Goal: Task Accomplishment & Management: Manage account settings

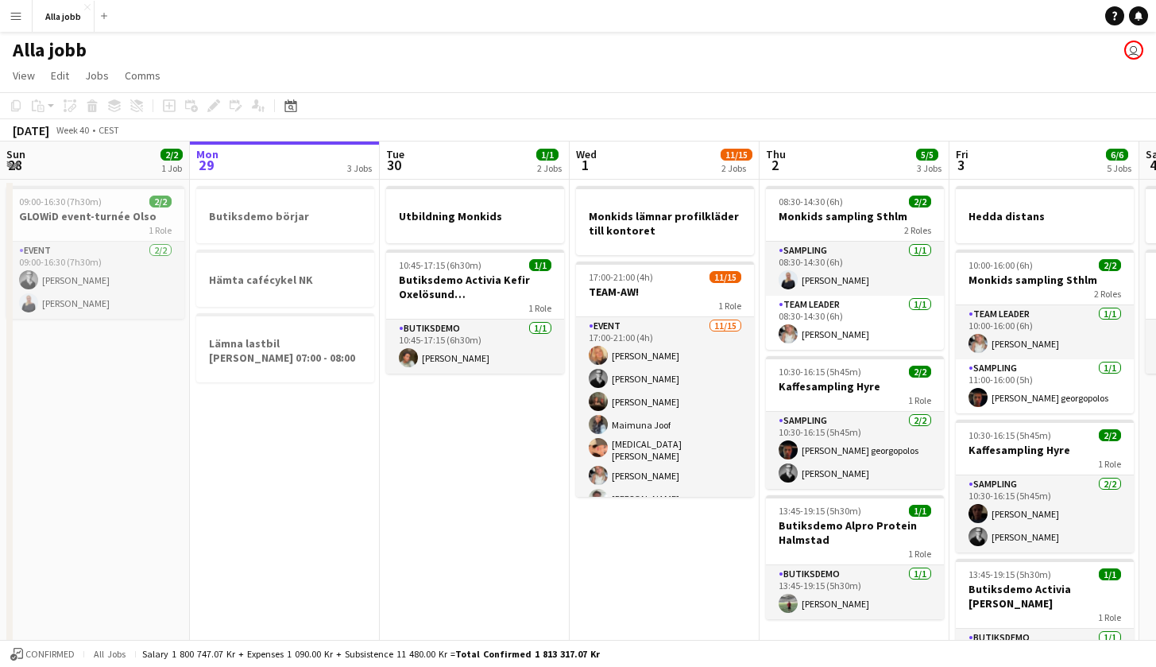
scroll to position [0, 392]
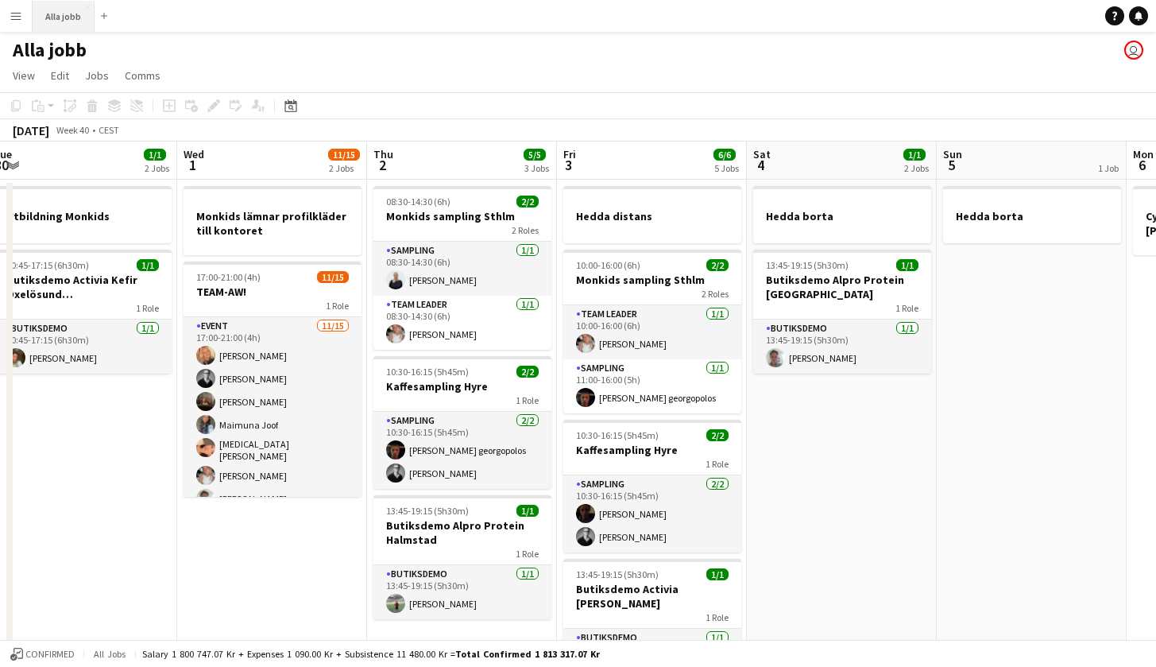
click at [86, 25] on button "Alla jobb Close" at bounding box center [64, 16] width 62 height 31
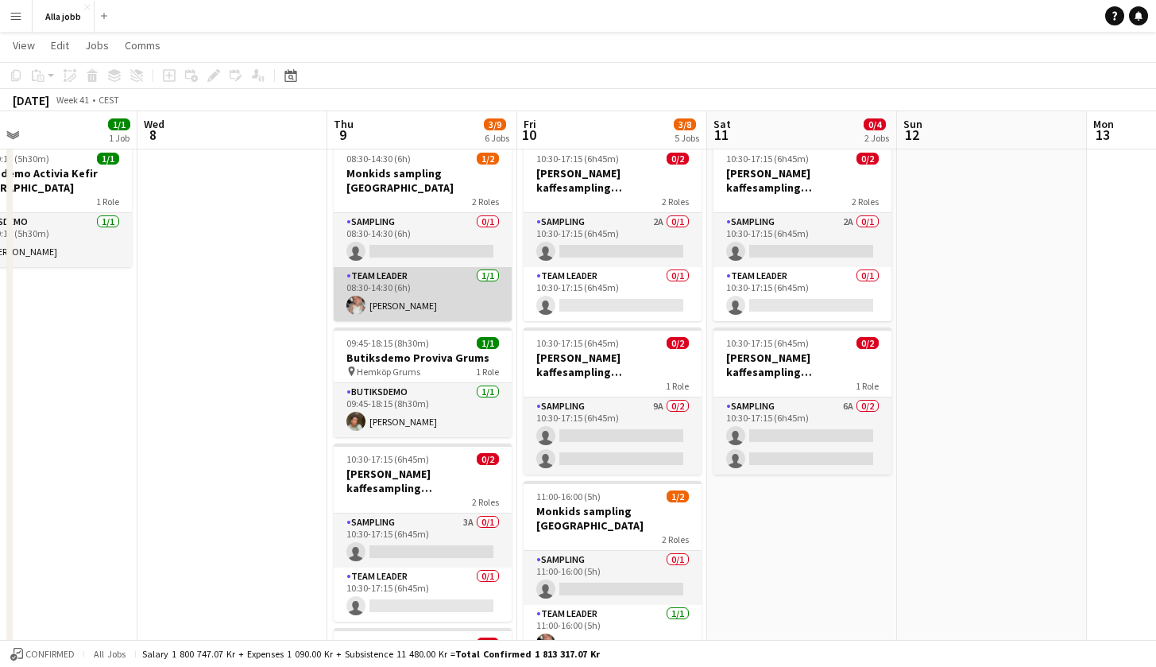
scroll to position [0, 632]
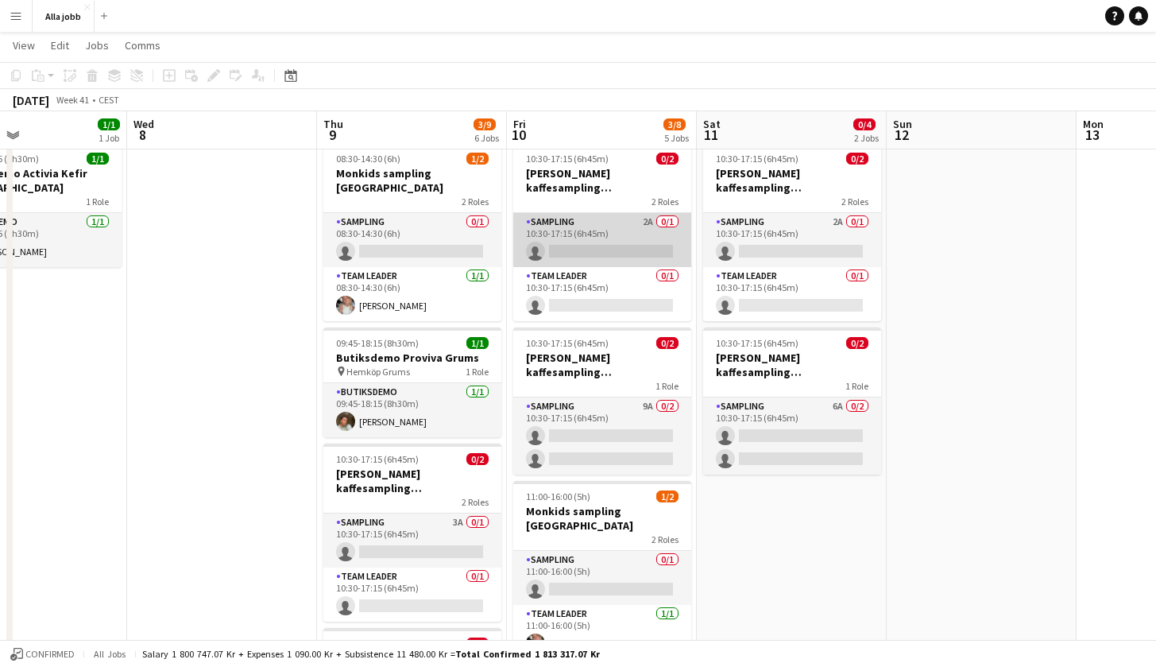
click at [597, 243] on app-card-role "Sampling 2A 0/1 10:30-17:15 (6h45m) single-neutral-actions" at bounding box center [602, 240] width 178 height 54
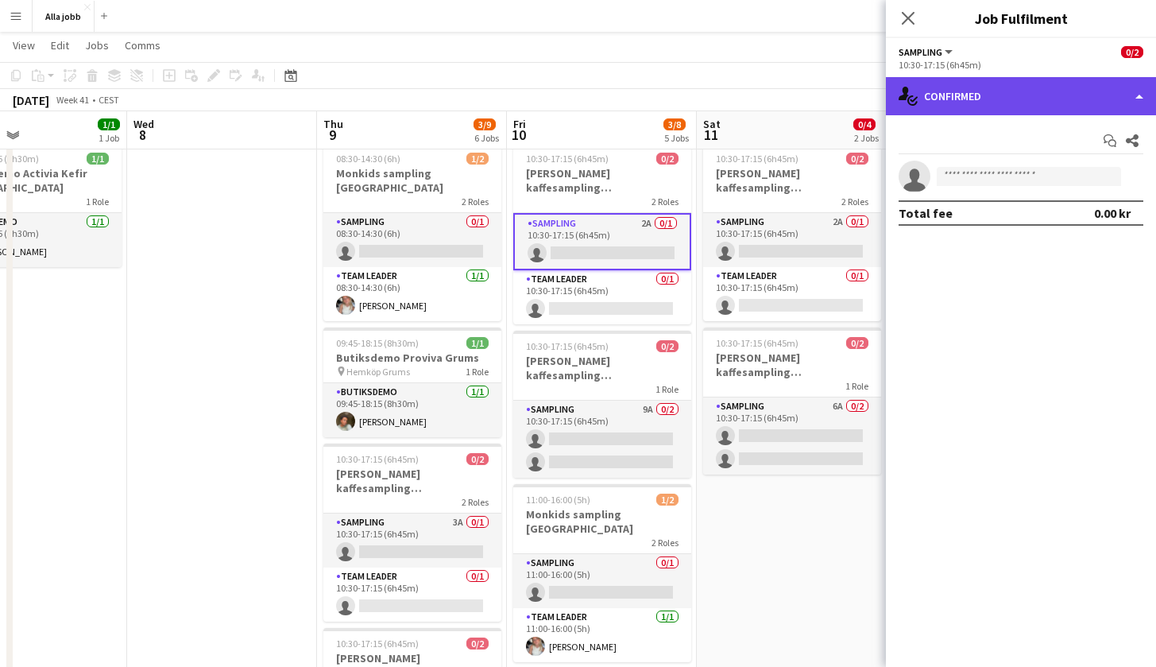
click at [1042, 90] on div "single-neutral-actions-check-2 Confirmed" at bounding box center [1021, 96] width 270 height 38
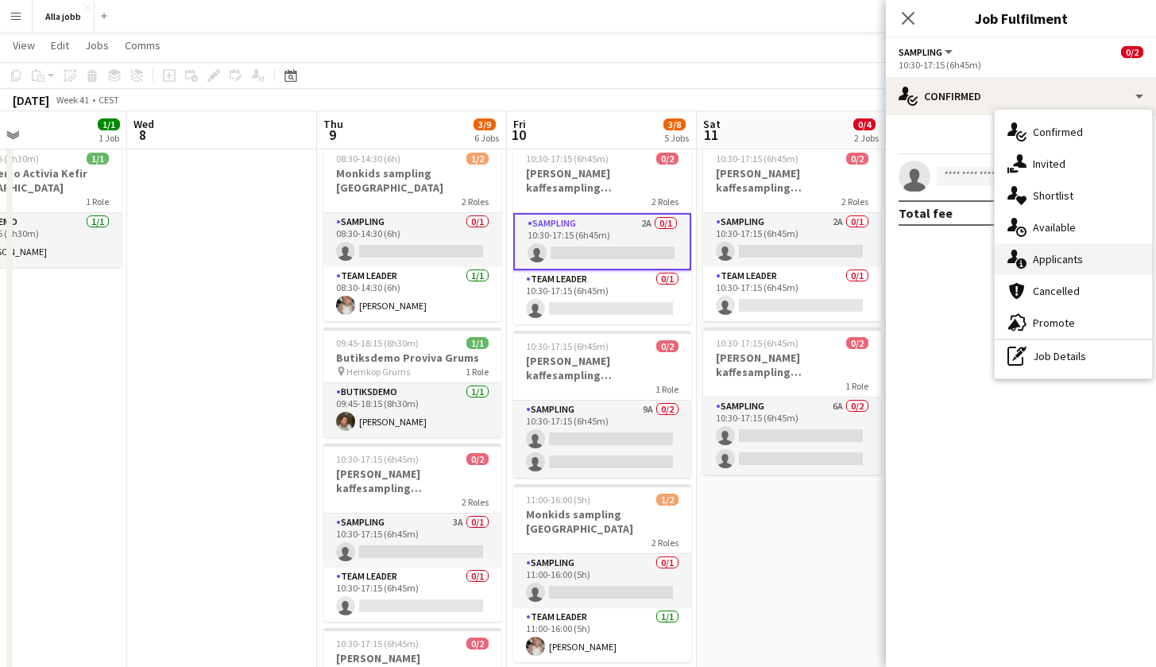
click at [1073, 257] on span "Applicants" at bounding box center [1058, 259] width 50 height 14
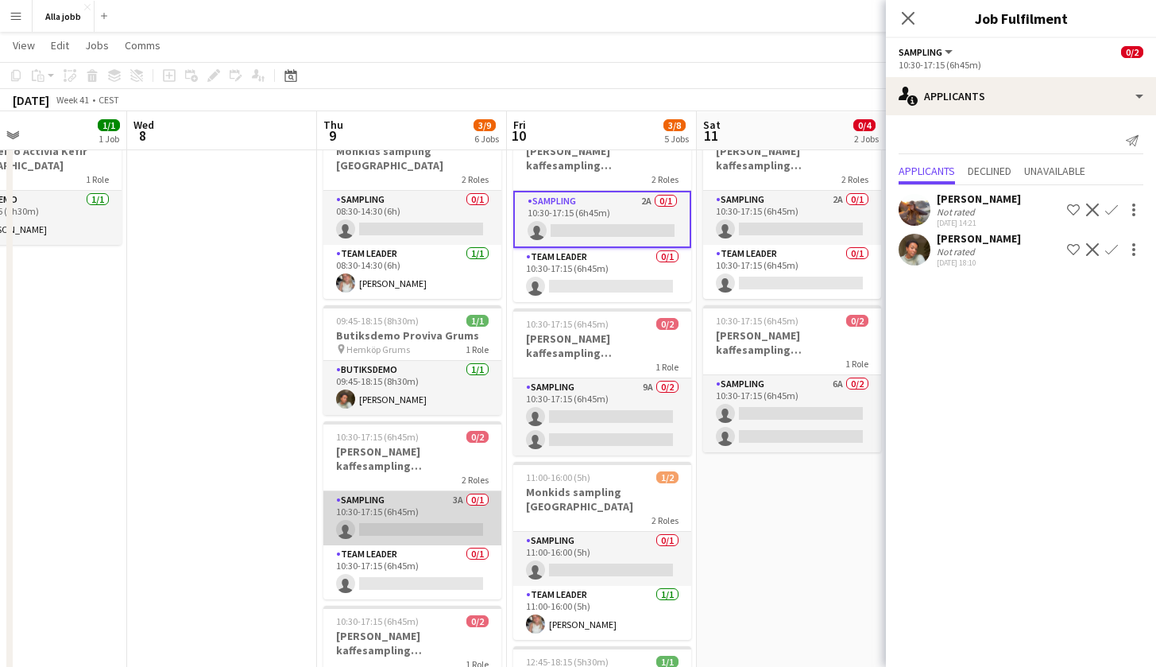
scroll to position [64, 0]
click at [432, 490] on app-card-role "Sampling 3A 0/1 10:30-17:15 (6h45m) single-neutral-actions" at bounding box center [412, 517] width 178 height 54
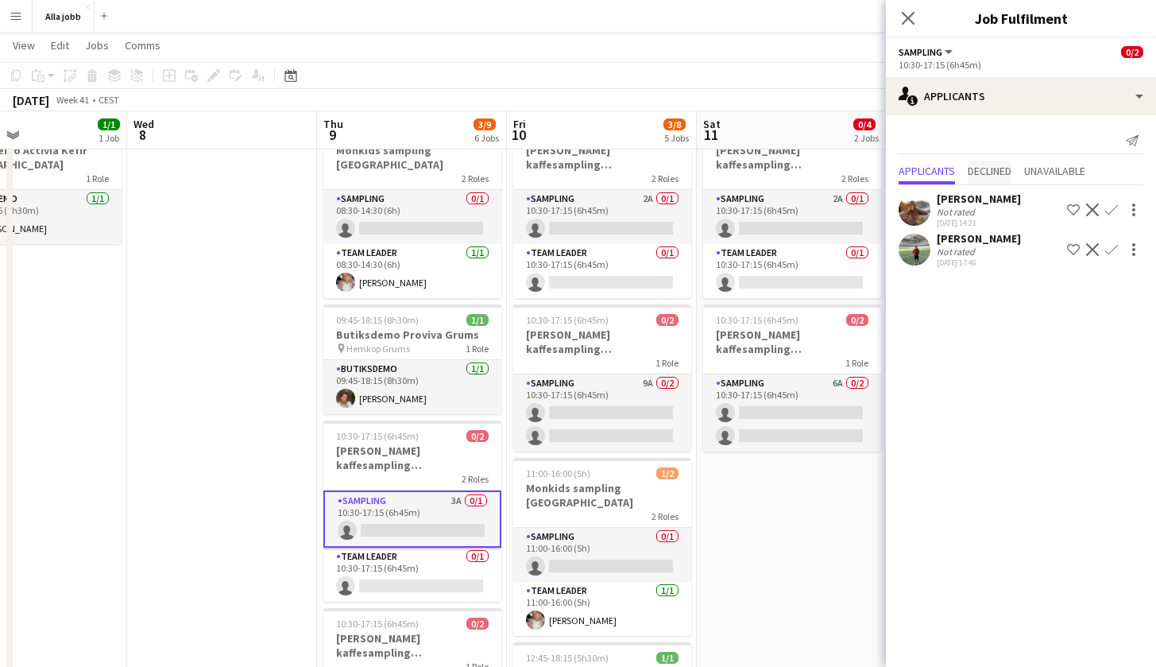
click at [985, 170] on span "Declined" at bounding box center [990, 170] width 44 height 11
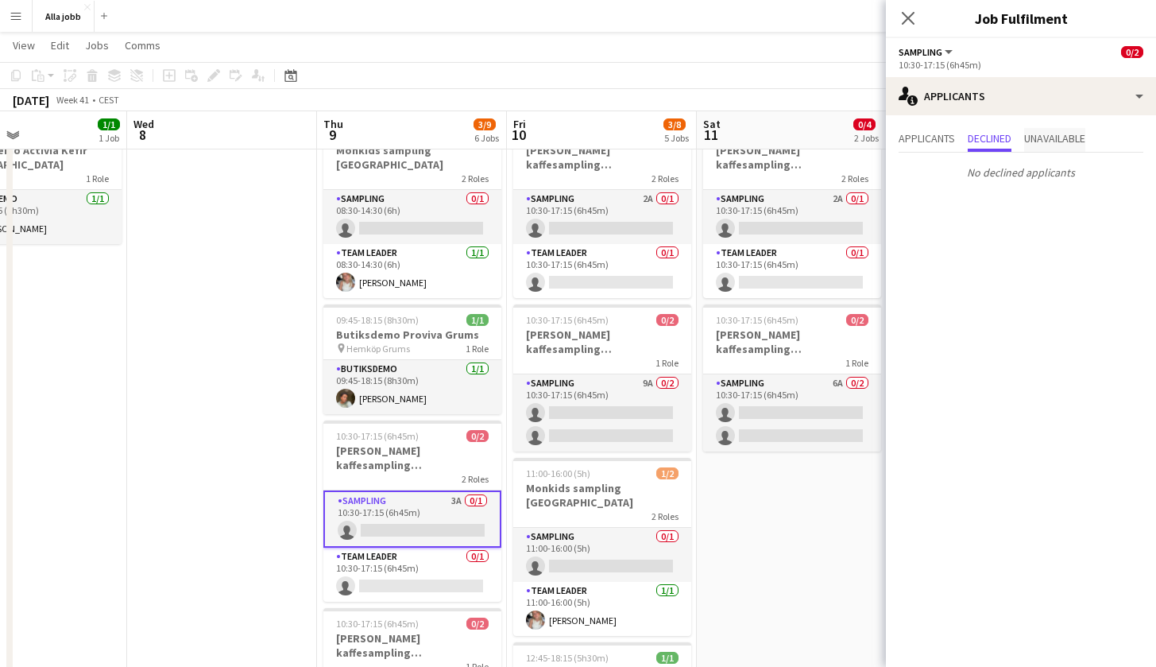
click at [1063, 133] on span "Unavailable" at bounding box center [1054, 138] width 61 height 11
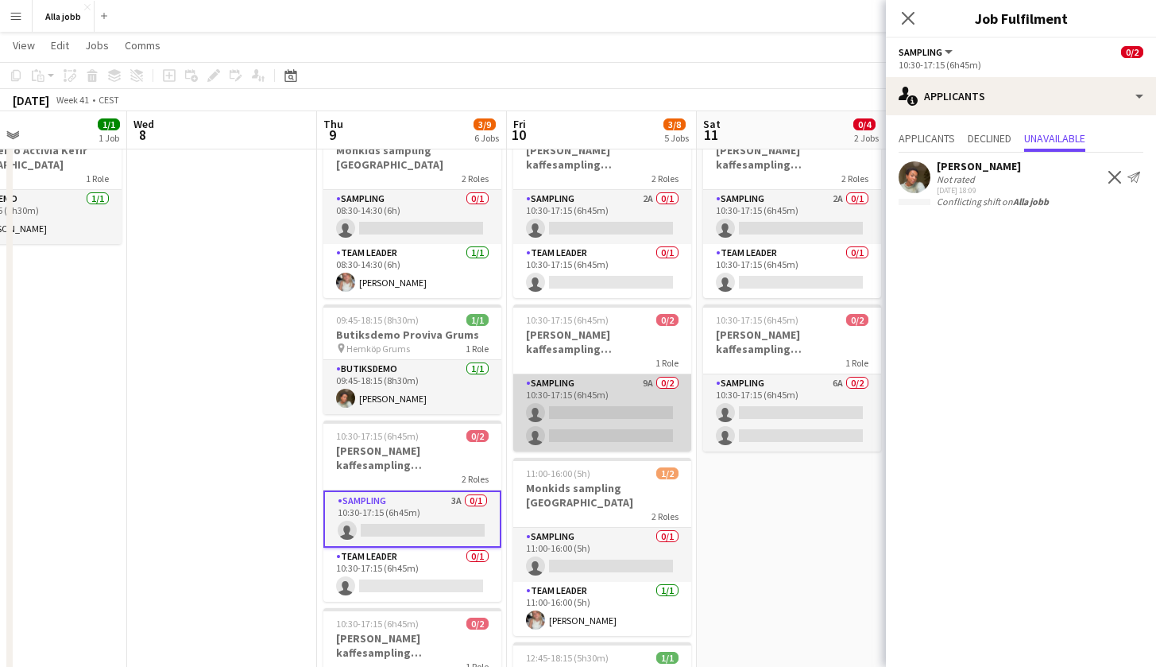
click at [658, 423] on app-card-role "Sampling 9A 0/2 10:30-17:15 (6h45m) single-neutral-actions single-neutral-actio…" at bounding box center [602, 412] width 178 height 77
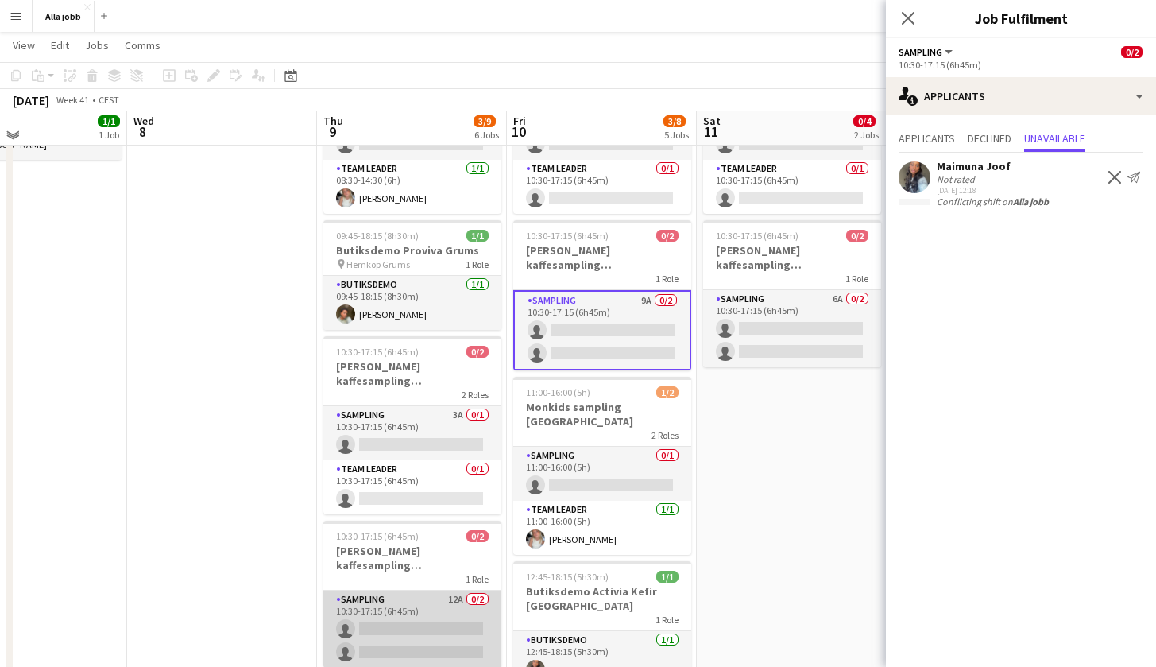
scroll to position [145, 0]
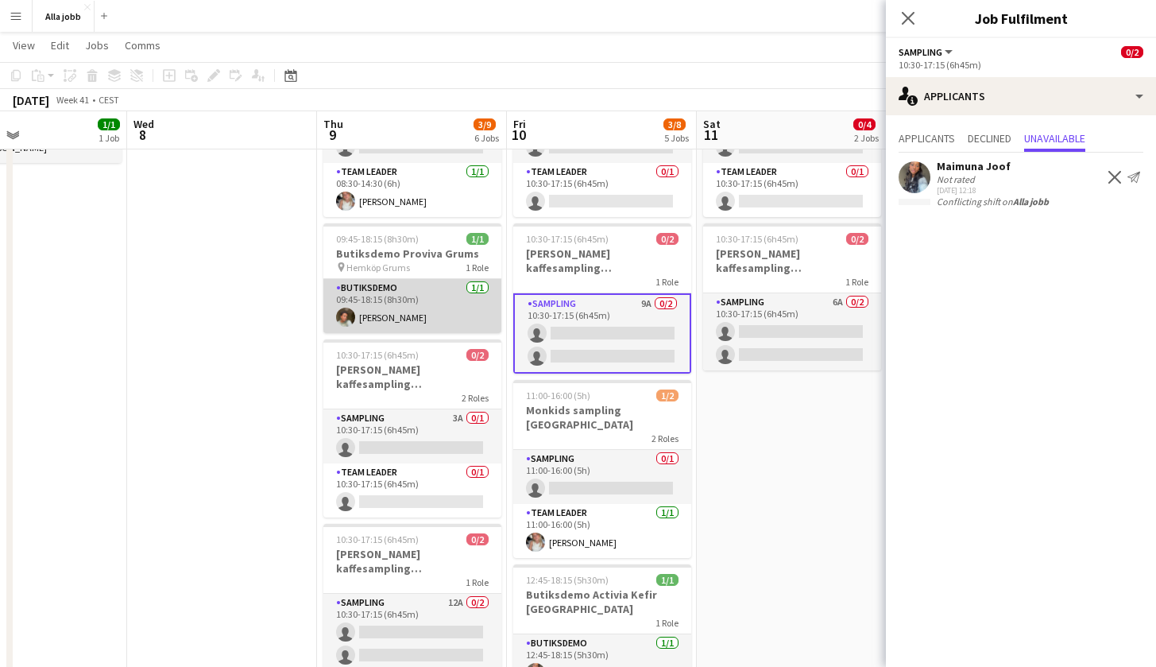
click at [427, 309] on app-card-role "Butiksdemo [DATE] 09:45-18:15 (8h30m) [PERSON_NAME]" at bounding box center [412, 306] width 178 height 54
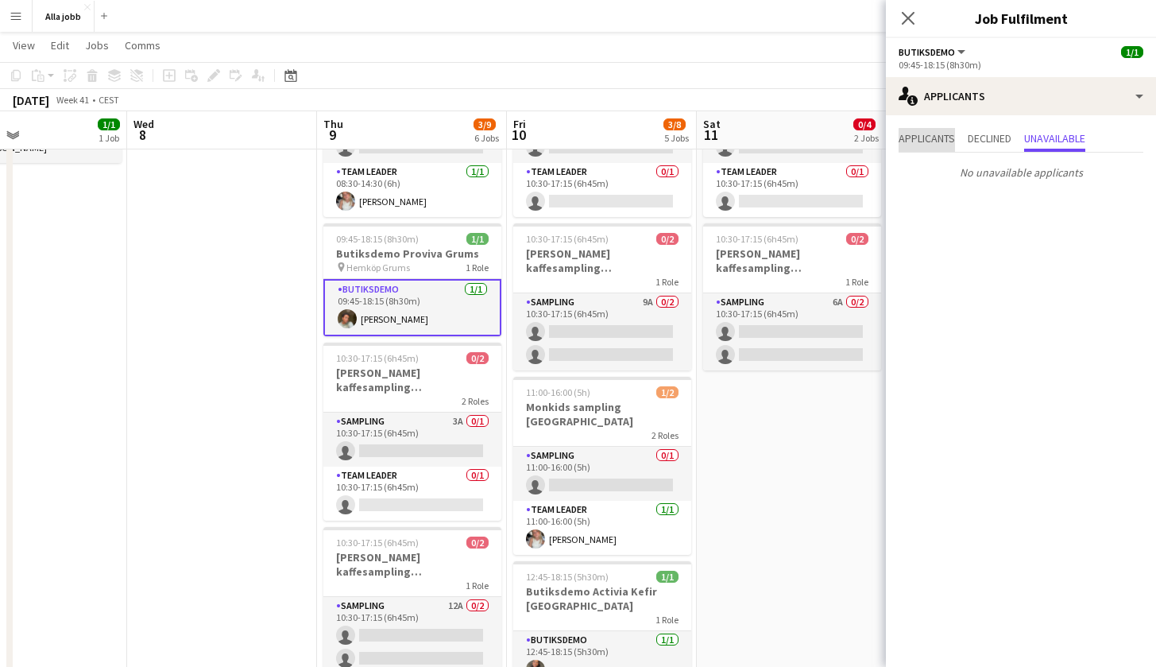
click at [941, 141] on span "Applicants" at bounding box center [926, 138] width 56 height 11
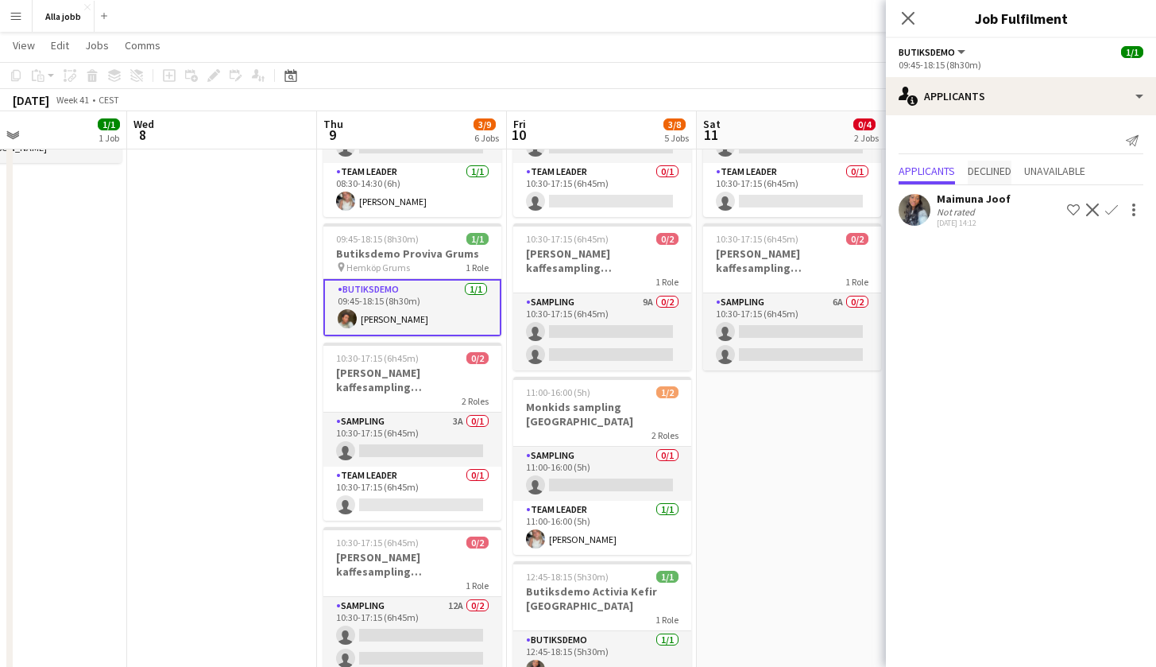
click at [1004, 174] on span "Declined" at bounding box center [990, 170] width 44 height 11
click at [922, 142] on span "Applicants" at bounding box center [926, 138] width 56 height 11
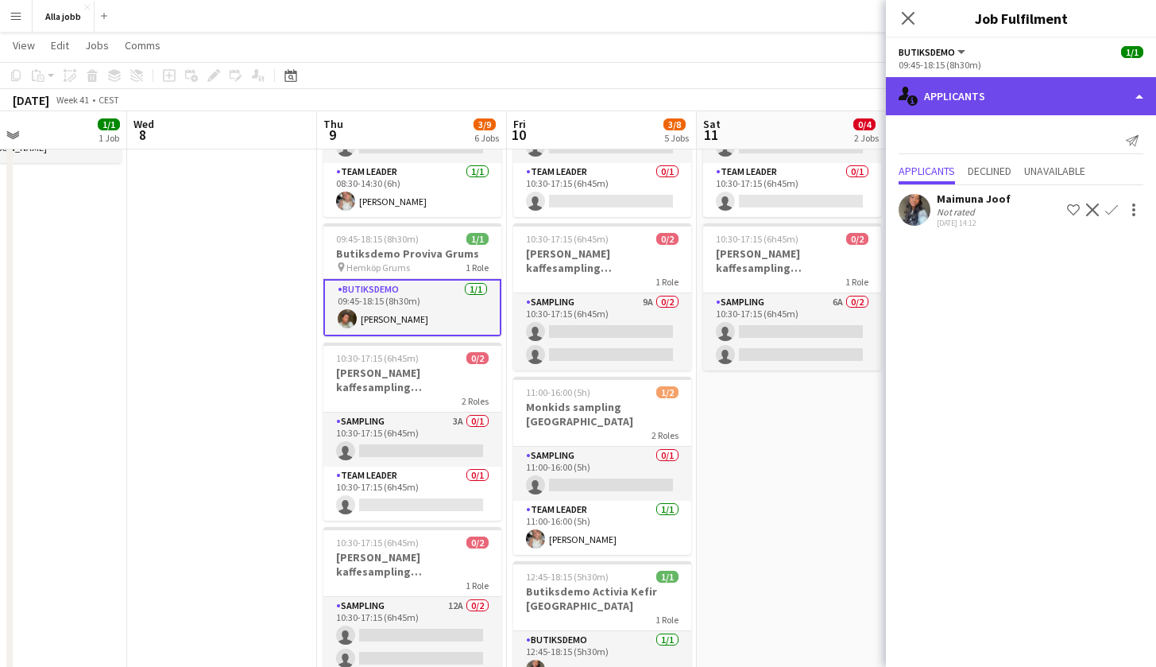
click at [973, 95] on div "single-neutral-actions-information Applicants" at bounding box center [1021, 96] width 270 height 38
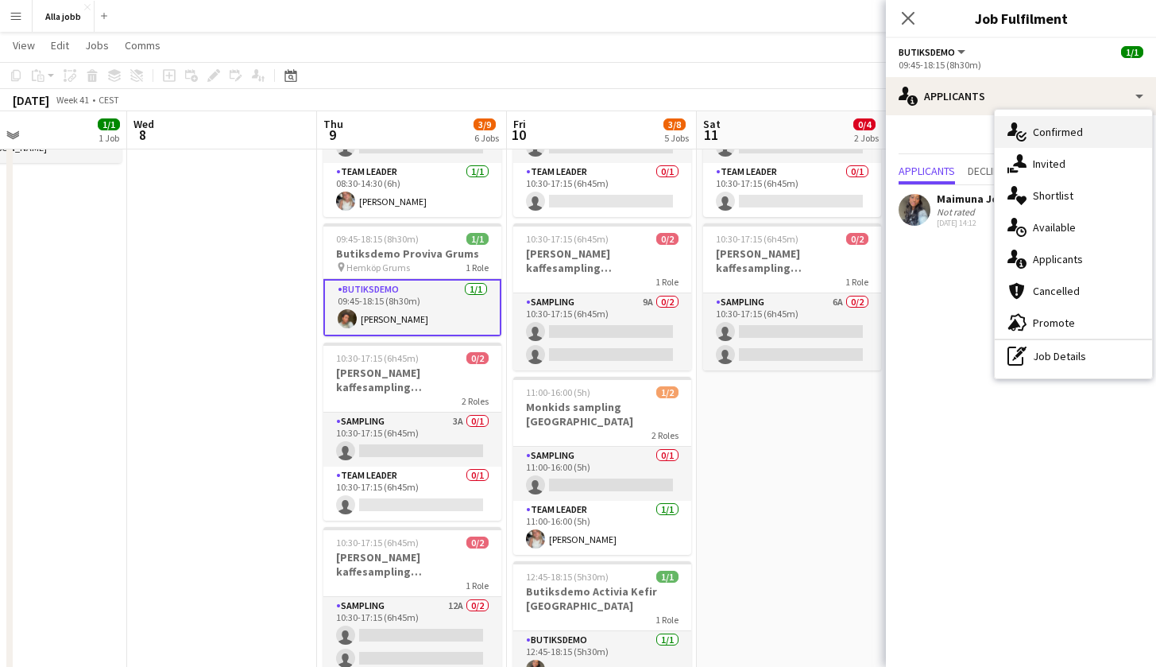
click at [1010, 122] on icon "single-neutral-actions-check-2" at bounding box center [1016, 131] width 19 height 19
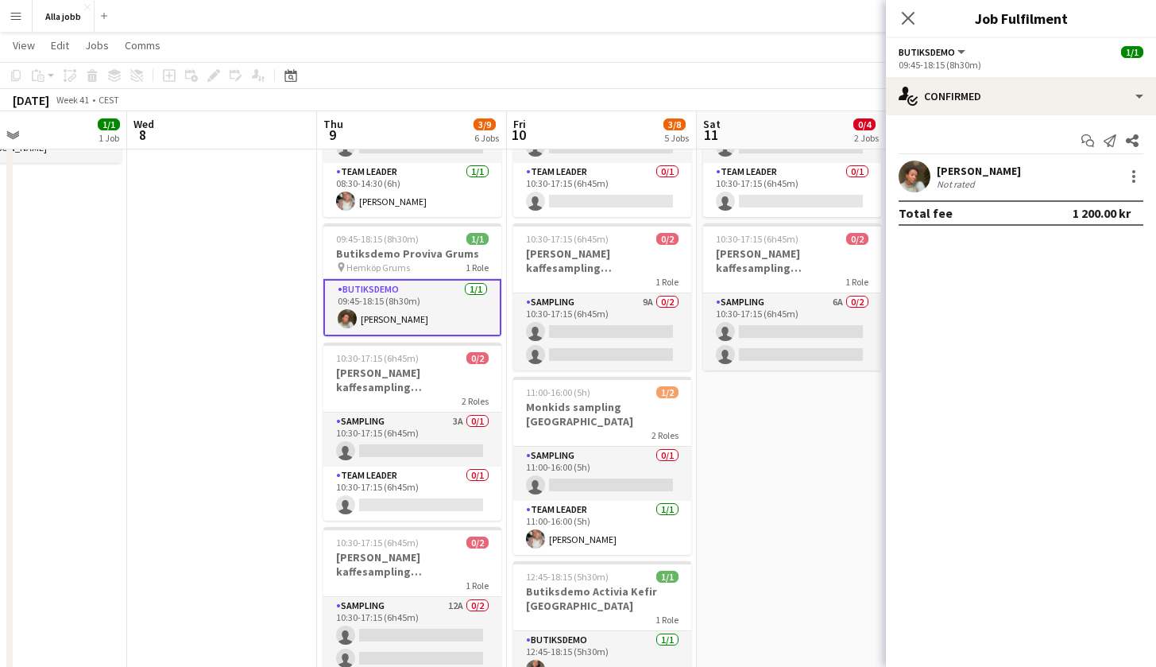
click at [251, 483] on app-date-cell at bounding box center [222, 509] width 190 height 952
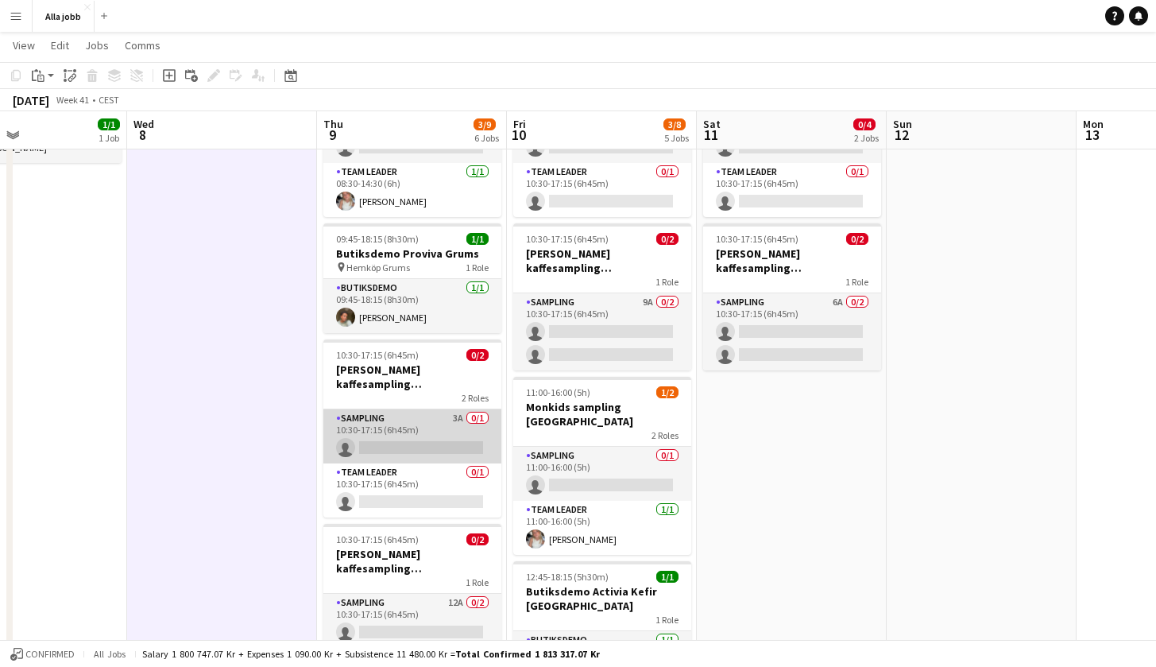
click at [473, 428] on app-card-role "Sampling 3A 0/1 10:30-17:15 (6h45m) single-neutral-actions" at bounding box center [412, 436] width 178 height 54
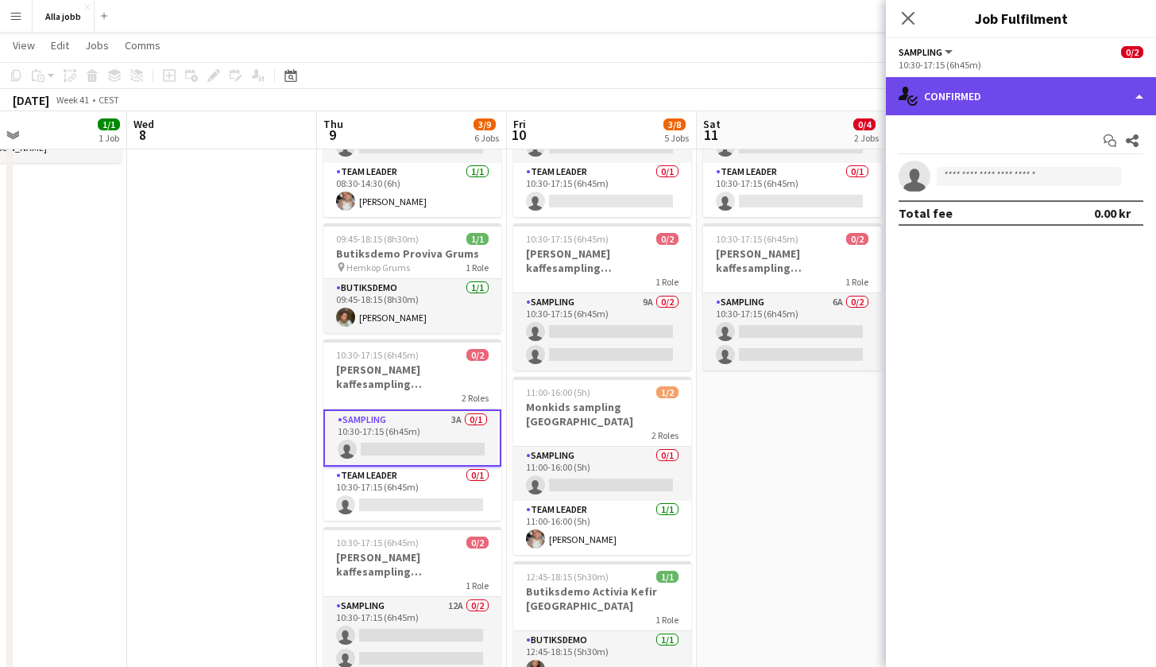
click at [1003, 106] on div "single-neutral-actions-check-2 Confirmed" at bounding box center [1021, 96] width 270 height 38
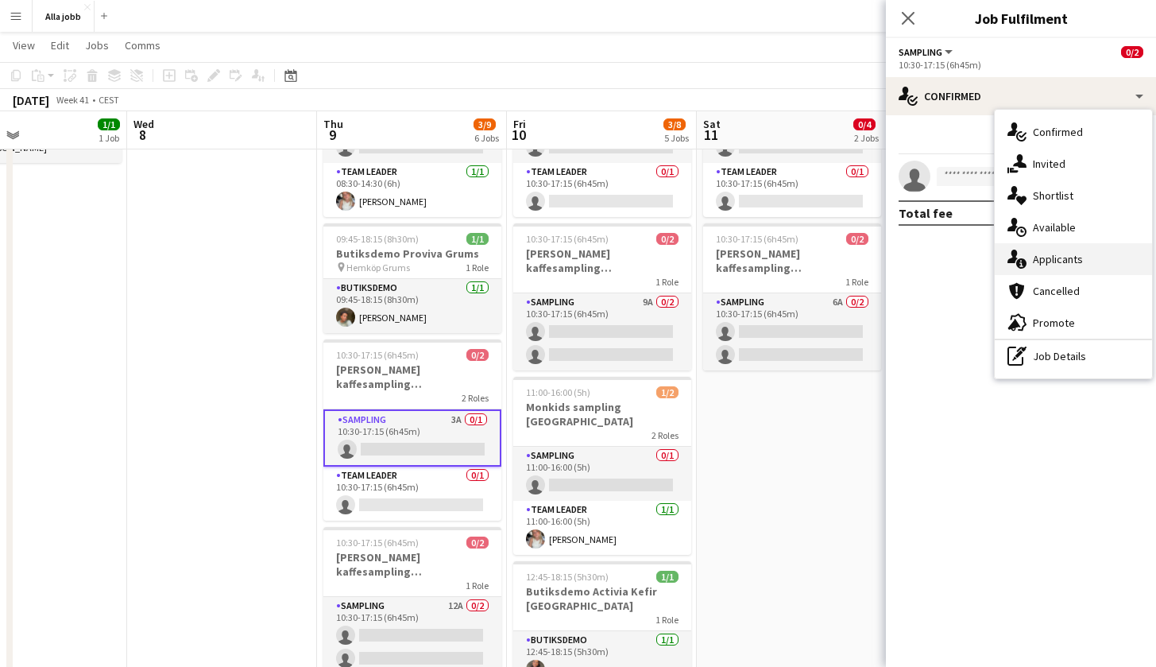
click at [1039, 254] on span "Applicants" at bounding box center [1058, 259] width 50 height 14
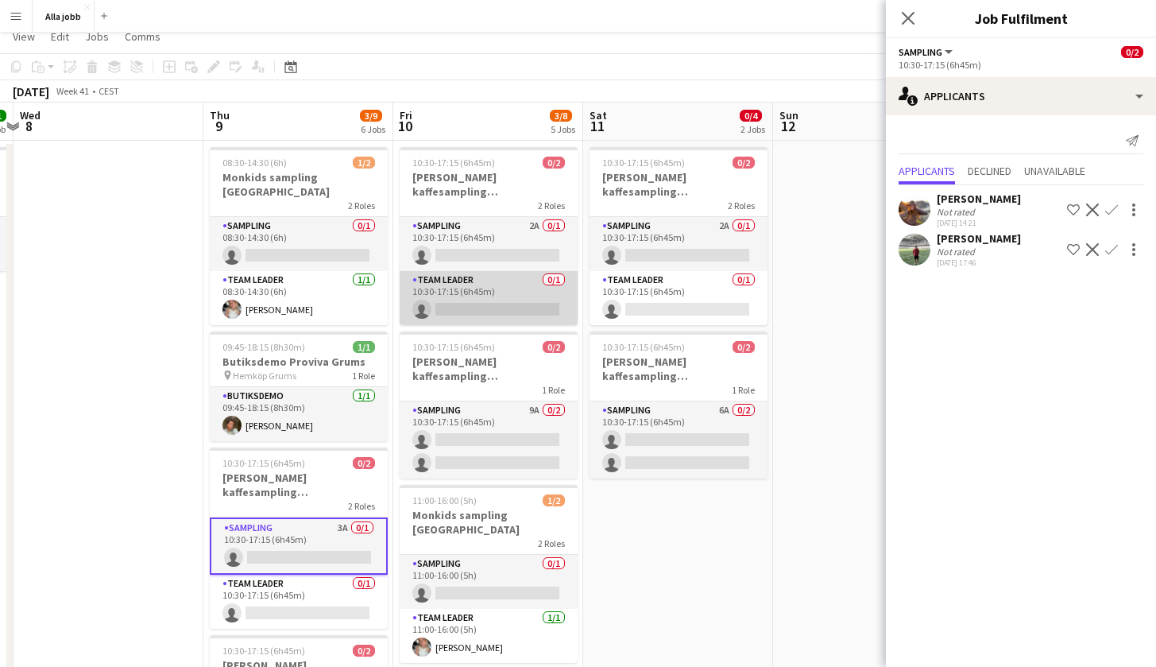
scroll to position [28, 0]
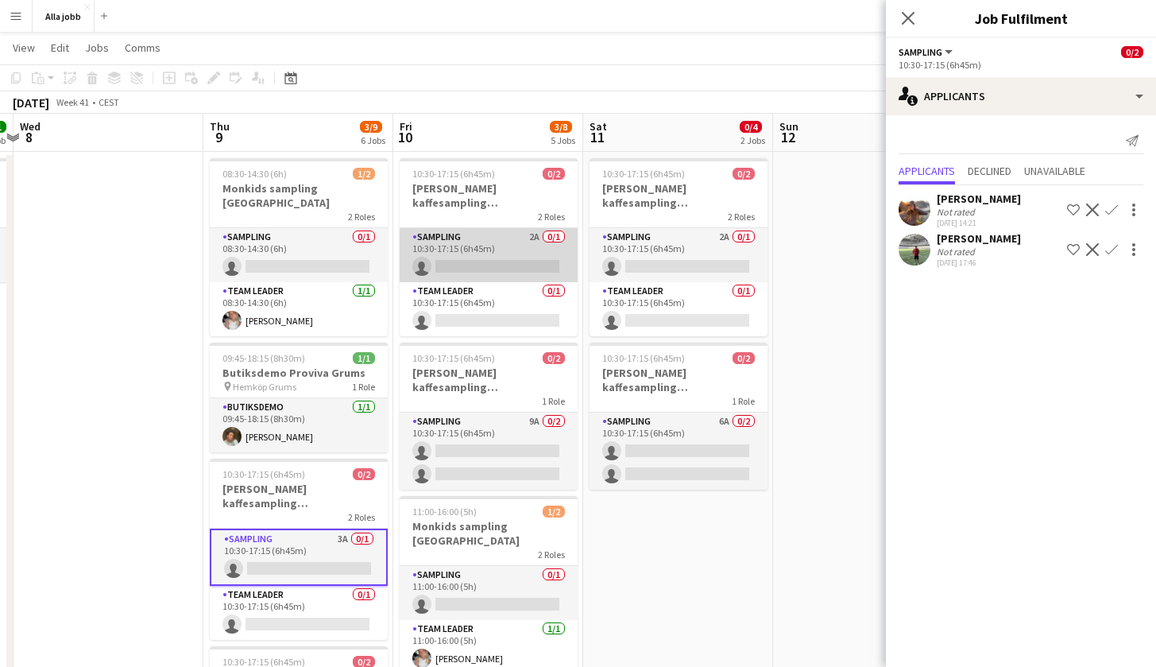
click at [518, 246] on app-card-role "Sampling 2A 0/1 10:30-17:15 (6h45m) single-neutral-actions" at bounding box center [489, 255] width 178 height 54
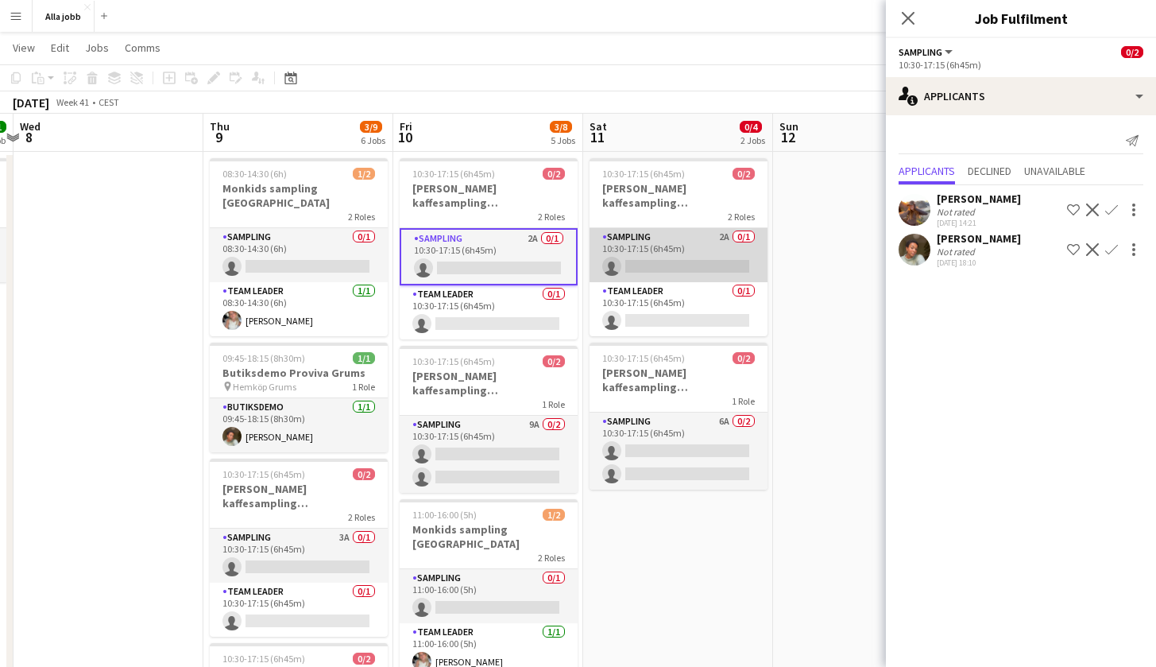
click at [670, 244] on app-card-role "Sampling 2A 0/1 10:30-17:15 (6h45m) single-neutral-actions" at bounding box center [678, 255] width 178 height 54
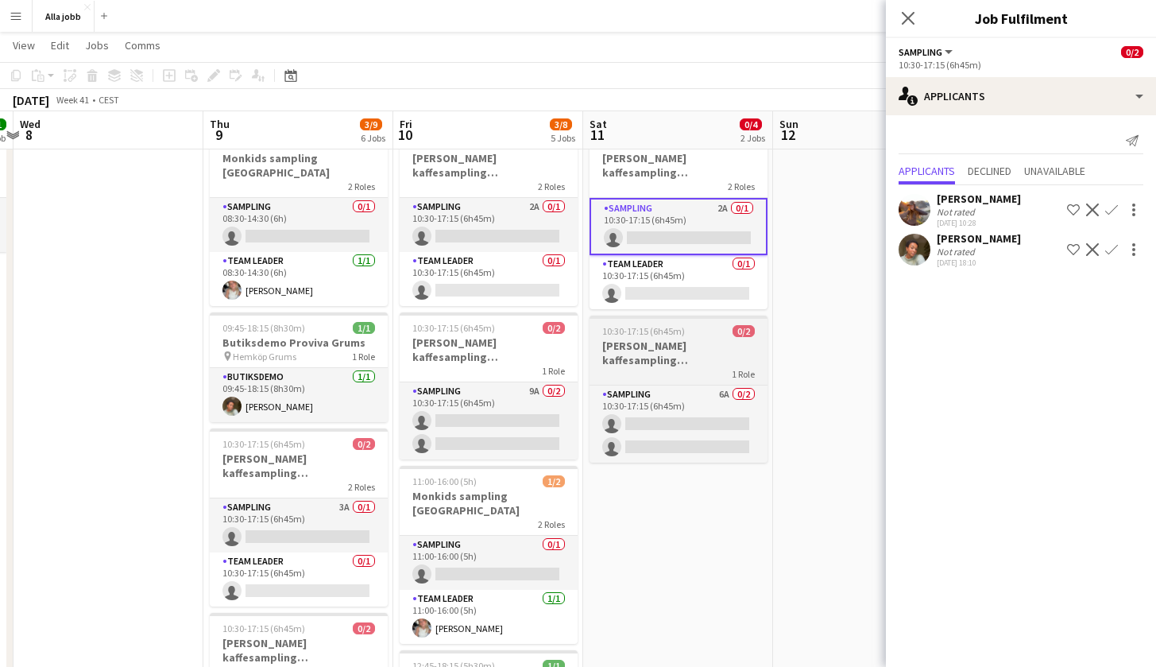
scroll to position [67, 0]
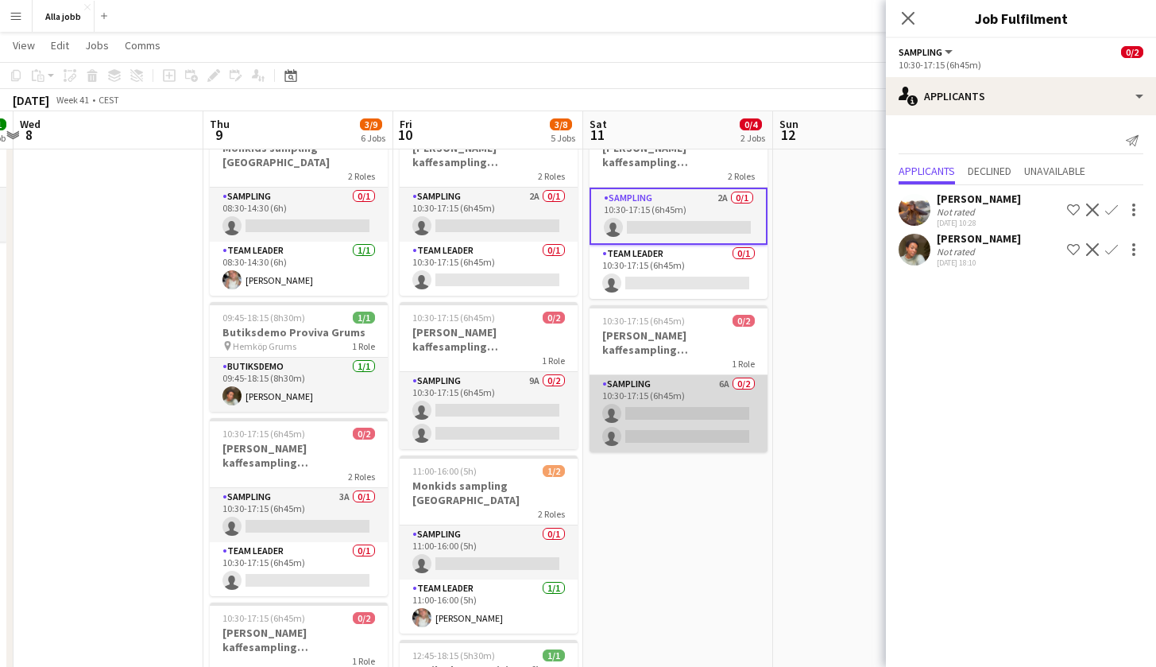
click at [666, 425] on app-card-role "Sampling 6A 0/2 10:30-17:15 (6h45m) single-neutral-actions single-neutral-actio…" at bounding box center [678, 413] width 178 height 77
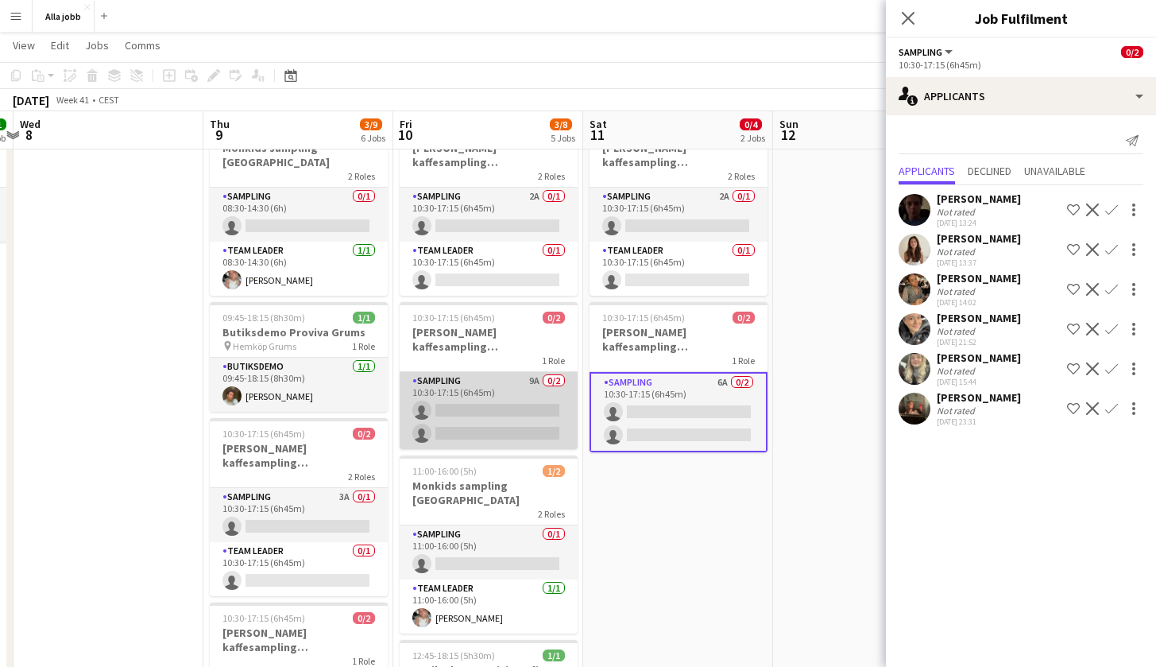
click at [518, 416] on app-card-role "Sampling 9A 0/2 10:30-17:15 (6h45m) single-neutral-actions single-neutral-actio…" at bounding box center [489, 410] width 178 height 77
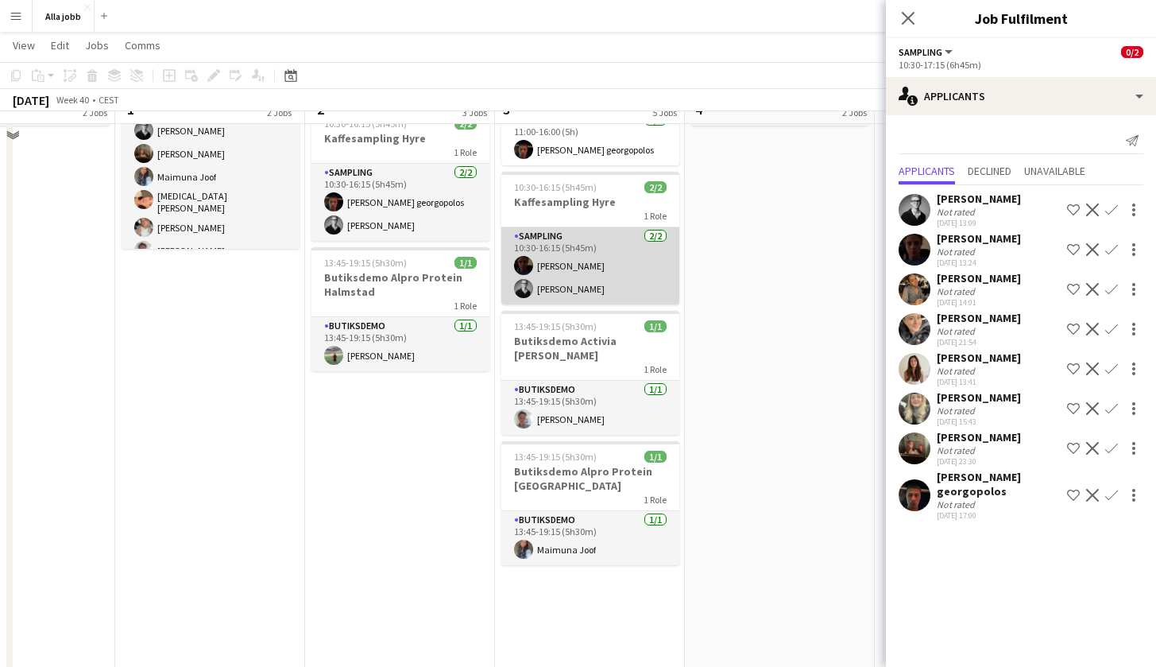
scroll to position [253, 0]
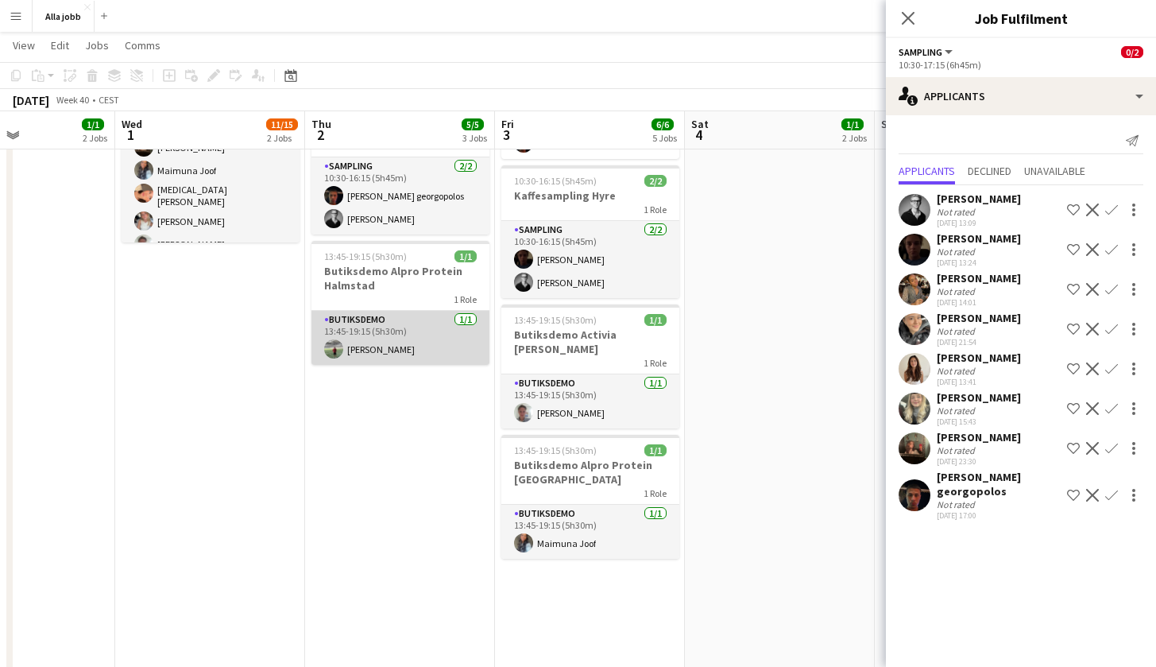
click at [398, 339] on app-card-role "Butiksdemo [DATE] 13:45-19:15 (5h30m) [PERSON_NAME]" at bounding box center [400, 338] width 178 height 54
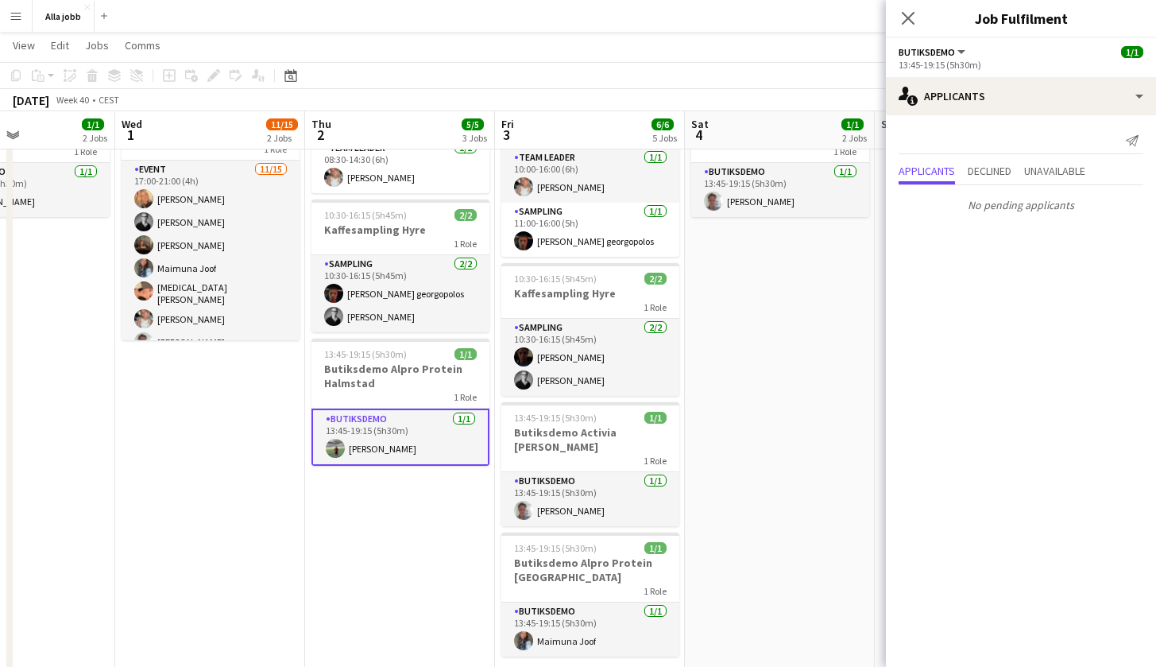
click at [312, 532] on app-date-cell "08:30-14:30 (6h) 2/2 Monkids sampling Sthlm 2 Roles Sampling [DATE] 08:30-14:30…" at bounding box center [400, 499] width 190 height 952
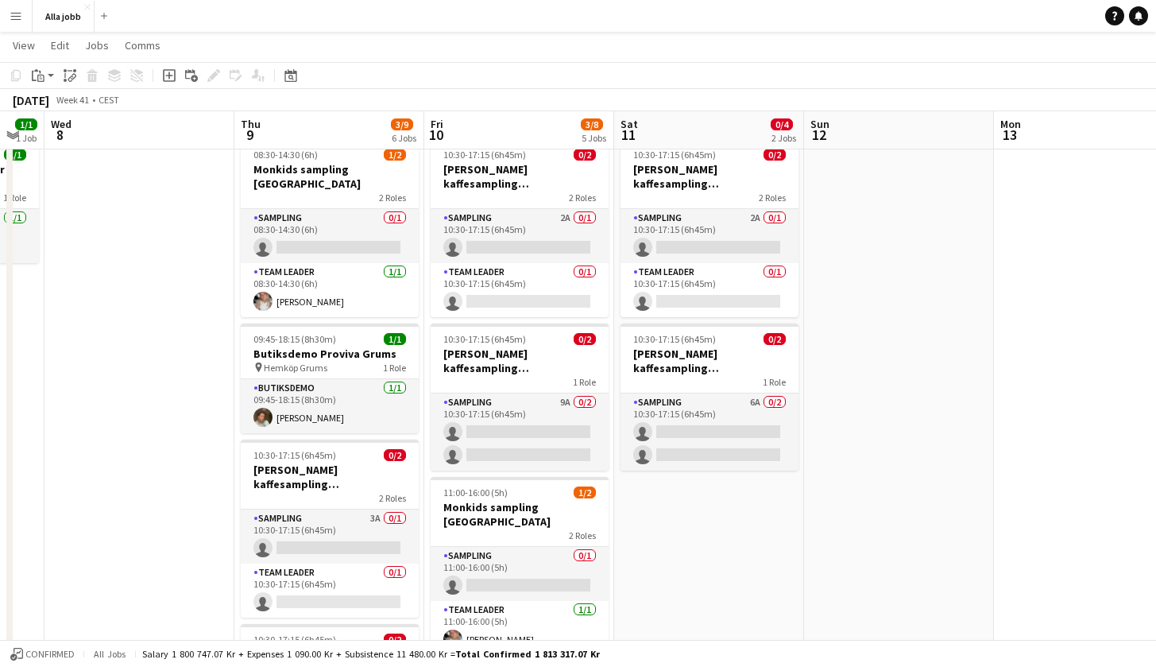
scroll to position [0, 337]
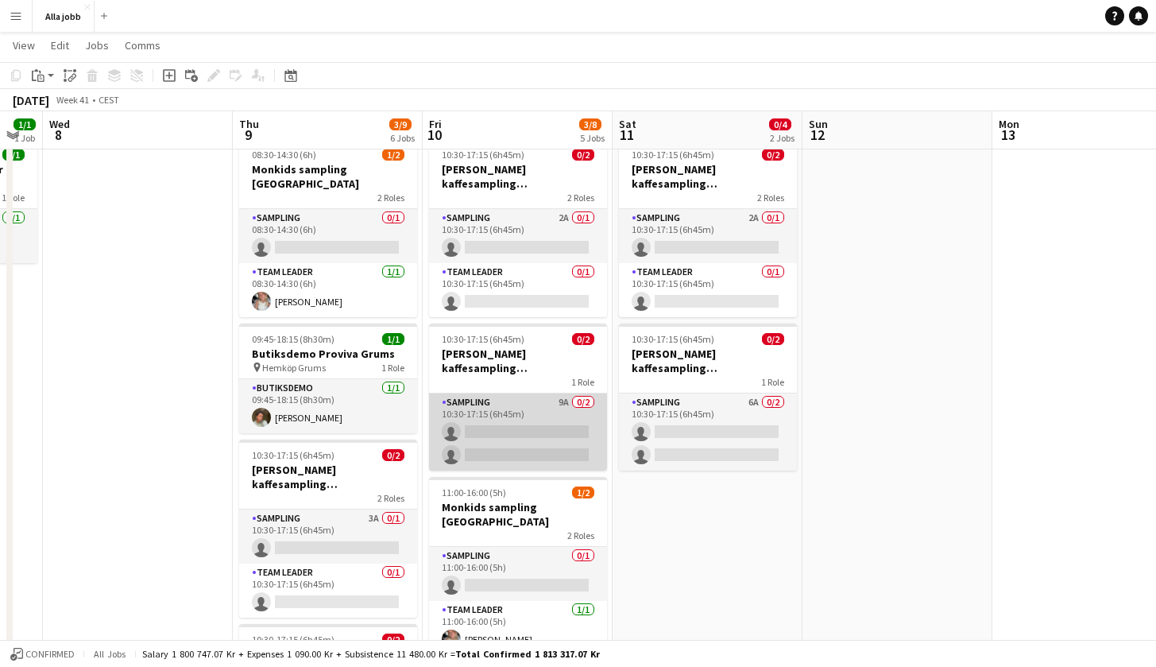
click at [584, 415] on app-card-role "Sampling 9A 0/2 10:30-17:15 (6h45m) single-neutral-actions single-neutral-actio…" at bounding box center [518, 431] width 178 height 77
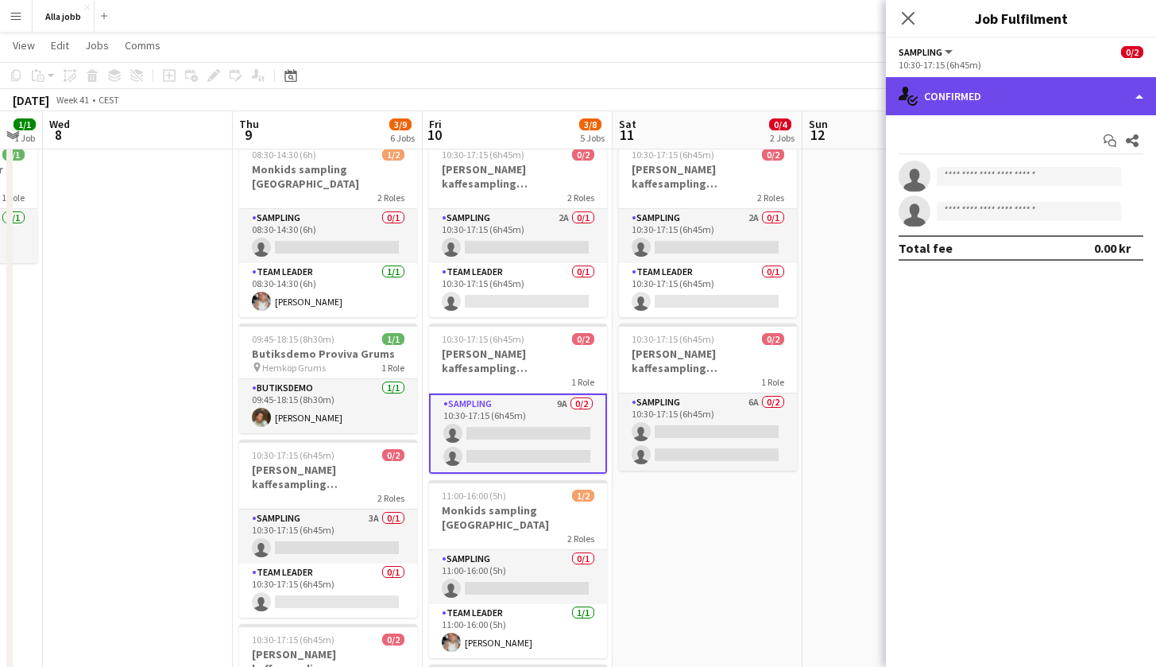
click at [994, 91] on div "single-neutral-actions-check-2 Confirmed" at bounding box center [1021, 96] width 270 height 38
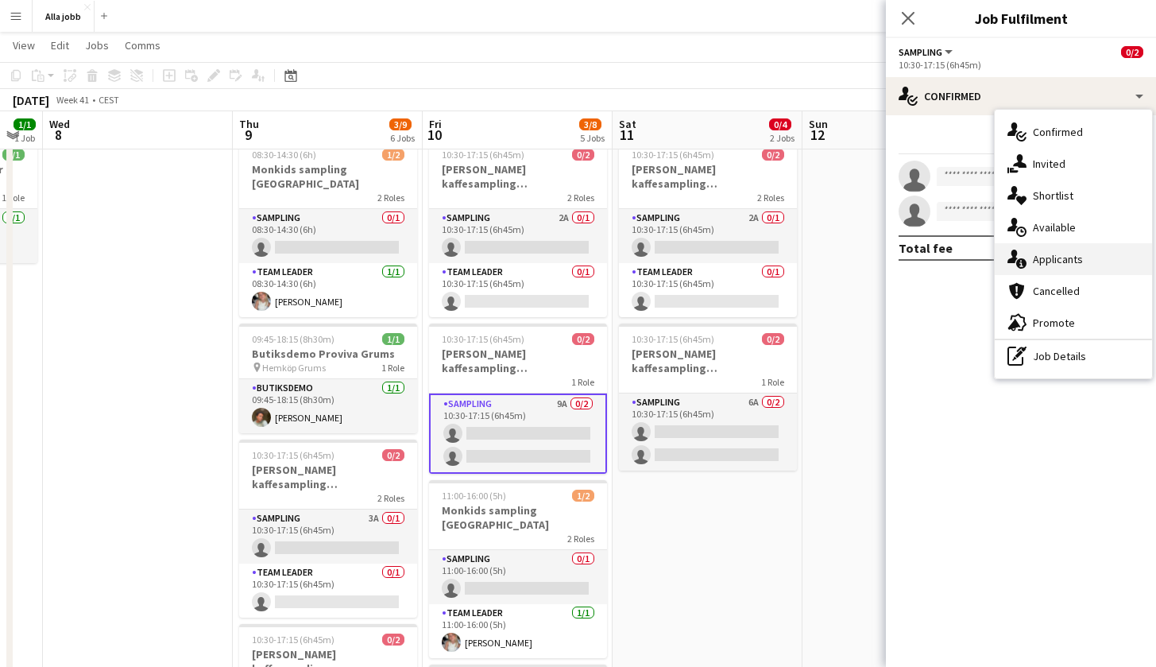
click at [1049, 257] on span "Applicants" at bounding box center [1058, 259] width 50 height 14
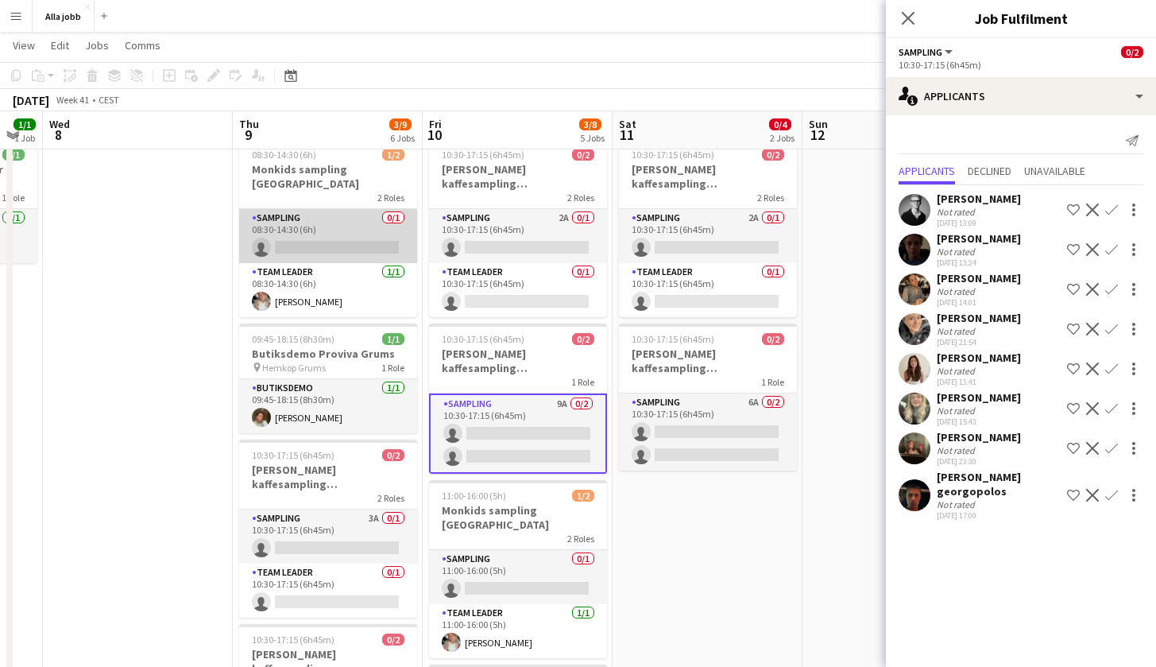
click at [370, 235] on app-card-role "Sampling 0/1 08:30-14:30 (6h) single-neutral-actions" at bounding box center [328, 236] width 178 height 54
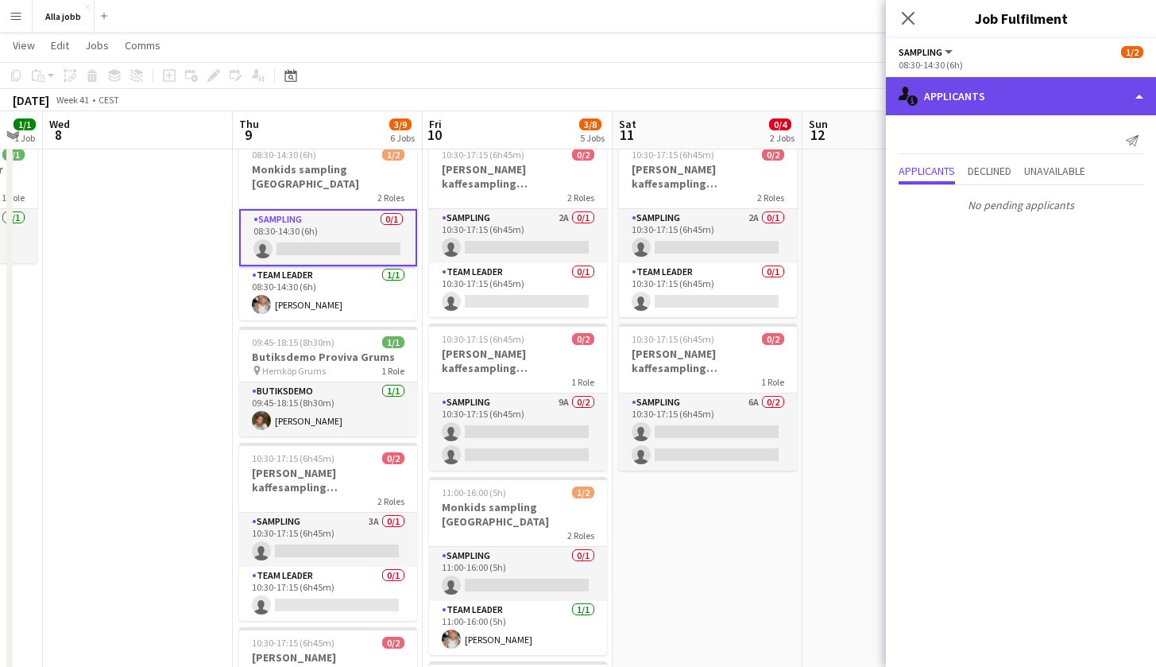
click at [981, 108] on div "single-neutral-actions-information Applicants" at bounding box center [1021, 96] width 270 height 38
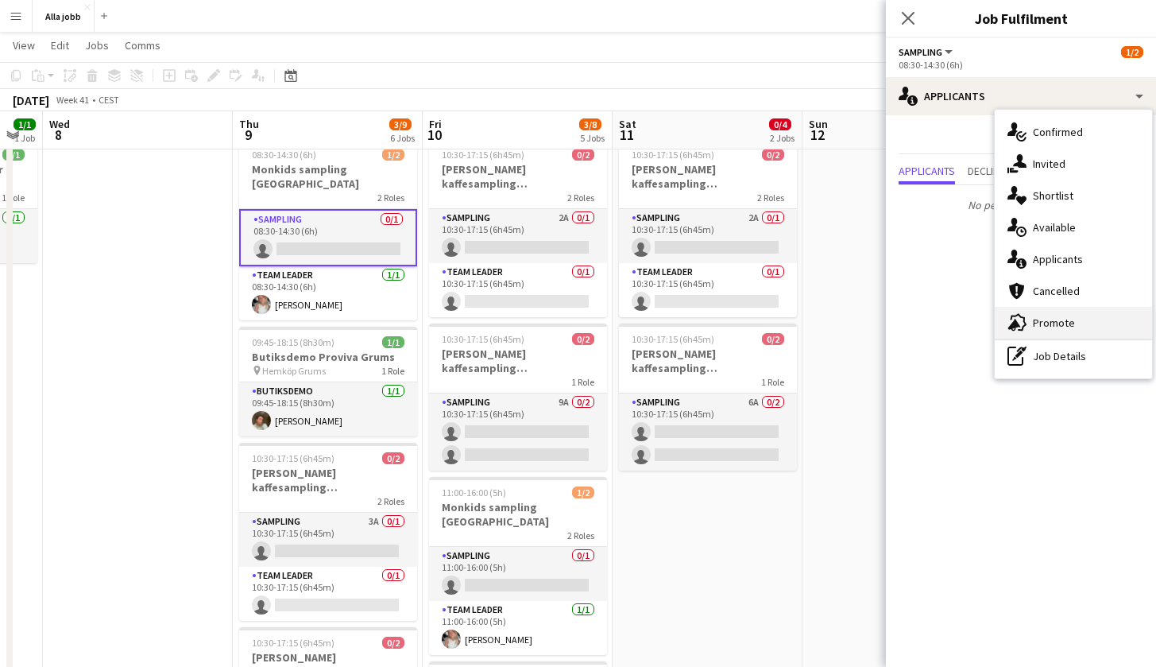
click at [1073, 310] on div "advertising-megaphone Promote" at bounding box center [1073, 323] width 157 height 32
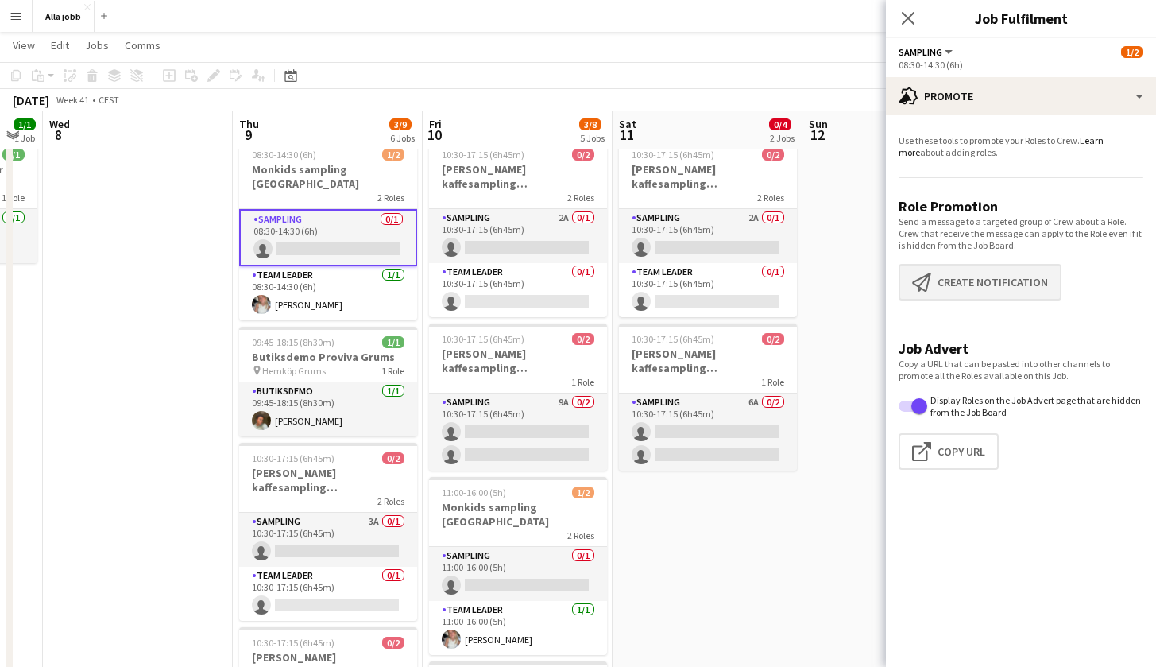
click at [965, 283] on button "Create notification Create notification" at bounding box center [979, 282] width 163 height 37
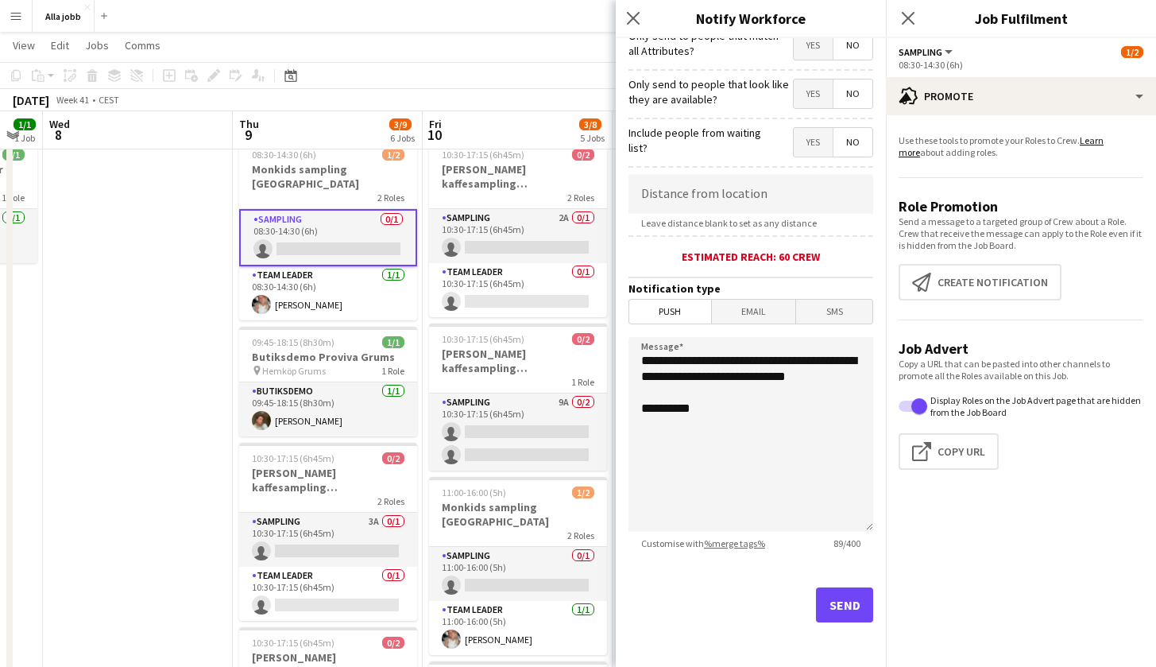
scroll to position [208, 0]
click at [828, 601] on button "Send" at bounding box center [844, 604] width 57 height 35
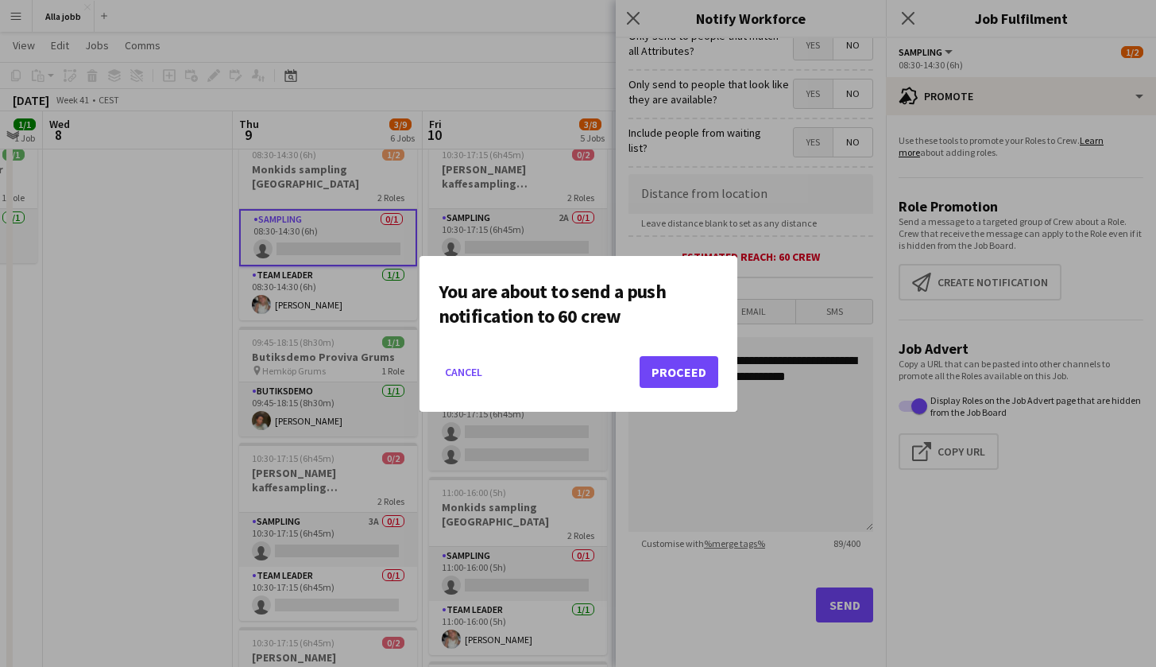
click at [690, 381] on button "Proceed" at bounding box center [678, 372] width 79 height 32
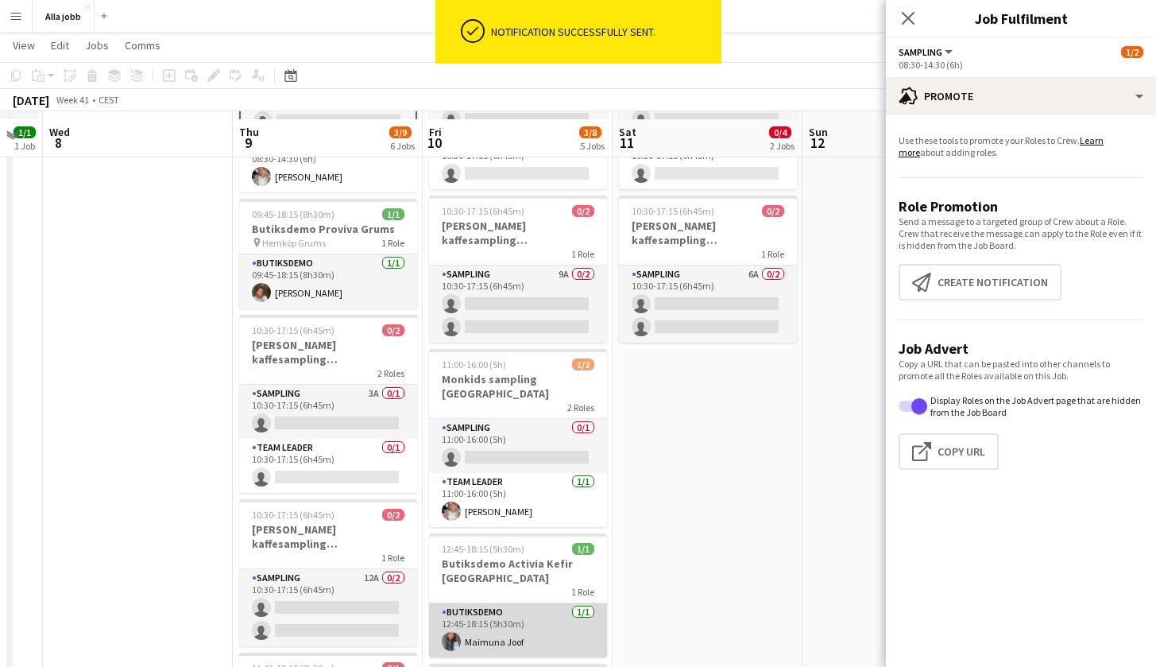
scroll to position [168, 0]
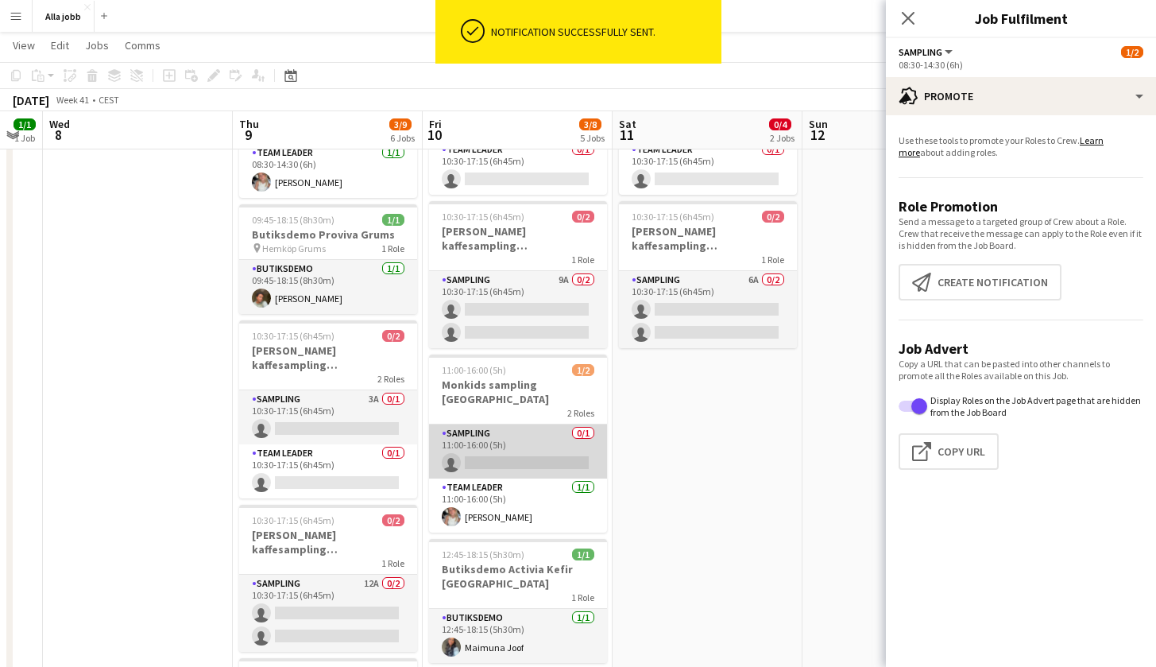
click at [520, 432] on app-card-role "Sampling 0/1 11:00-16:00 (5h) single-neutral-actions" at bounding box center [518, 451] width 178 height 54
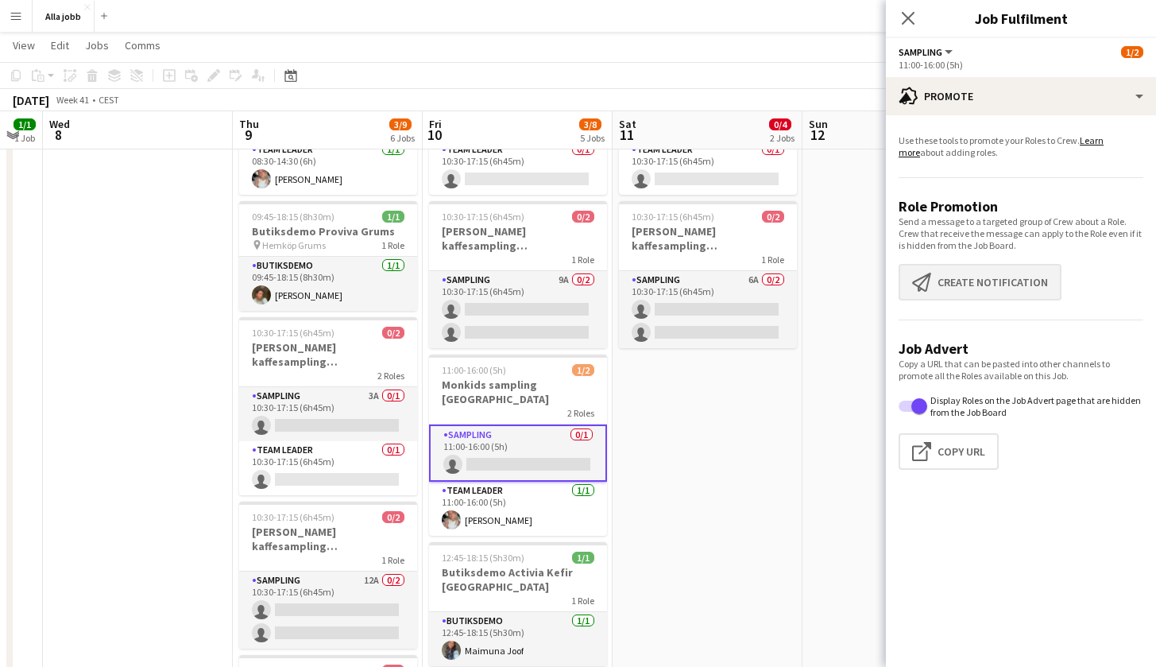
click at [945, 275] on button "Create notification Create notification" at bounding box center [979, 282] width 163 height 37
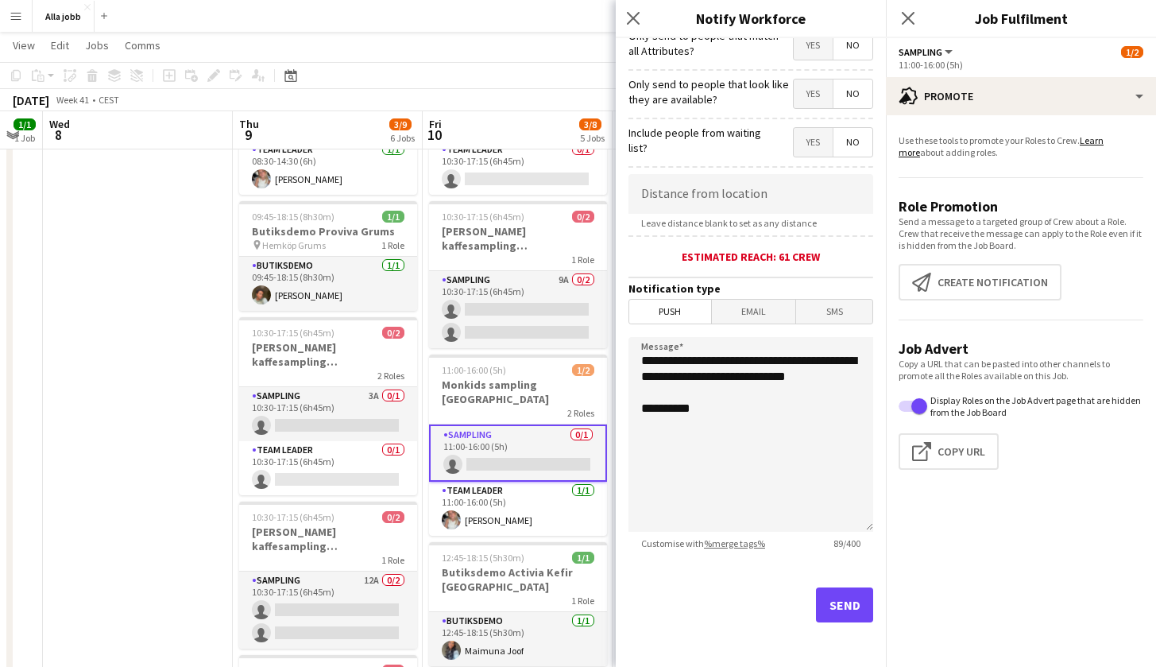
scroll to position [208, 0]
click at [828, 606] on button "Send" at bounding box center [844, 604] width 57 height 35
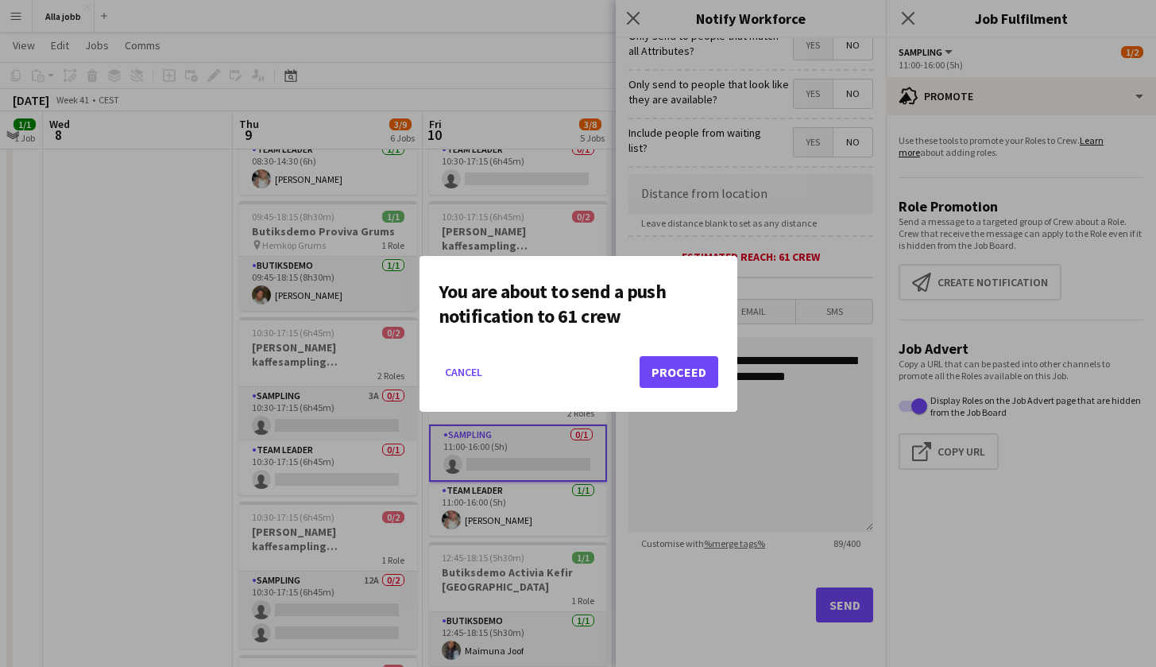
click at [674, 361] on button "Proceed" at bounding box center [678, 372] width 79 height 32
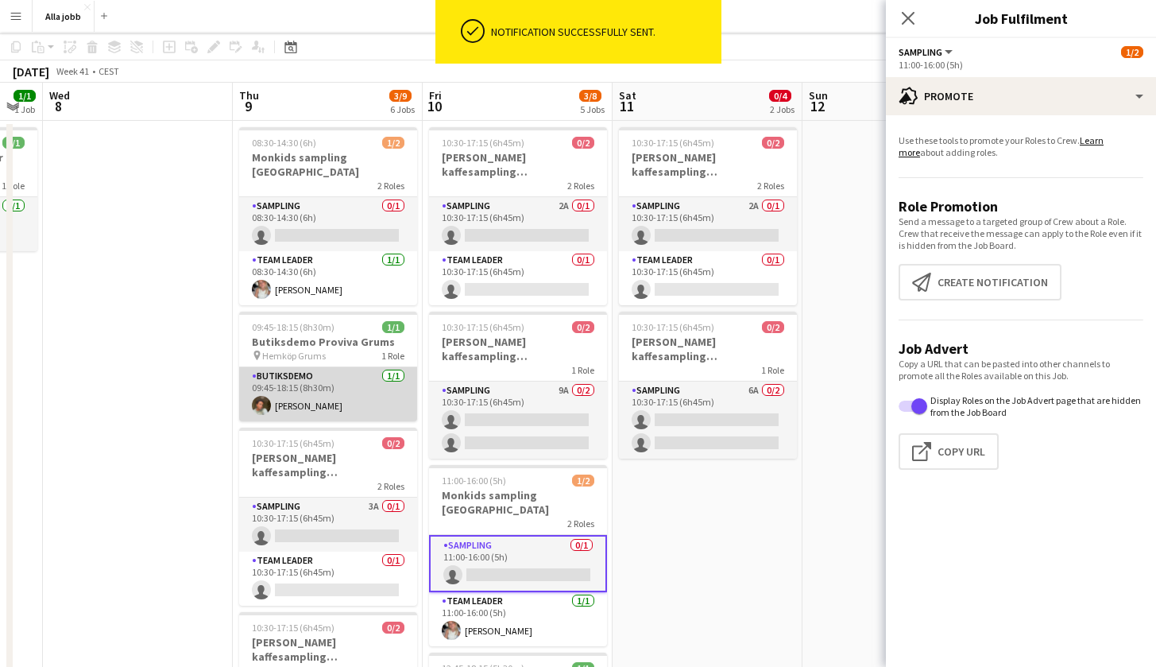
scroll to position [85, 0]
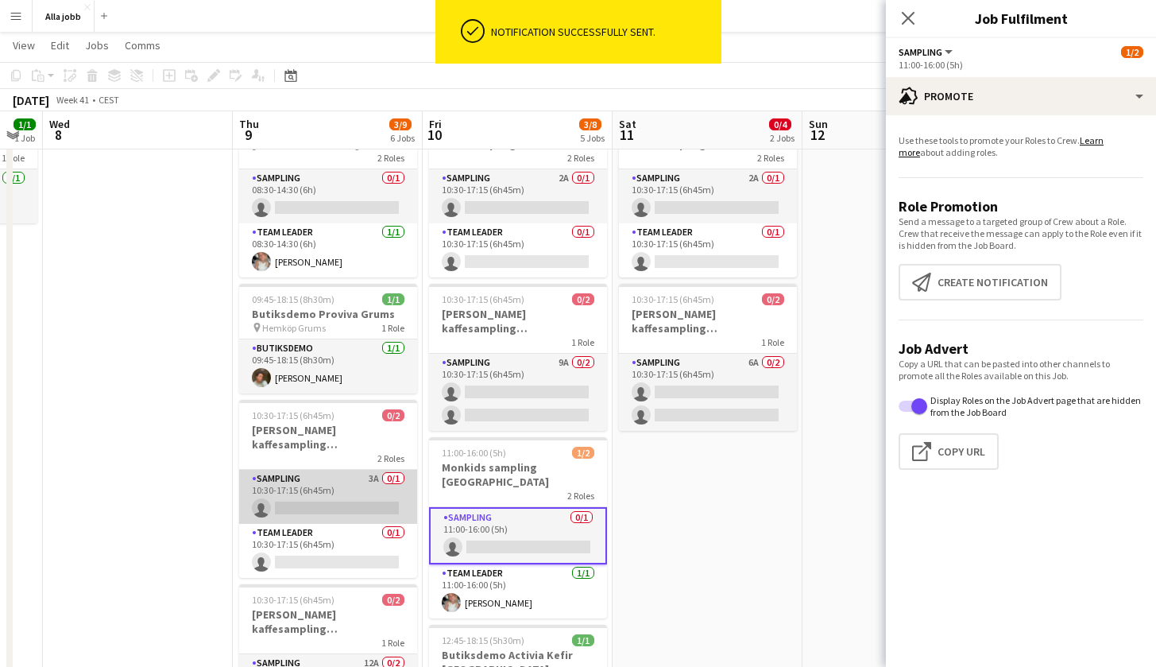
click at [326, 481] on app-card-role "Sampling 3A 0/1 10:30-17:15 (6h45m) single-neutral-actions" at bounding box center [328, 496] width 178 height 54
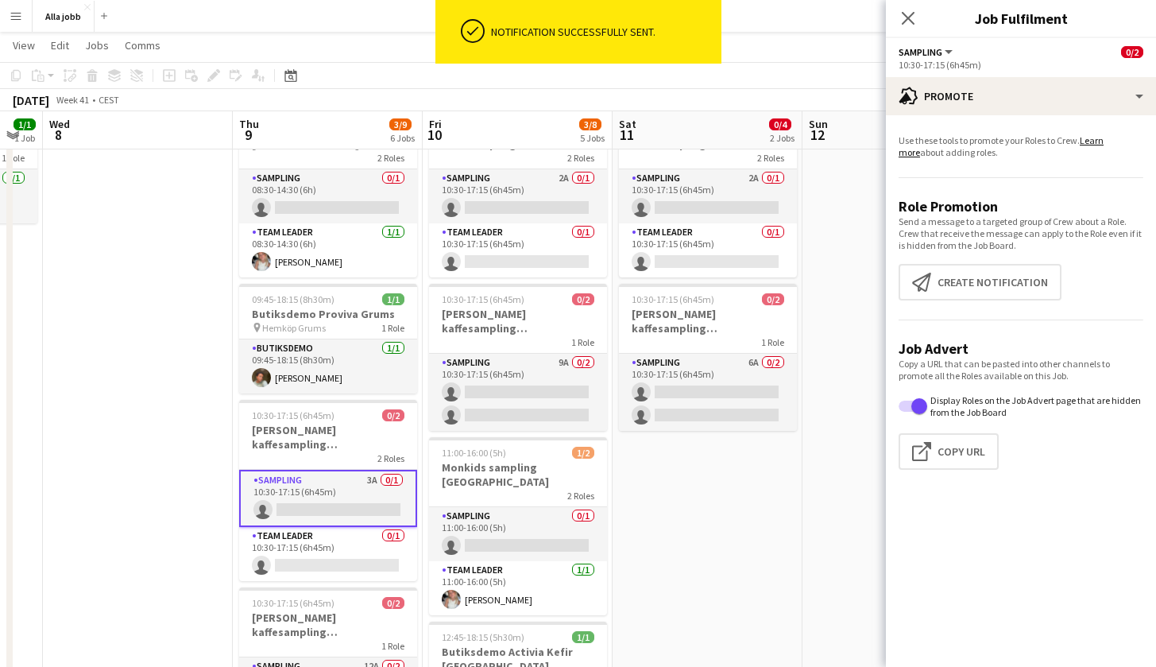
click at [987, 115] on div "Use these tools to promote your Roles to Crew. Learn more about adding roles. R…" at bounding box center [1021, 308] width 270 height 386
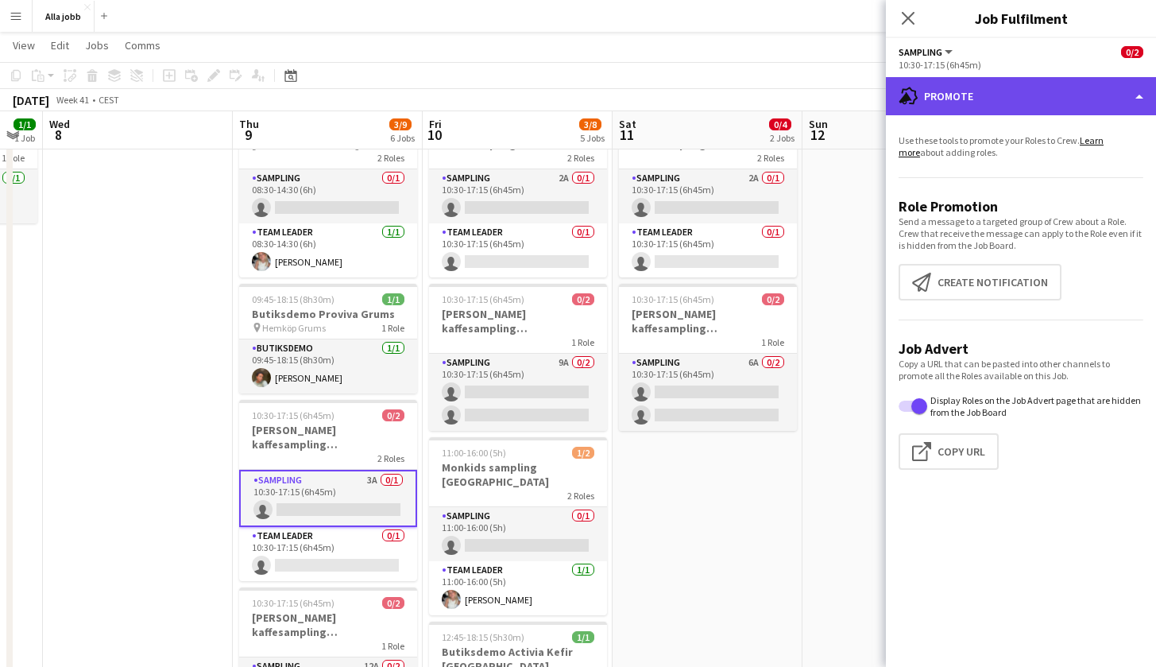
click at [989, 93] on div "advertising-megaphone Promote" at bounding box center [1021, 96] width 270 height 38
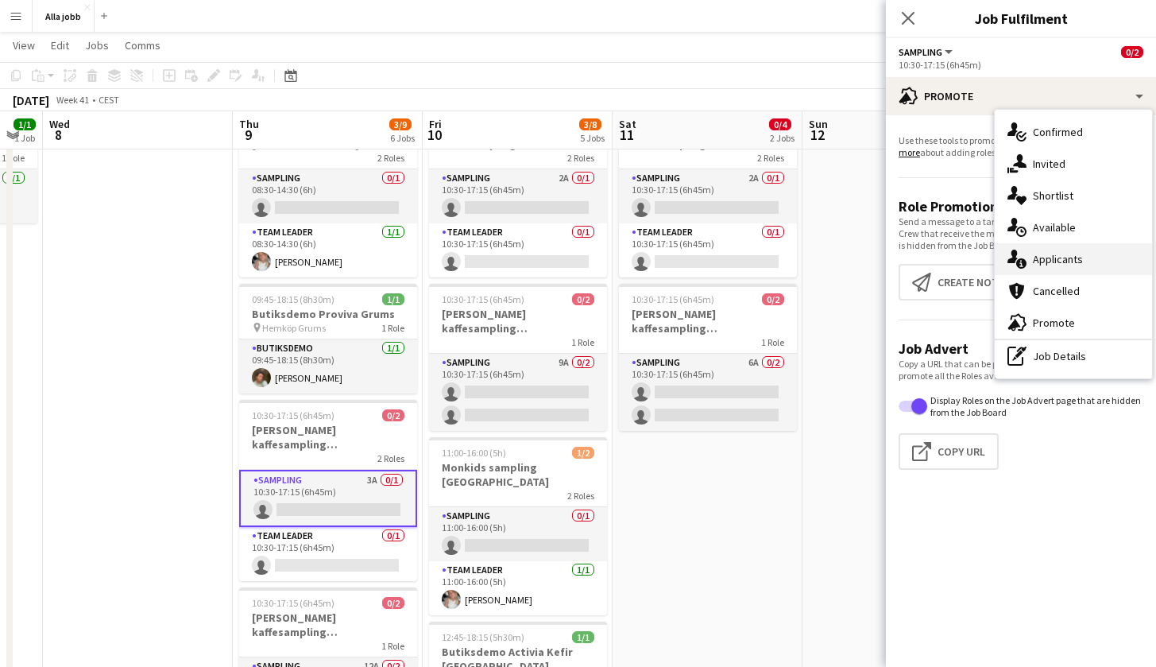
click at [1068, 257] on span "Applicants" at bounding box center [1058, 259] width 50 height 14
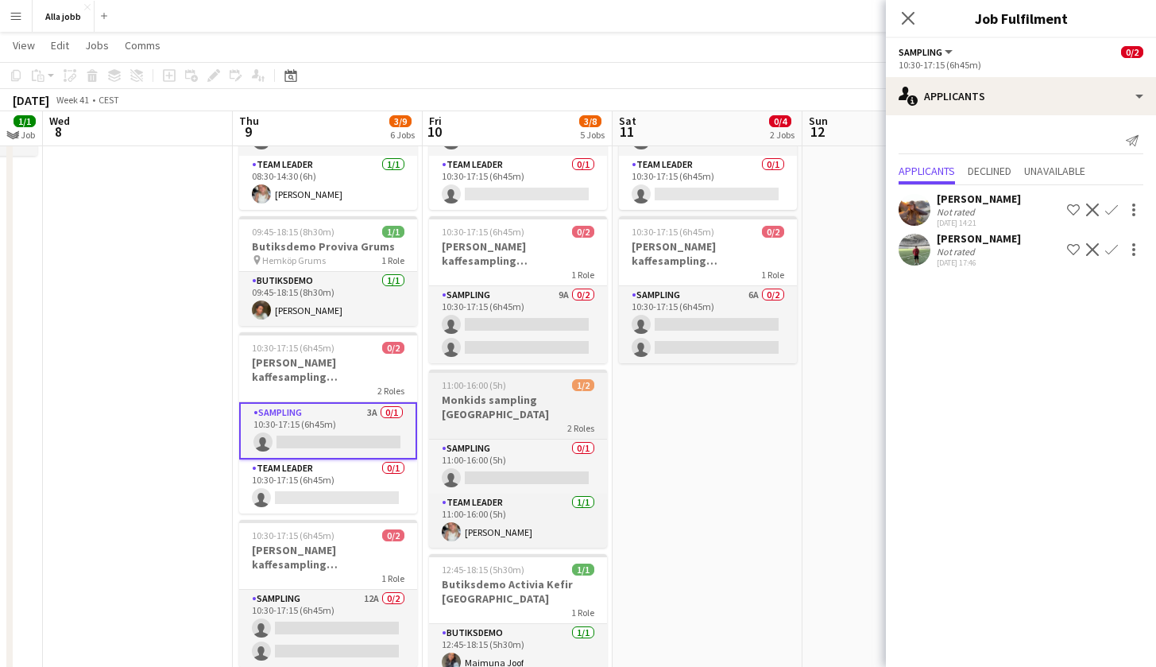
scroll to position [162, 0]
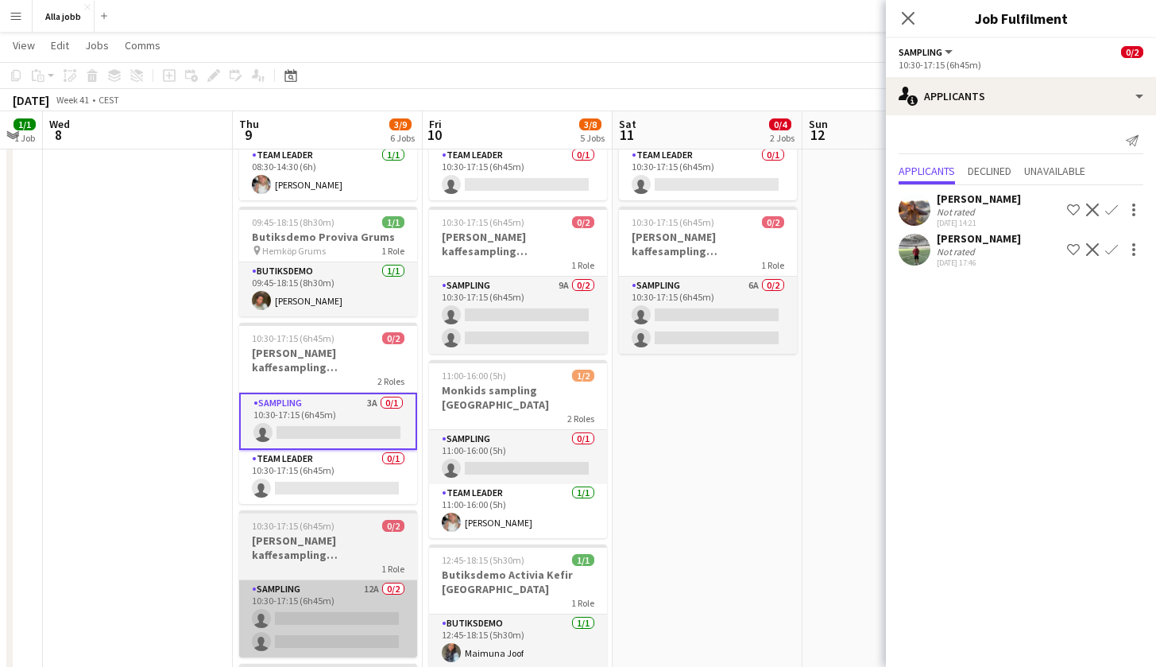
click at [332, 580] on app-card-role "Sampling 12A 0/2 10:30-17:15 (6h45m) single-neutral-actions single-neutral-acti…" at bounding box center [328, 618] width 178 height 77
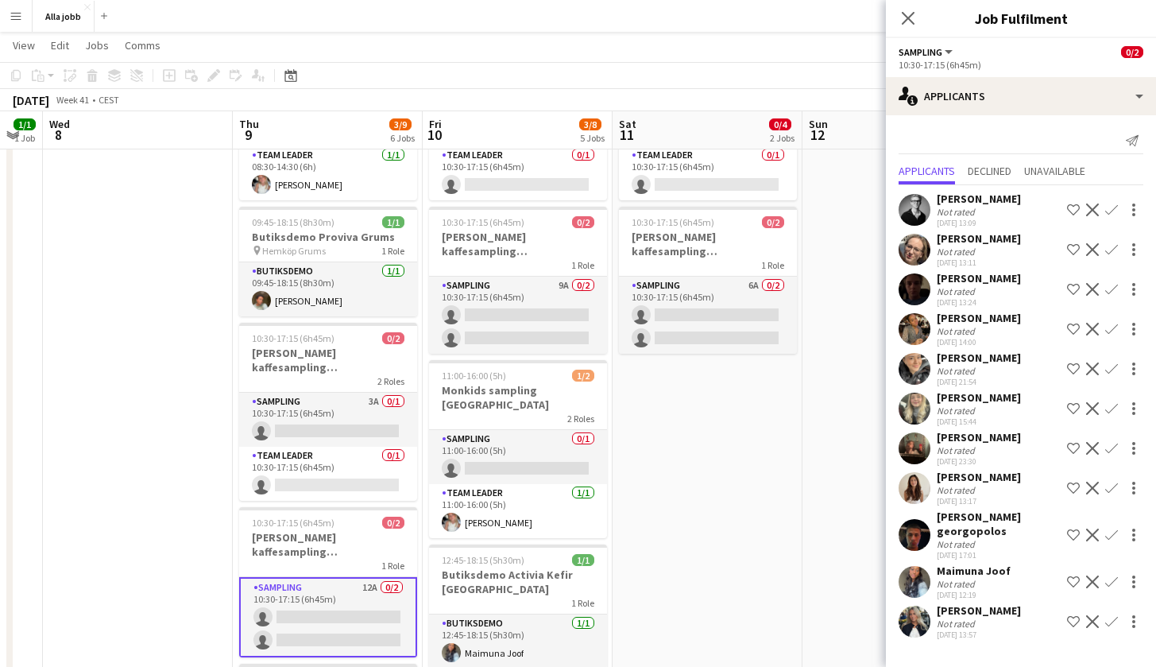
click at [918, 616] on app-user-avatar at bounding box center [914, 621] width 32 height 32
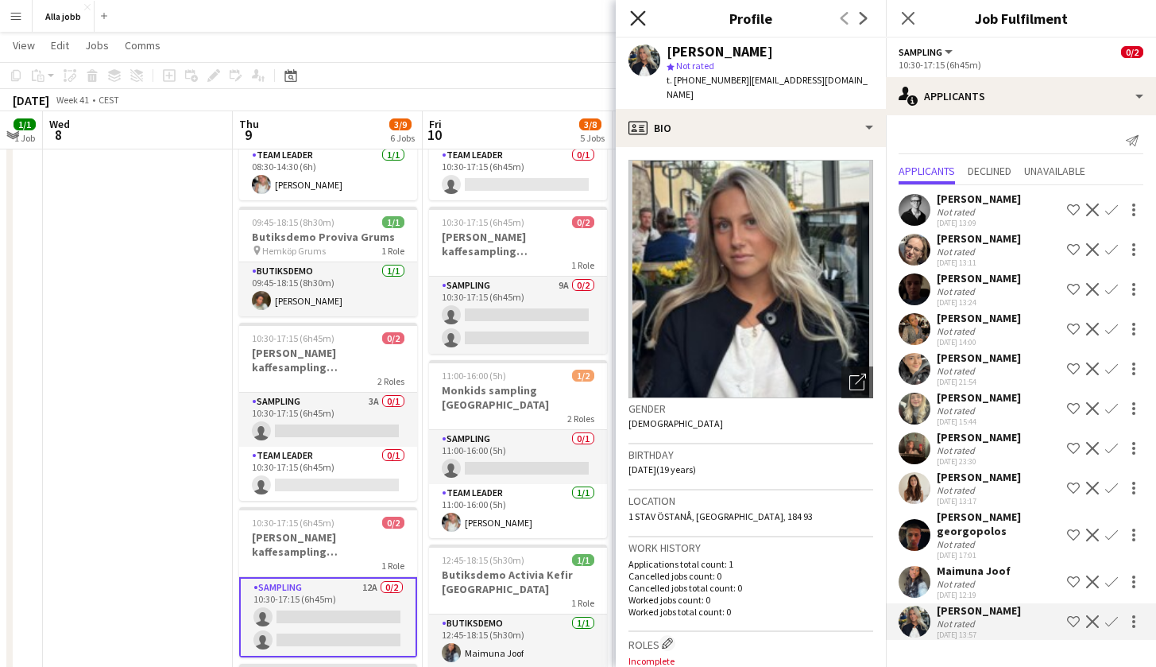
click at [638, 17] on icon "Close pop-in" at bounding box center [637, 17] width 15 height 15
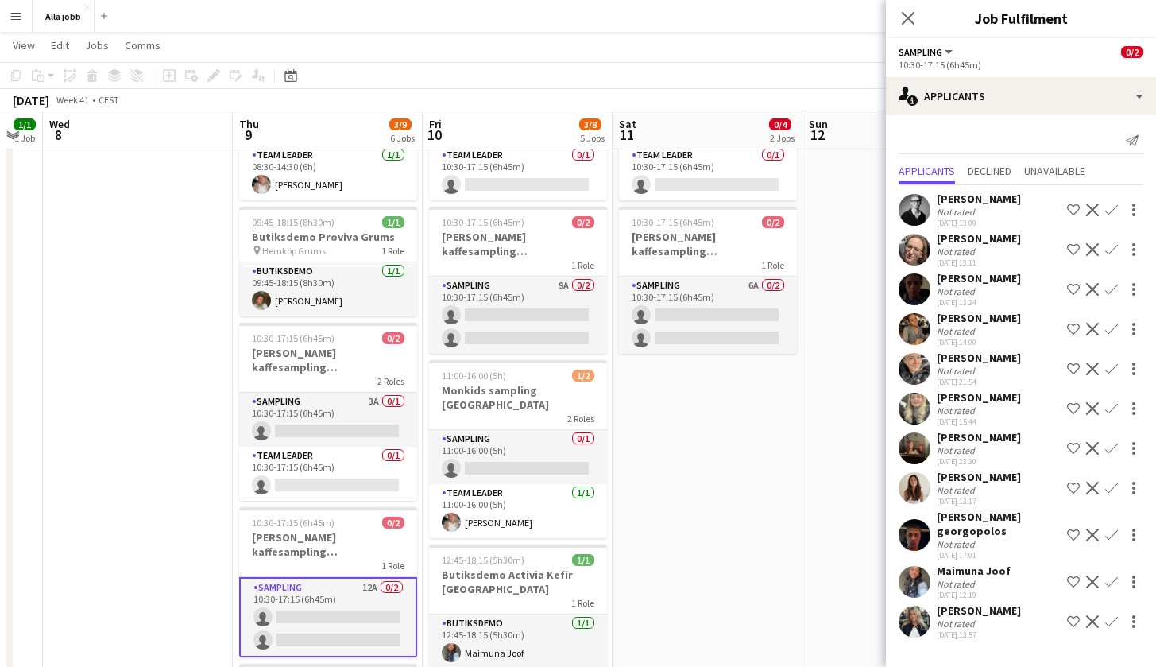
click at [934, 630] on div "[PERSON_NAME] Not rated [DATE] 13:57 Shortlist crew Decline Confirm" at bounding box center [1021, 621] width 270 height 37
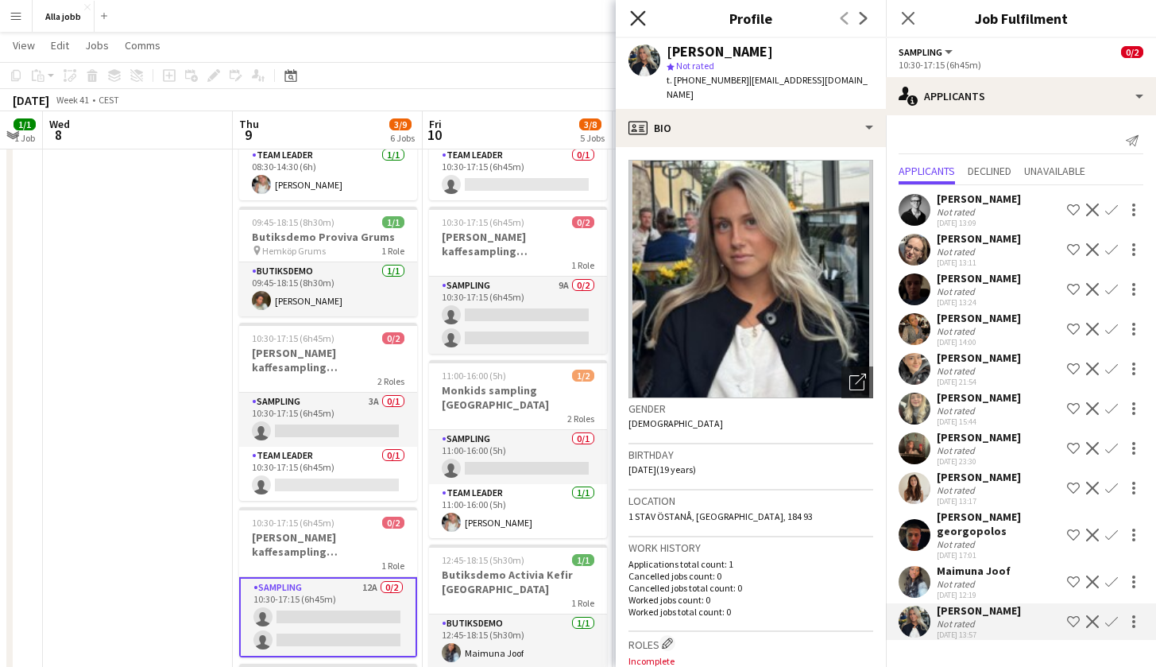
click at [637, 14] on icon "Close pop-in" at bounding box center [637, 17] width 15 height 15
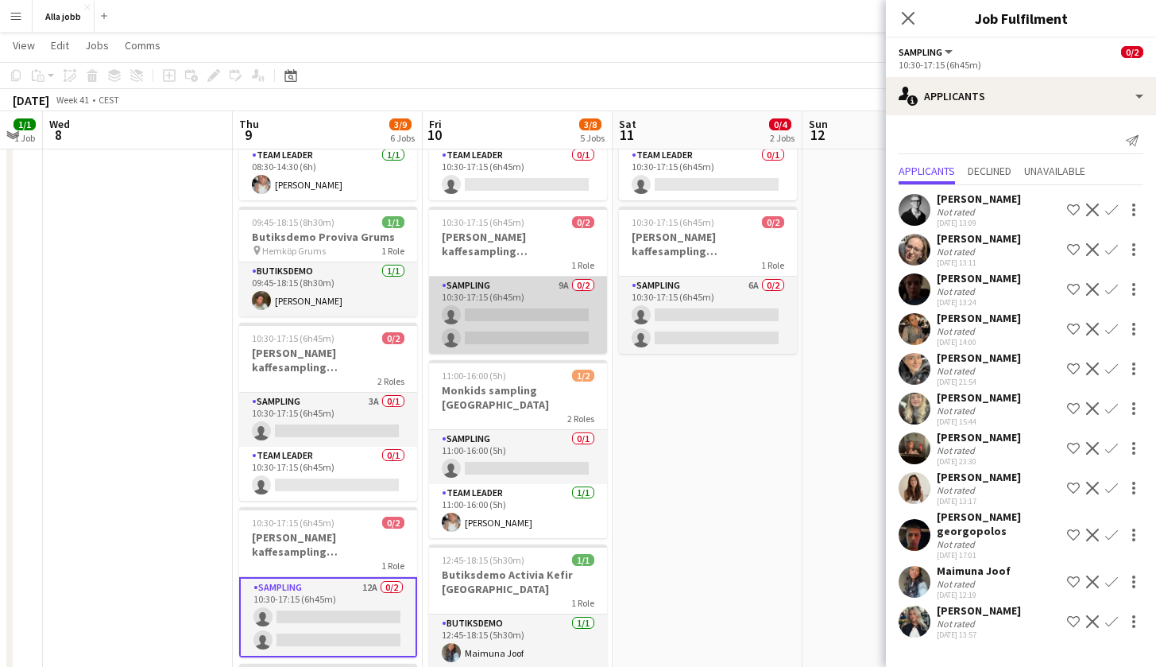
click at [540, 349] on app-card-role "Sampling 9A 0/2 10:30-17:15 (6h45m) single-neutral-actions single-neutral-actio…" at bounding box center [518, 314] width 178 height 77
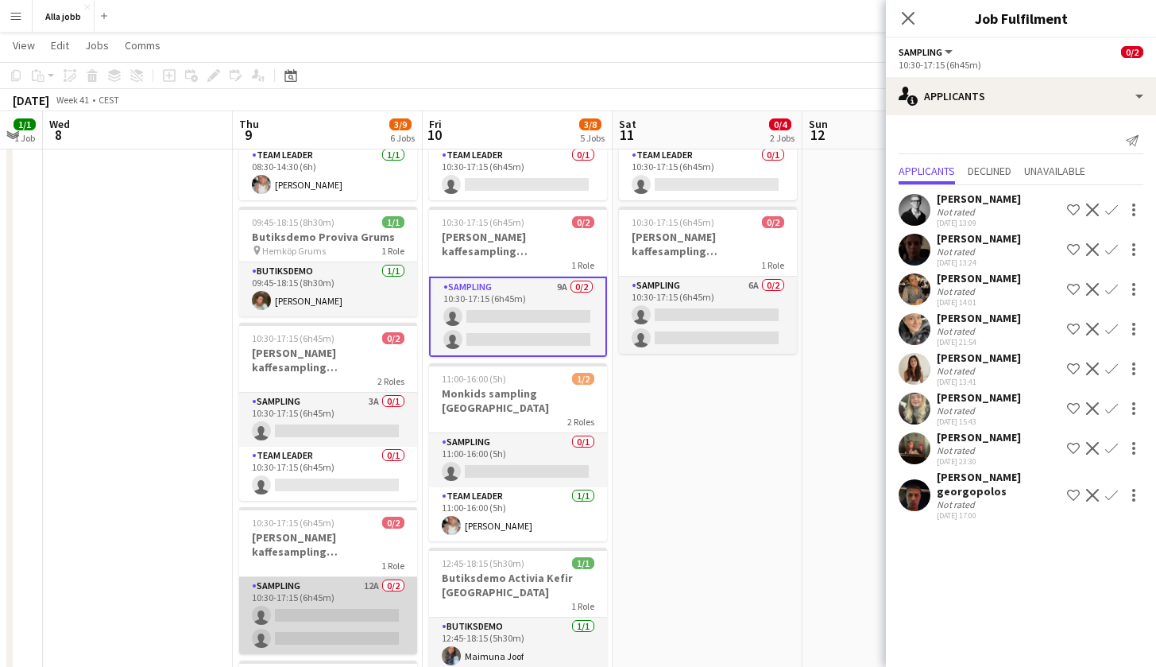
click at [323, 597] on app-card-role "Sampling 12A 0/2 10:30-17:15 (6h45m) single-neutral-actions single-neutral-acti…" at bounding box center [328, 615] width 178 height 77
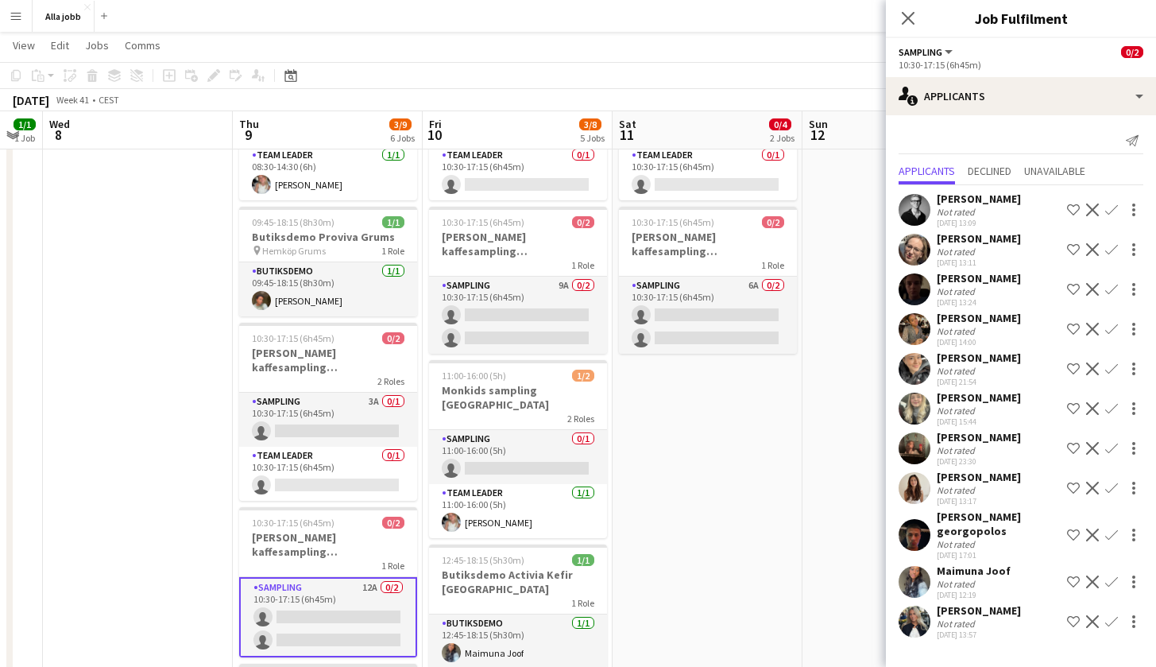
click at [916, 612] on app-user-avatar at bounding box center [914, 621] width 32 height 32
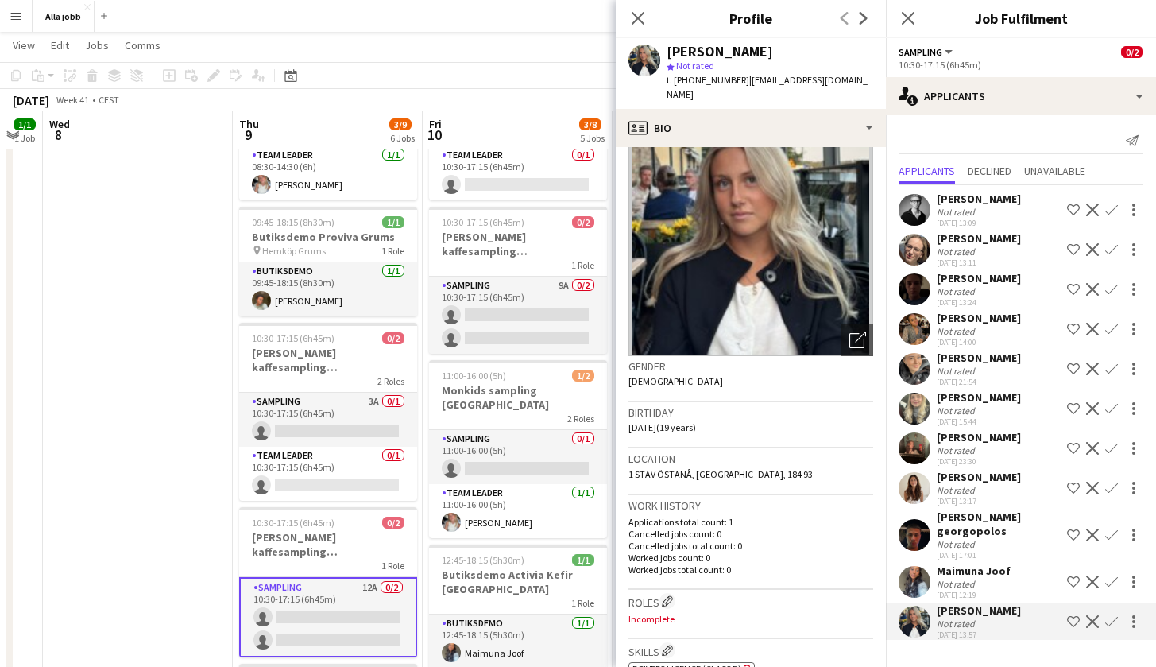
scroll to position [45, 0]
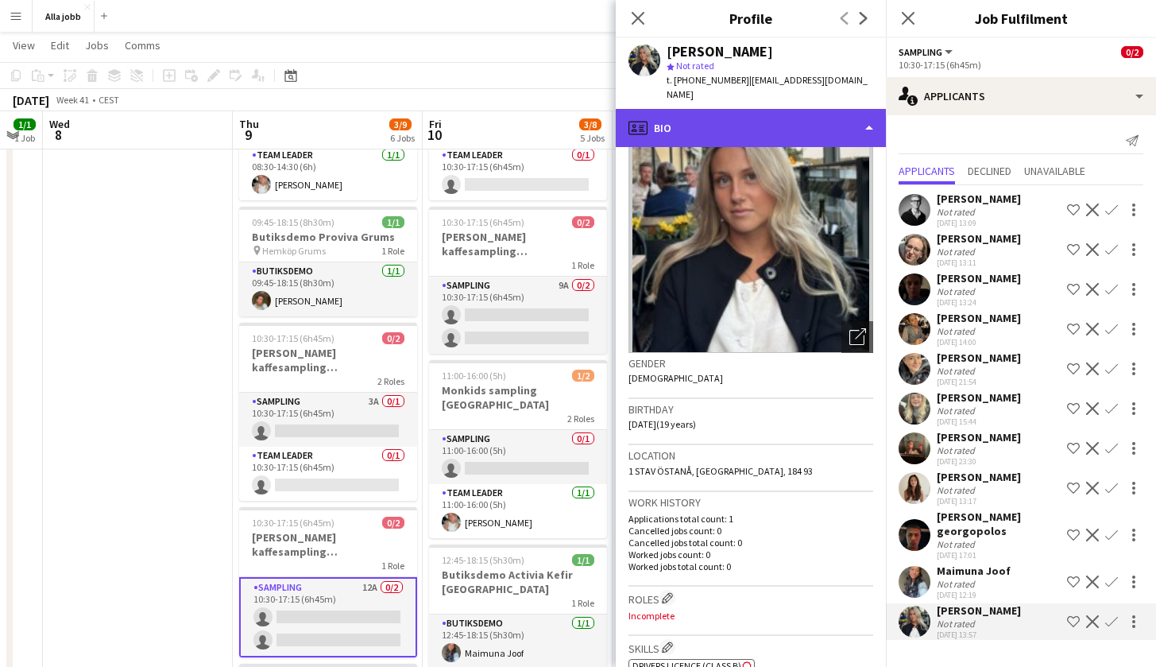
click at [716, 114] on div "profile Bio" at bounding box center [751, 128] width 270 height 38
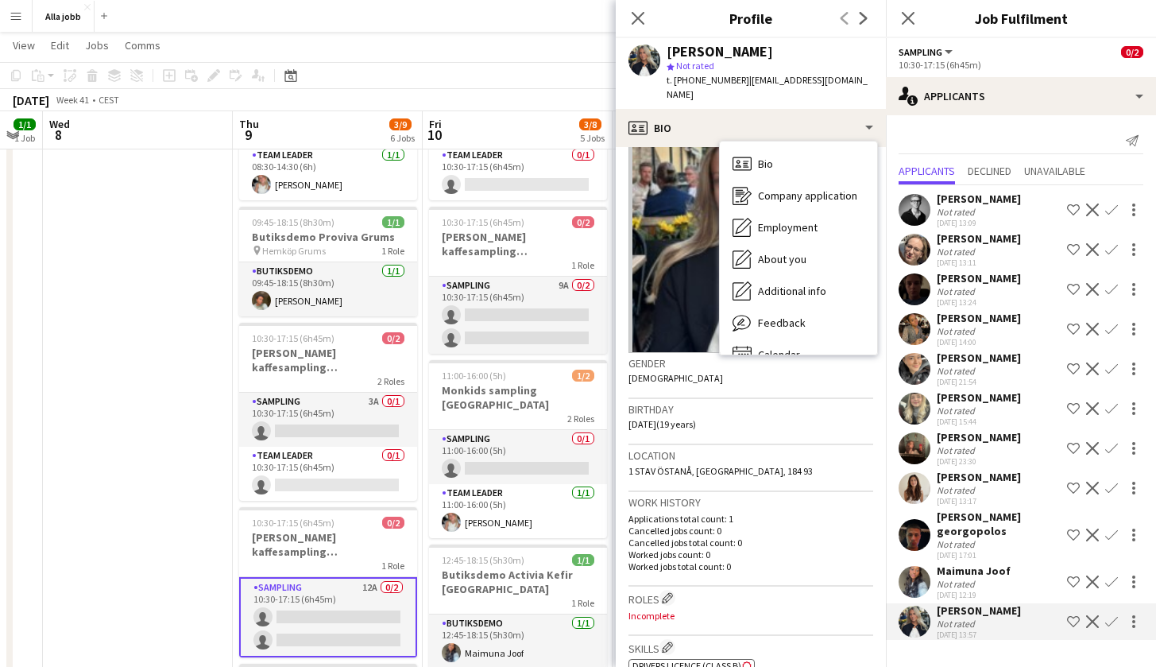
click at [800, 353] on div "Gender [DEMOGRAPHIC_DATA]" at bounding box center [750, 376] width 245 height 46
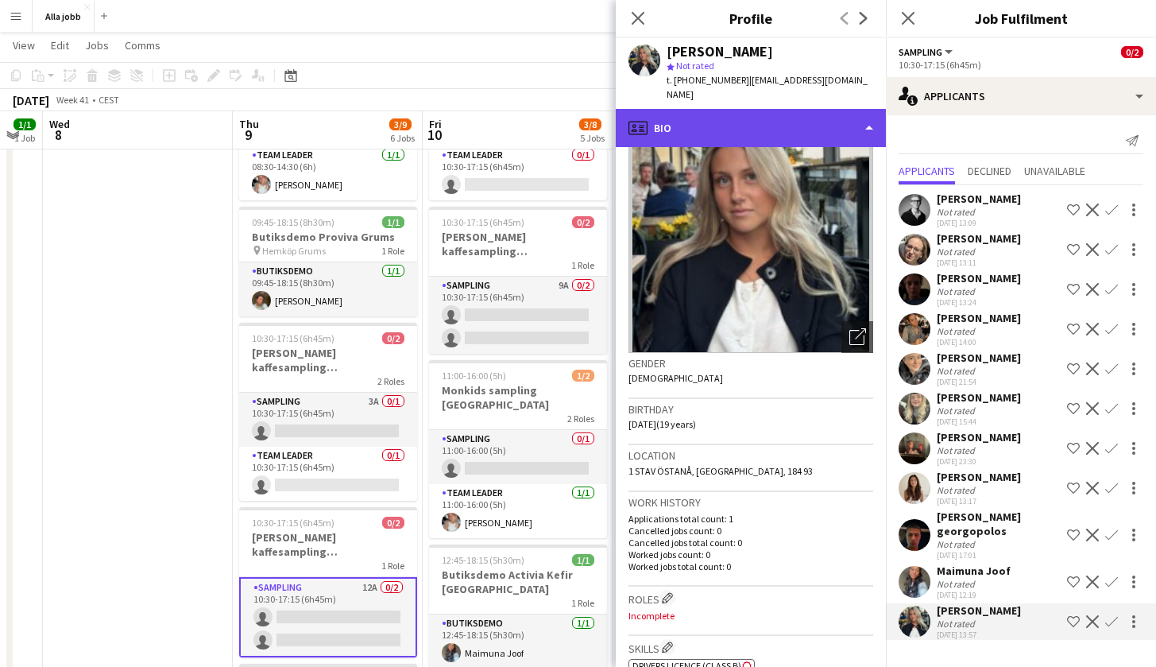
click at [795, 113] on div "profile Bio" at bounding box center [751, 128] width 270 height 38
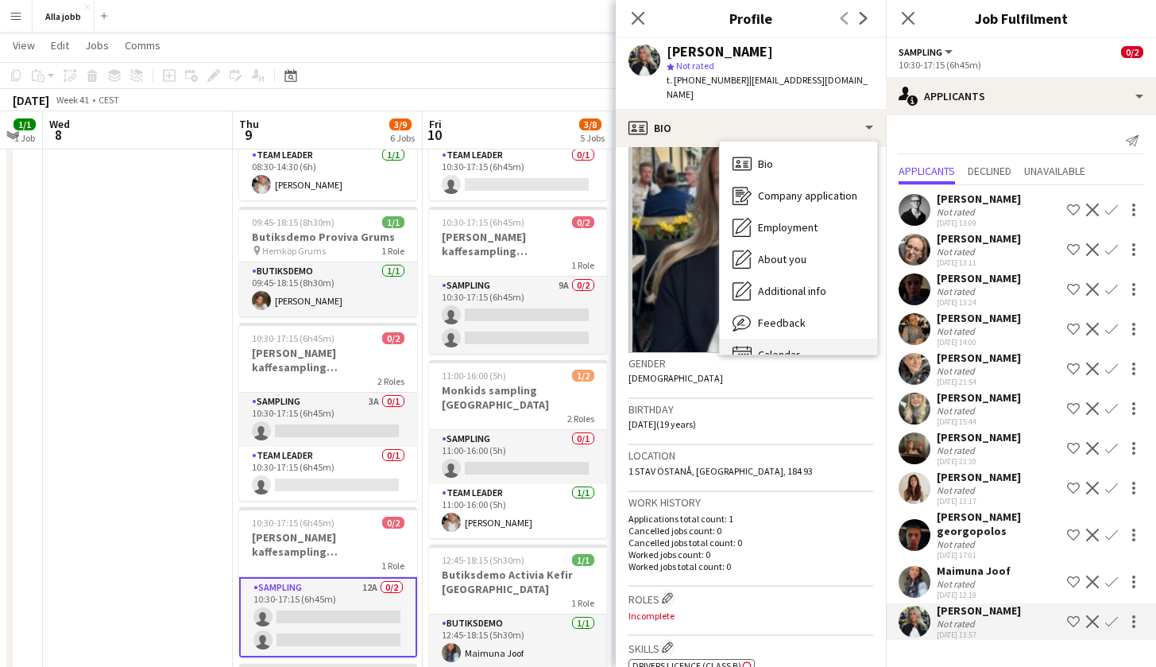
click at [795, 347] on span "Calendar" at bounding box center [779, 354] width 42 height 14
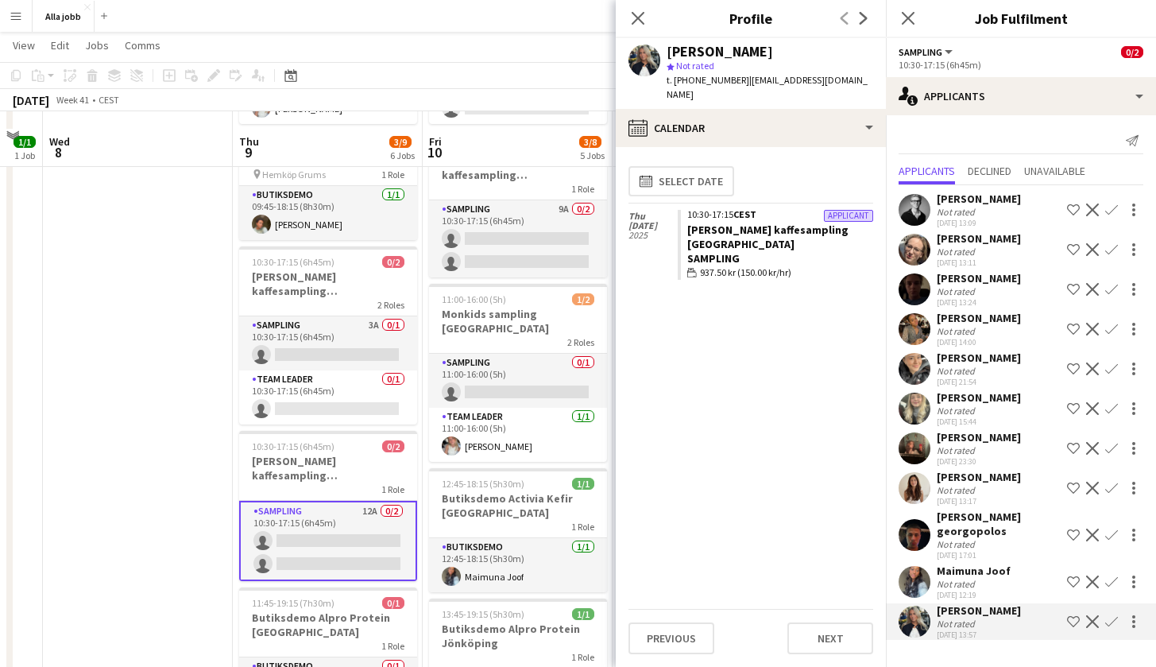
scroll to position [256, 0]
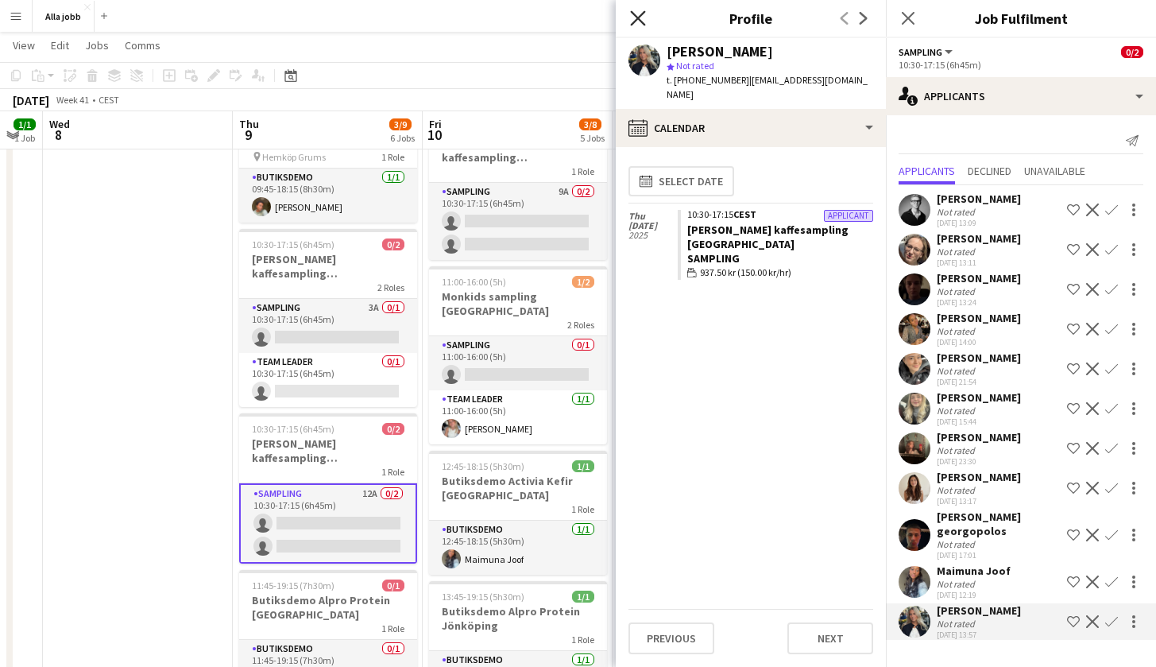
click at [639, 18] on icon at bounding box center [637, 17] width 15 height 15
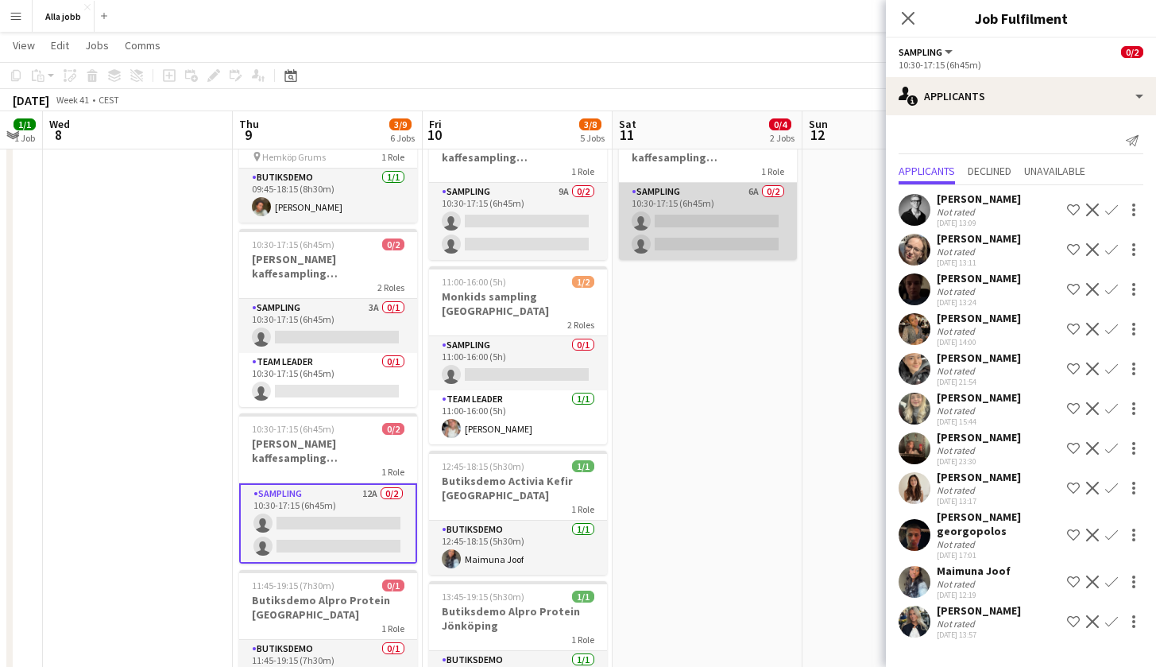
click at [666, 210] on app-card-role "Sampling 6A 0/2 10:30-17:15 (6h45m) single-neutral-actions single-neutral-actio…" at bounding box center [708, 221] width 178 height 77
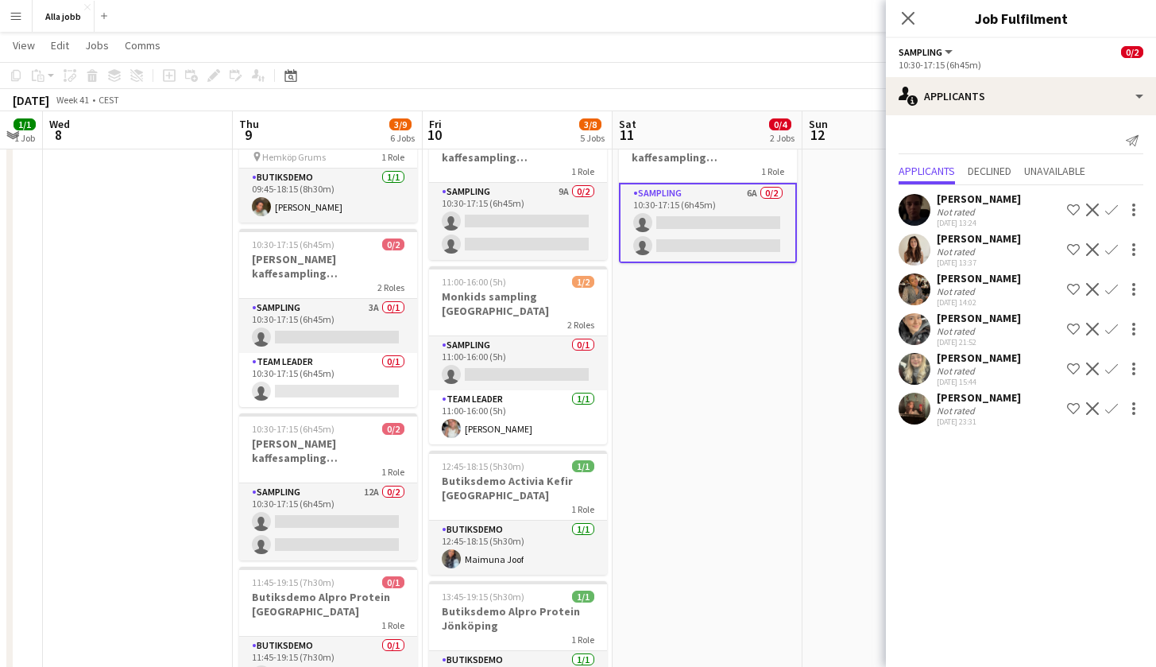
click at [773, 389] on app-date-cell "10:30-17:15 (6h45m) 0/2 Barbour kaffesampling Köpenhamn 2 Roles Sampling 2A 0/1…" at bounding box center [707, 398] width 190 height 952
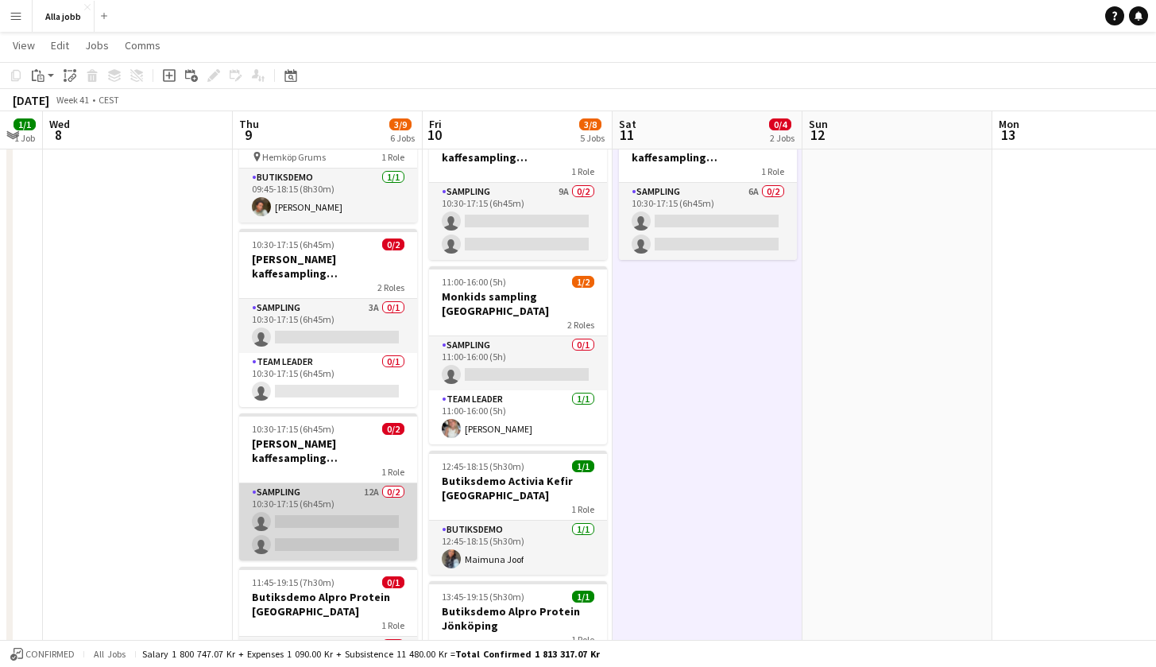
click at [378, 489] on app-card-role "Sampling 12A 0/2 10:30-17:15 (6h45m) single-neutral-actions single-neutral-acti…" at bounding box center [328, 521] width 178 height 77
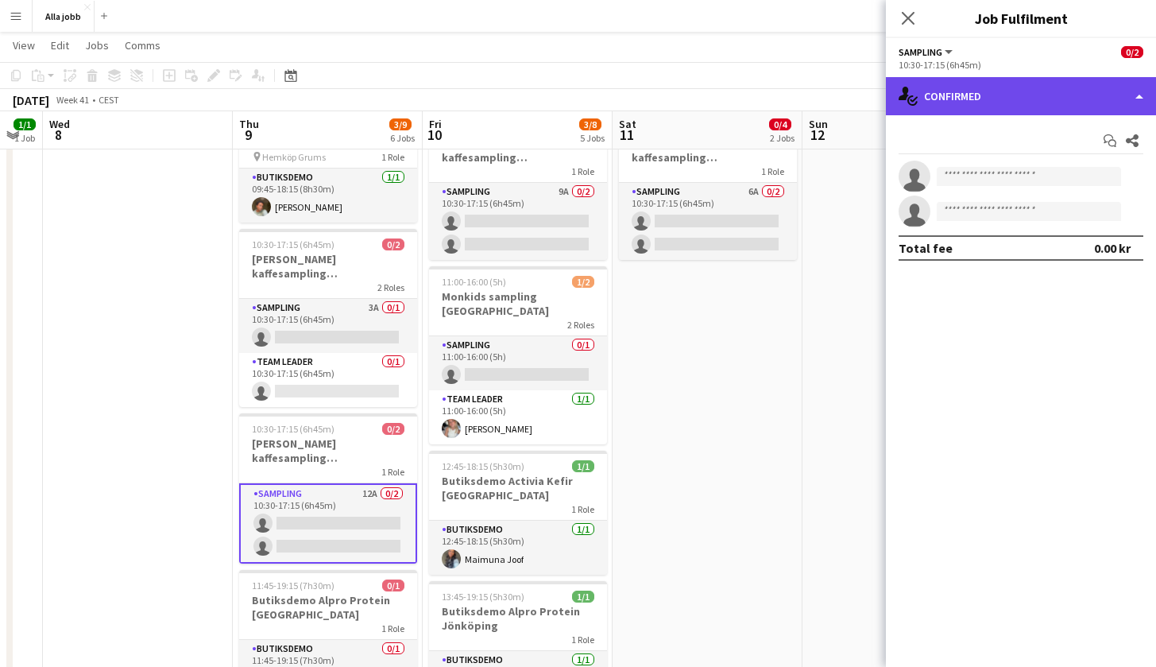
click at [1007, 110] on div "single-neutral-actions-check-2 Confirmed" at bounding box center [1021, 96] width 270 height 38
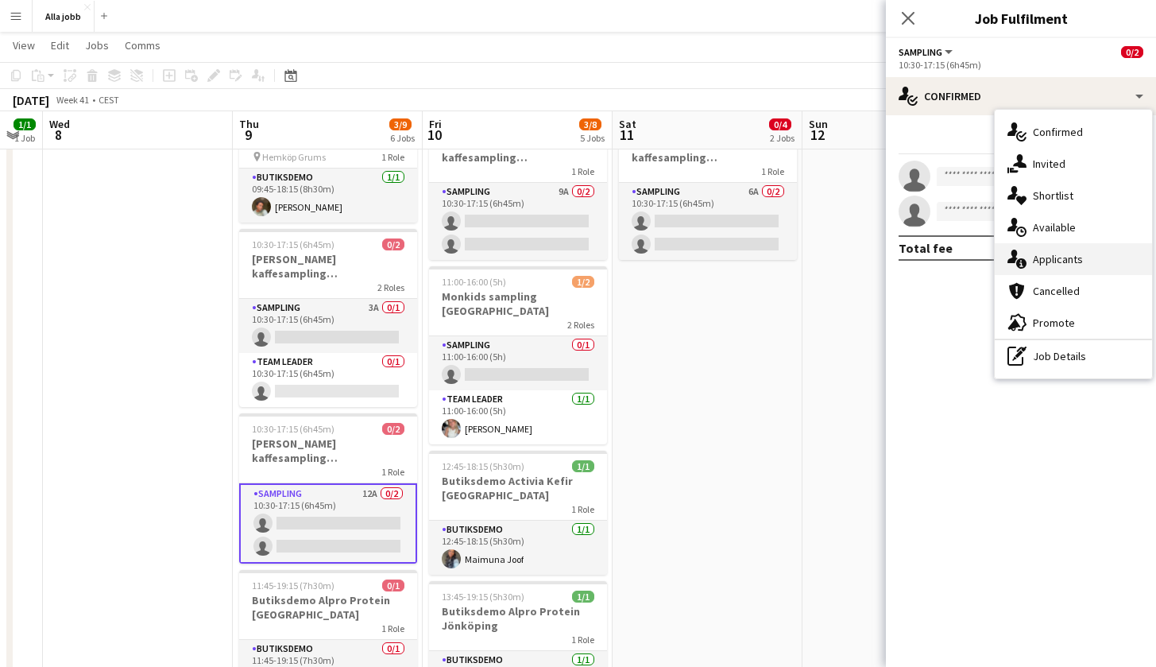
click at [1075, 261] on span "Applicants" at bounding box center [1058, 259] width 50 height 14
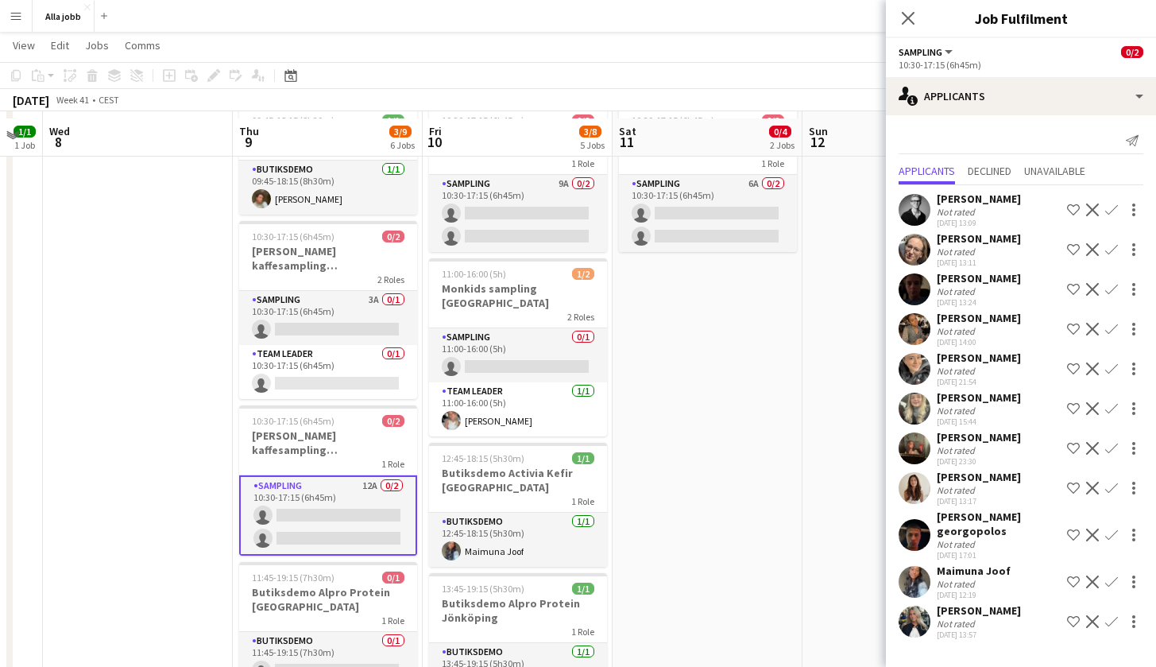
scroll to position [272, 0]
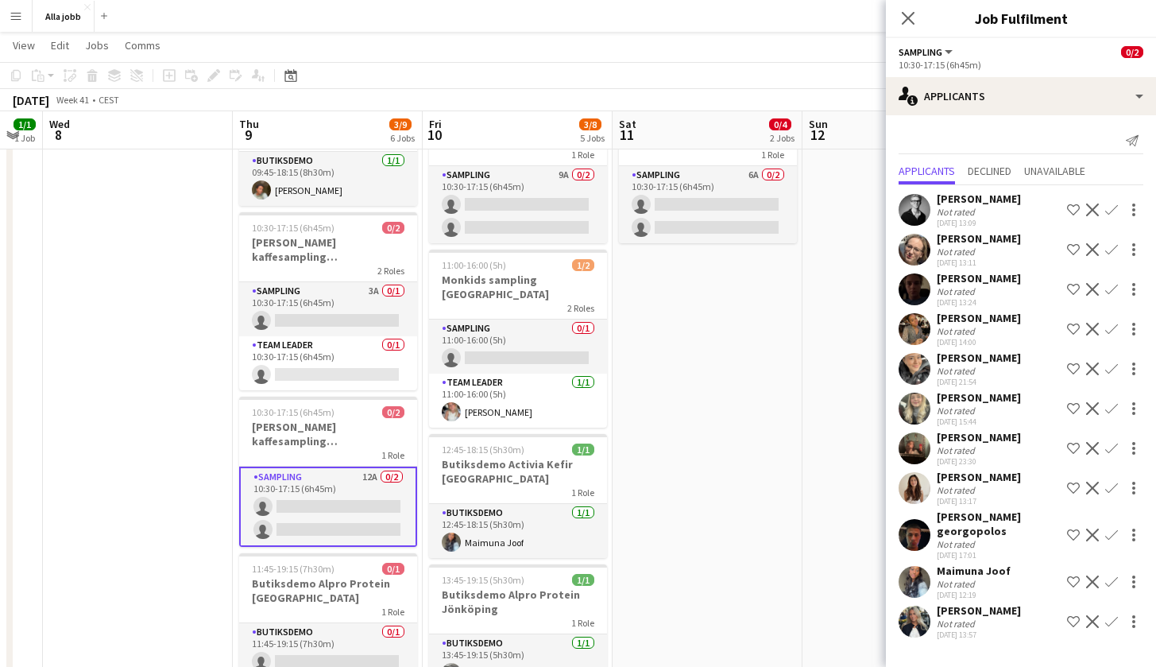
click at [917, 615] on app-user-avatar at bounding box center [914, 621] width 32 height 32
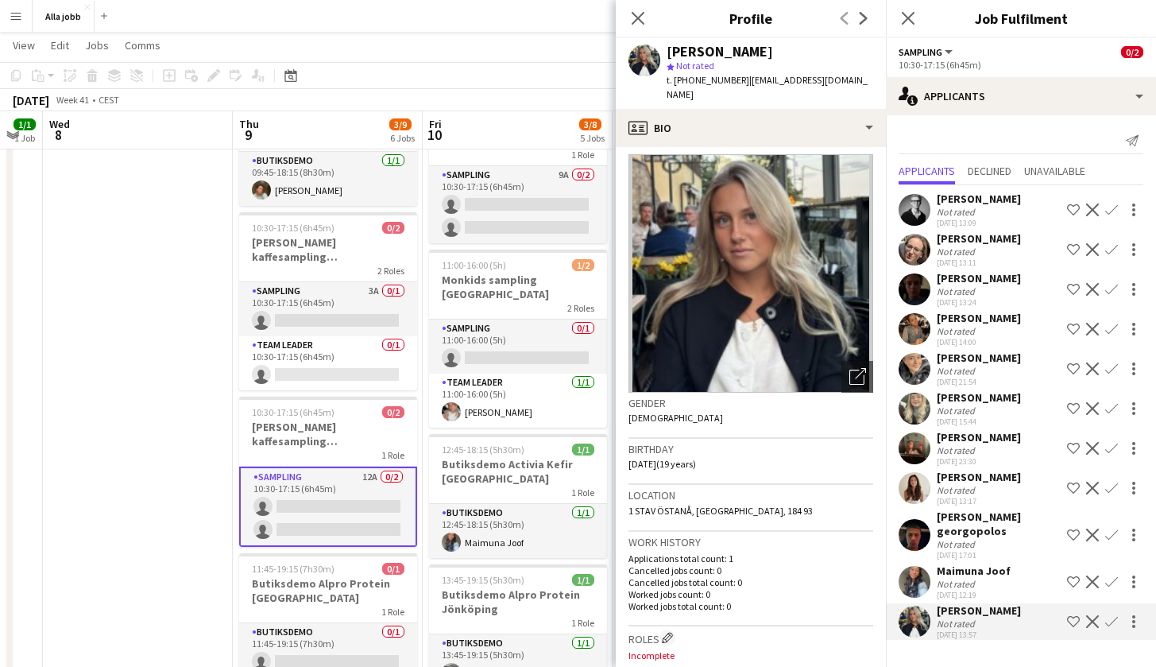
scroll to position [0, 0]
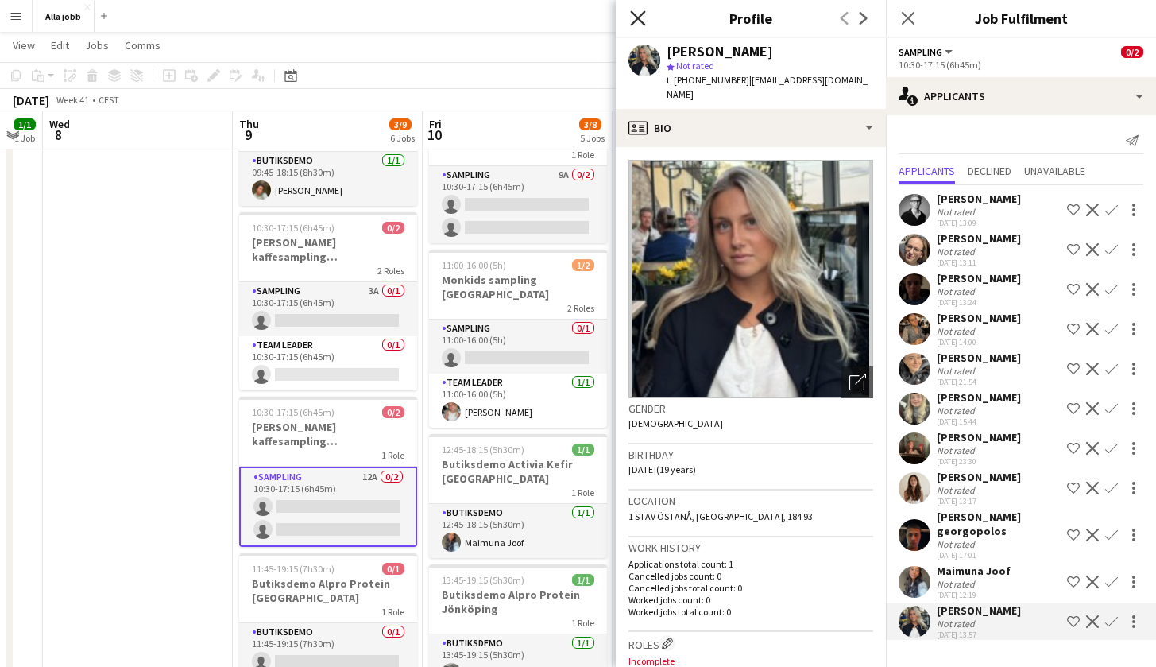
click at [640, 20] on icon at bounding box center [637, 17] width 15 height 15
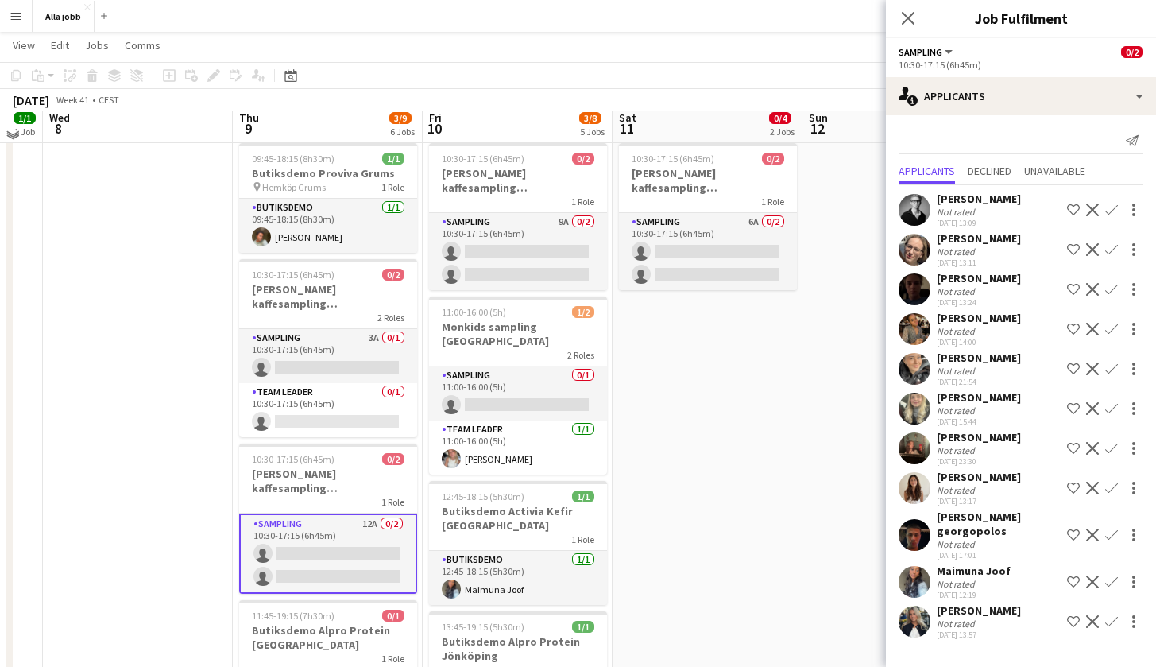
scroll to position [219, 0]
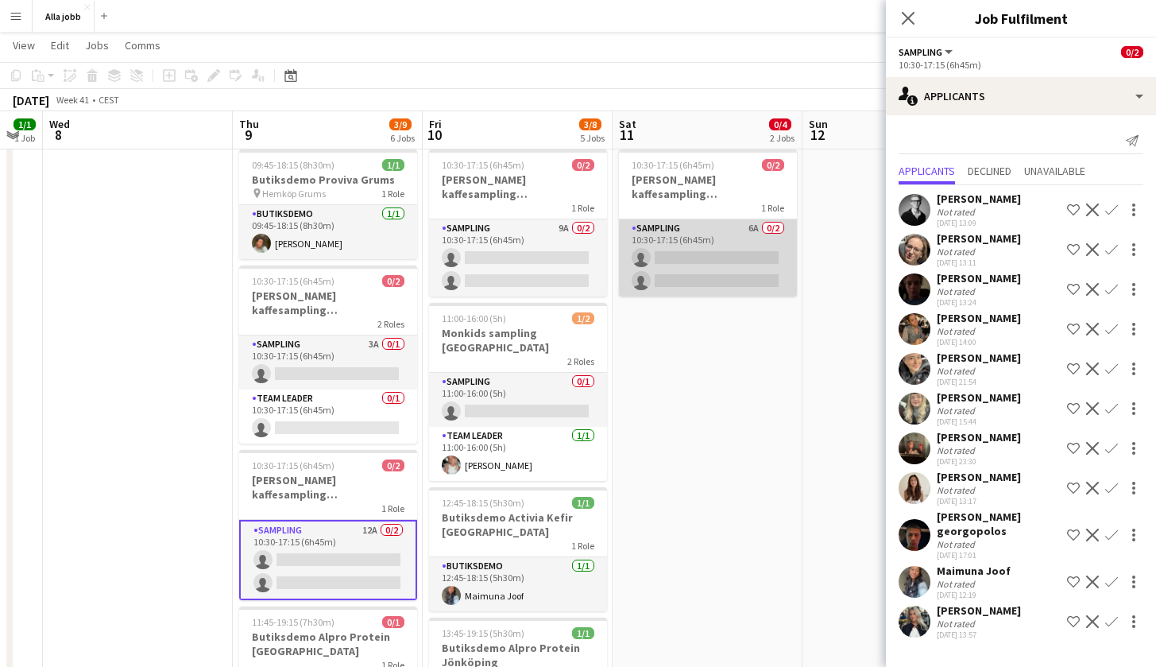
click at [686, 277] on app-card-role "Sampling 6A 0/2 10:30-17:15 (6h45m) single-neutral-actions single-neutral-actio…" at bounding box center [708, 257] width 178 height 77
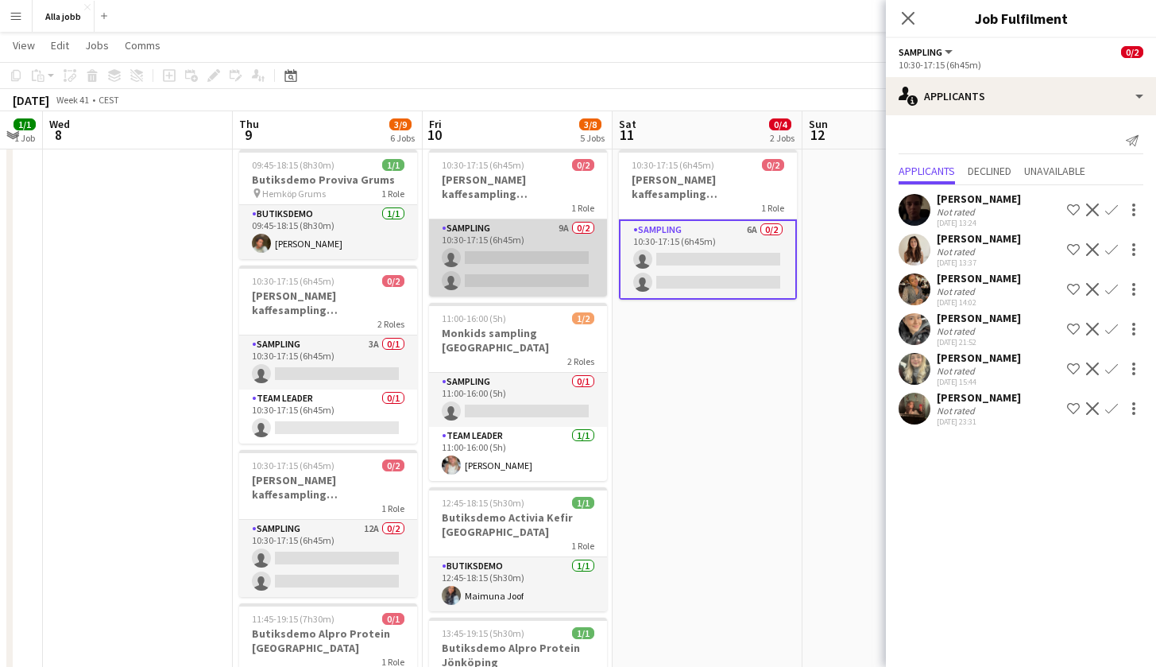
click at [562, 245] on app-card-role "Sampling 9A 0/2 10:30-17:15 (6h45m) single-neutral-actions single-neutral-actio…" at bounding box center [518, 257] width 178 height 77
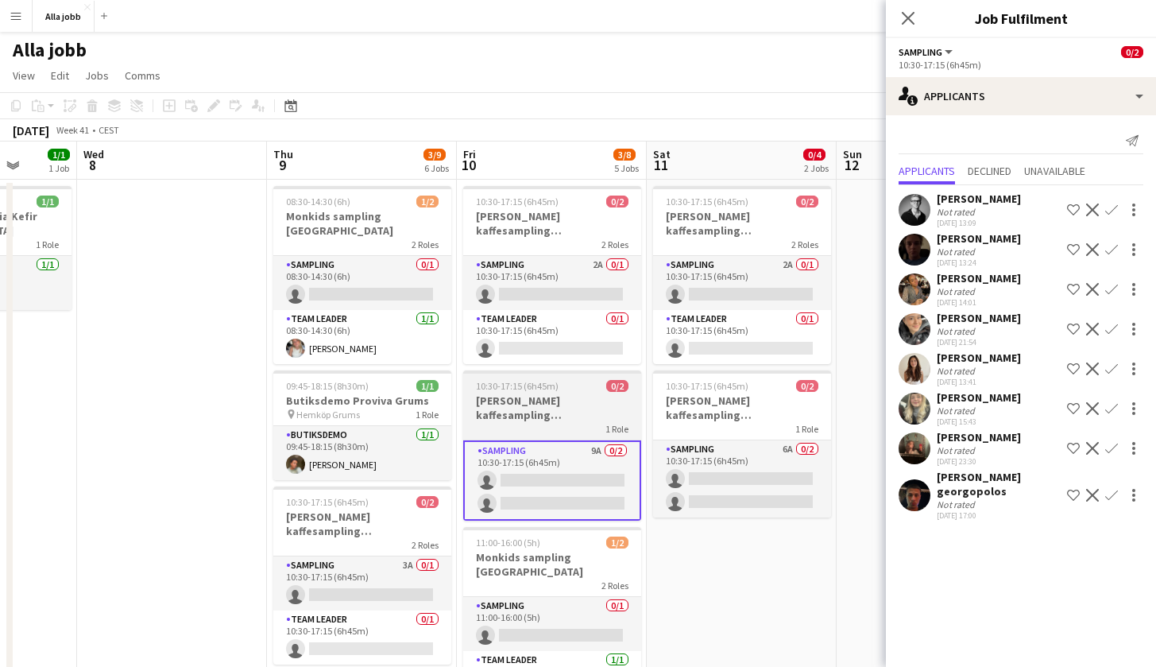
scroll to position [0, 0]
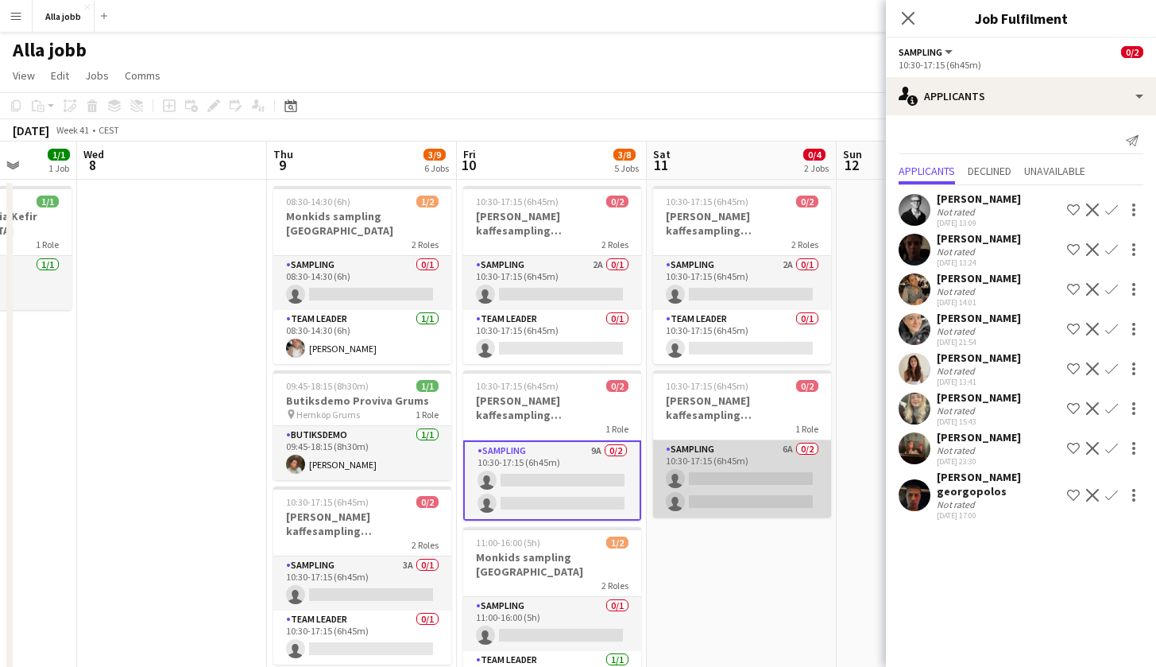
click at [754, 475] on app-card-role "Sampling 6A 0/2 10:30-17:15 (6h45m) single-neutral-actions single-neutral-actio…" at bounding box center [742, 478] width 178 height 77
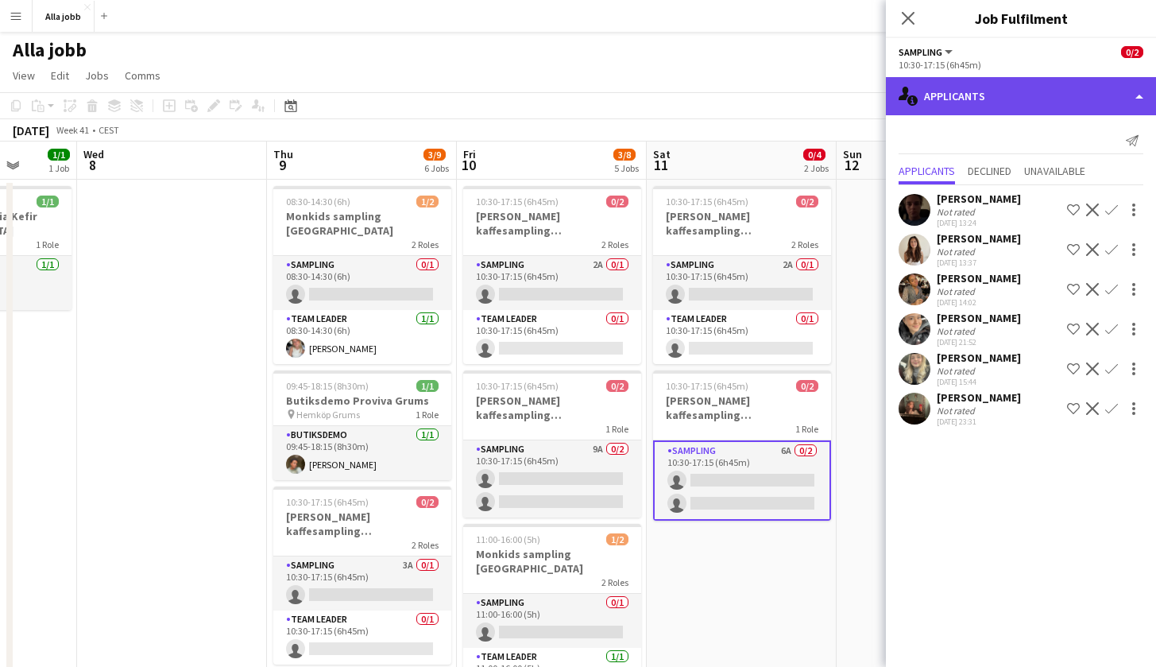
click at [985, 105] on div "single-neutral-actions-information Applicants" at bounding box center [1021, 96] width 270 height 38
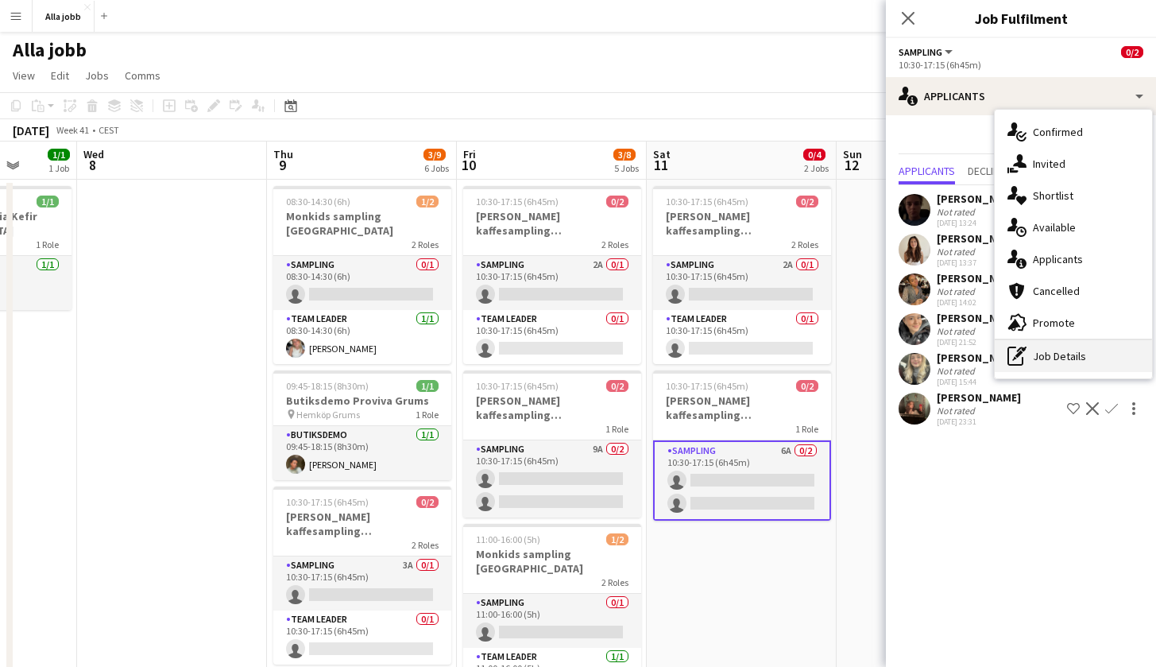
click at [1065, 357] on div "pen-write Job Details" at bounding box center [1073, 356] width 157 height 32
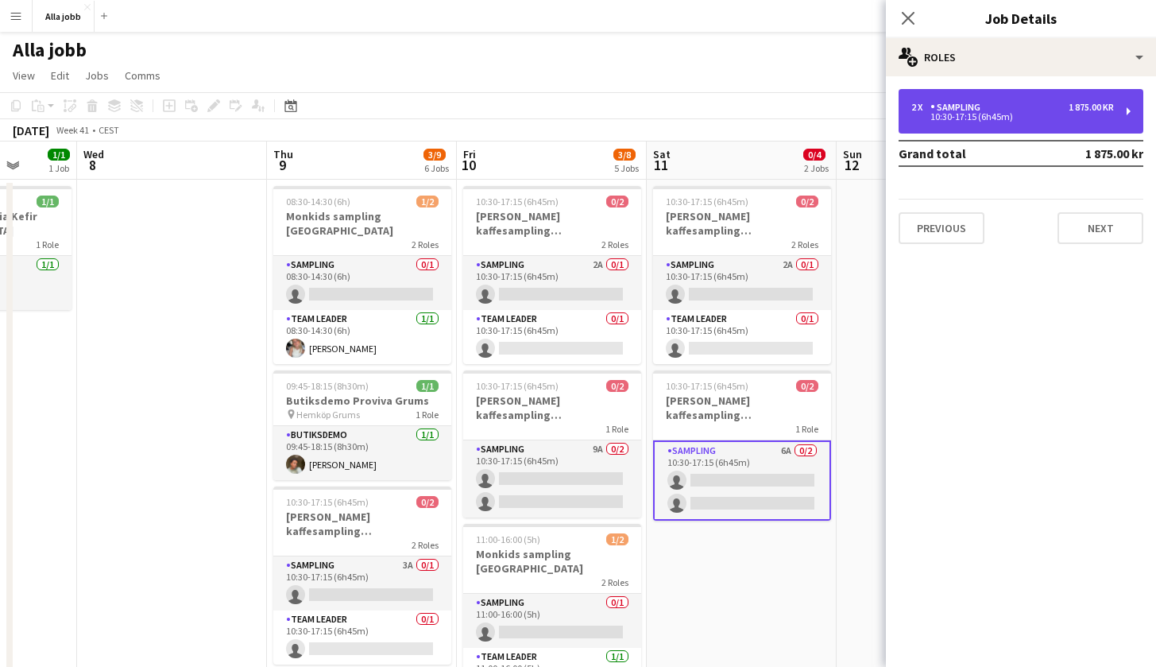
click at [1031, 109] on div "2 x Sampling 1 875.00 kr" at bounding box center [1012, 107] width 203 height 11
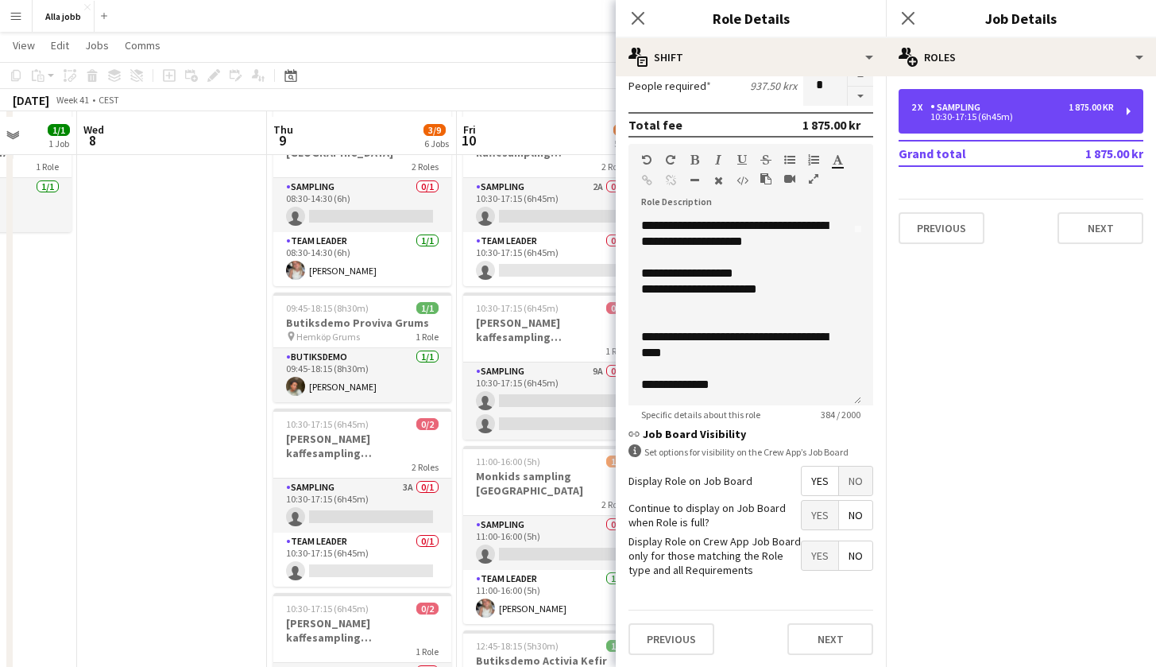
scroll to position [82, 0]
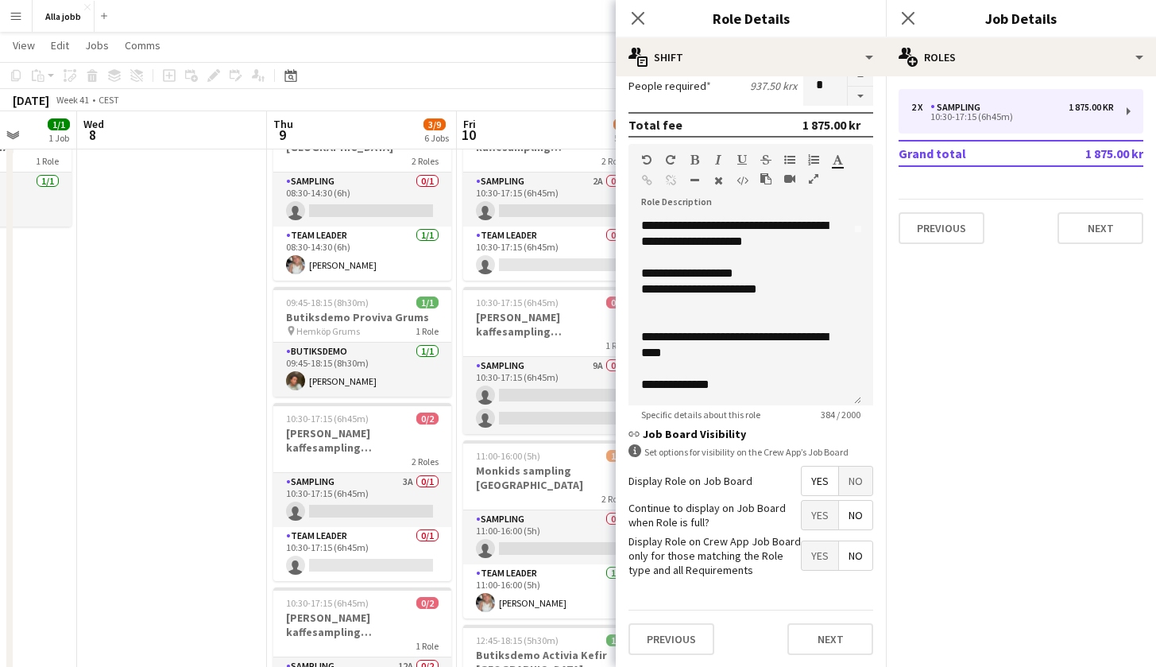
click at [218, 474] on app-date-cell at bounding box center [172, 572] width 190 height 952
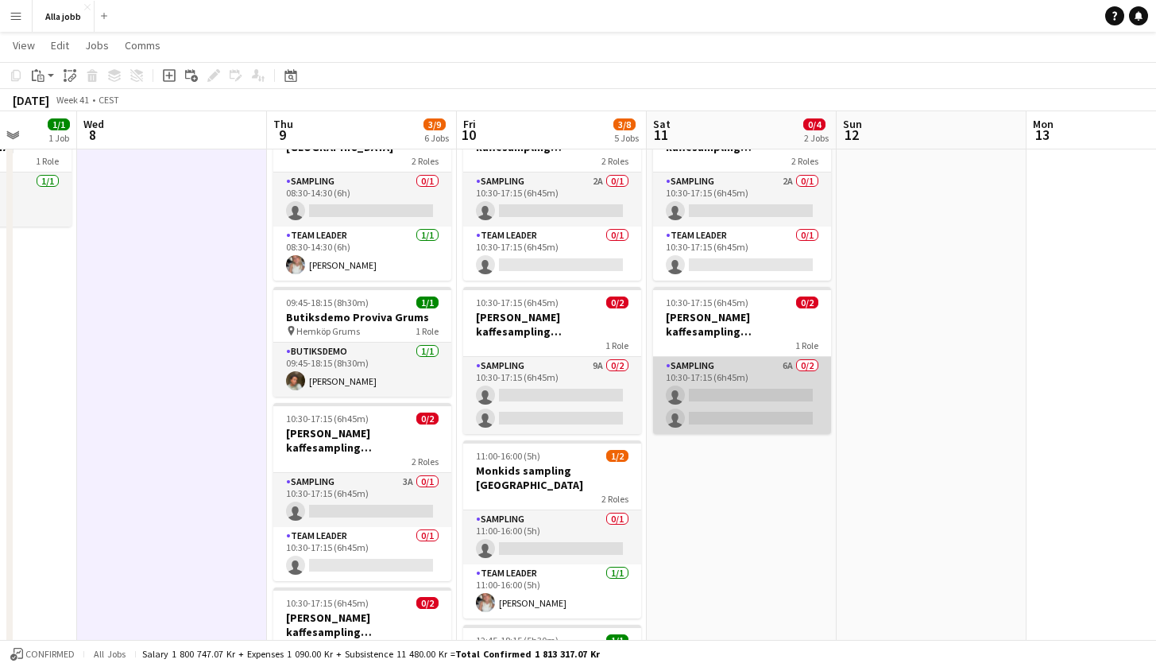
click at [713, 388] on app-card-role "Sampling 6A 0/2 10:30-17:15 (6h45m) single-neutral-actions single-neutral-actio…" at bounding box center [742, 395] width 178 height 77
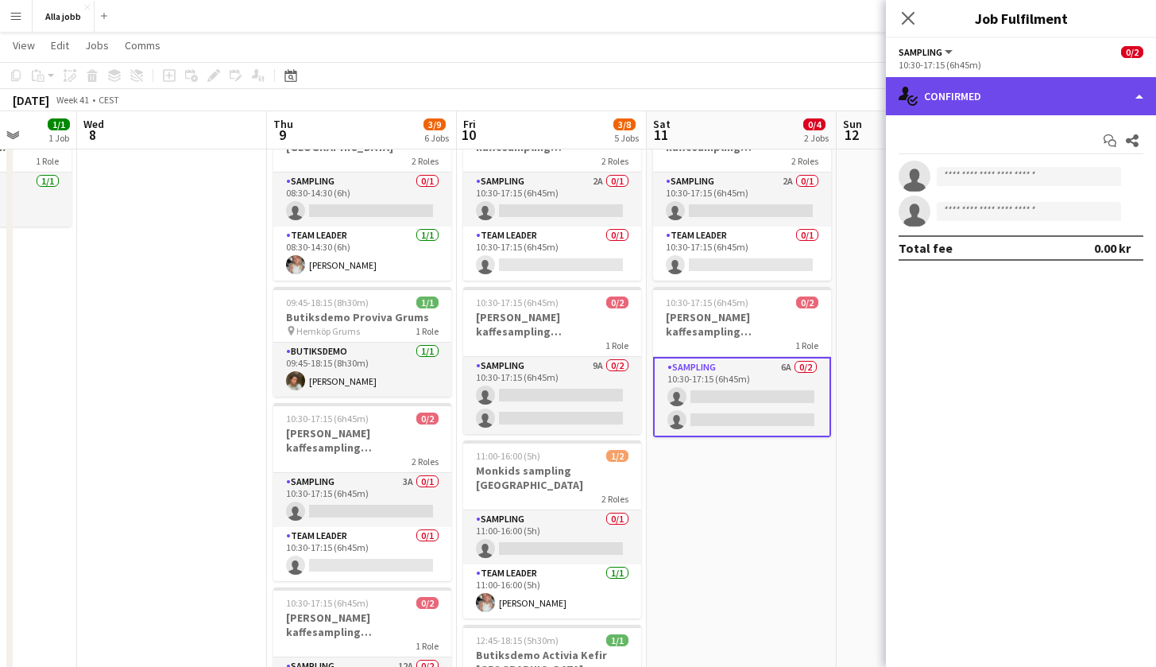
click at [1022, 98] on div "single-neutral-actions-check-2 Confirmed" at bounding box center [1021, 96] width 270 height 38
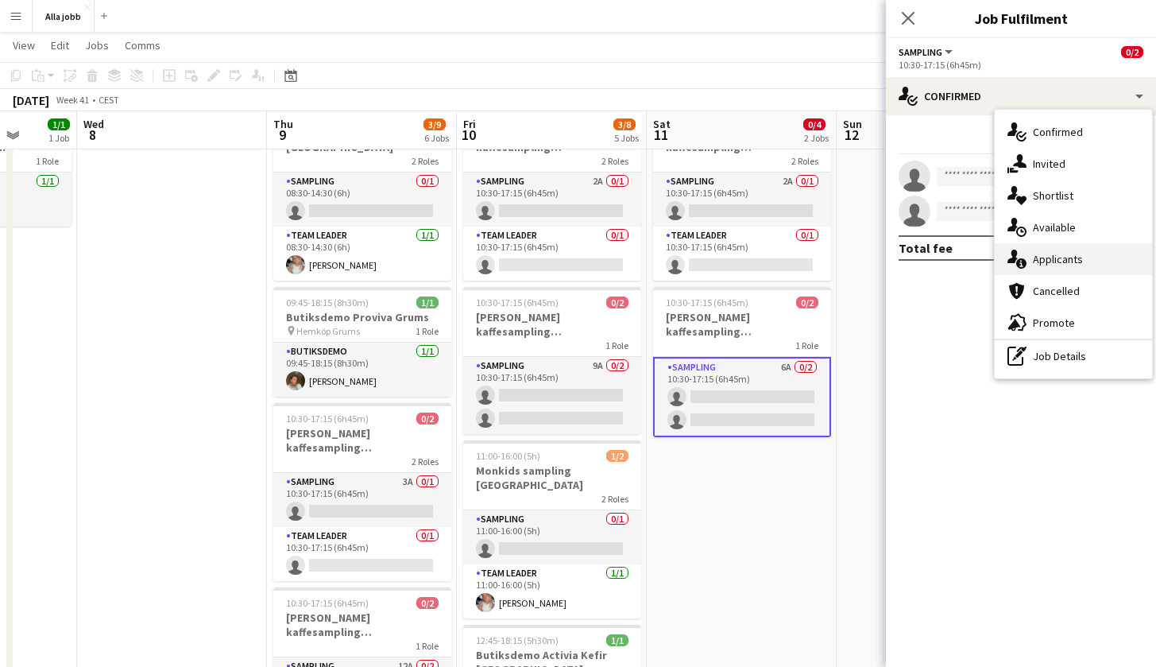
click at [1060, 256] on span "Applicants" at bounding box center [1058, 259] width 50 height 14
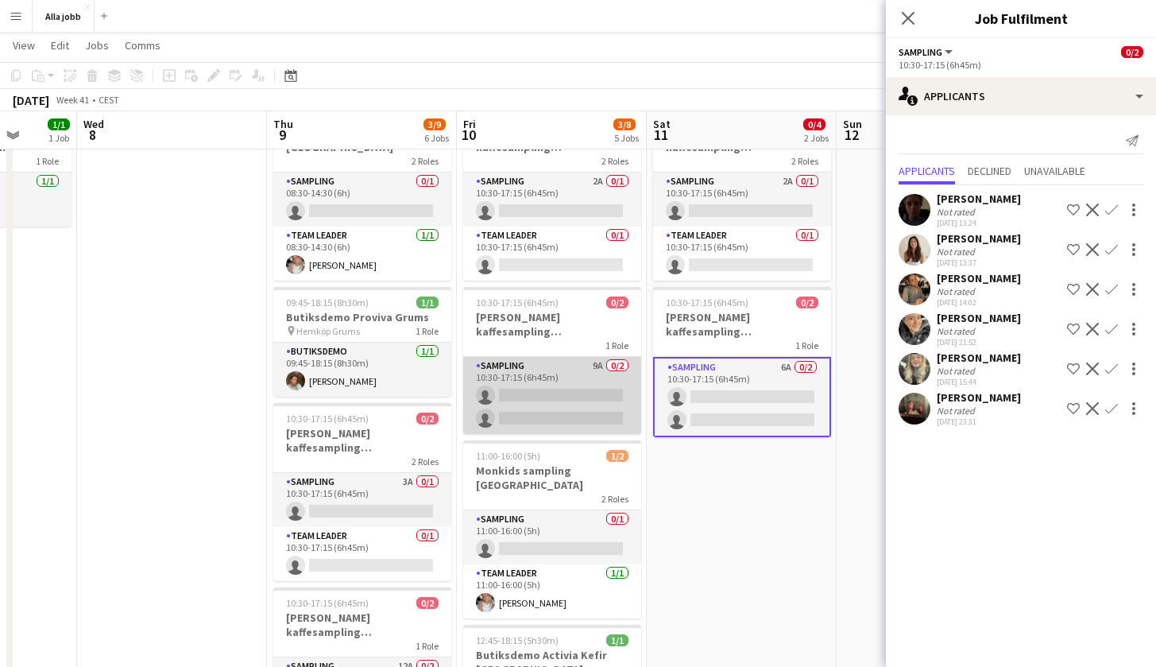
click at [592, 399] on app-card-role "Sampling 9A 0/2 10:30-17:15 (6h45m) single-neutral-actions single-neutral-actio…" at bounding box center [552, 395] width 178 height 77
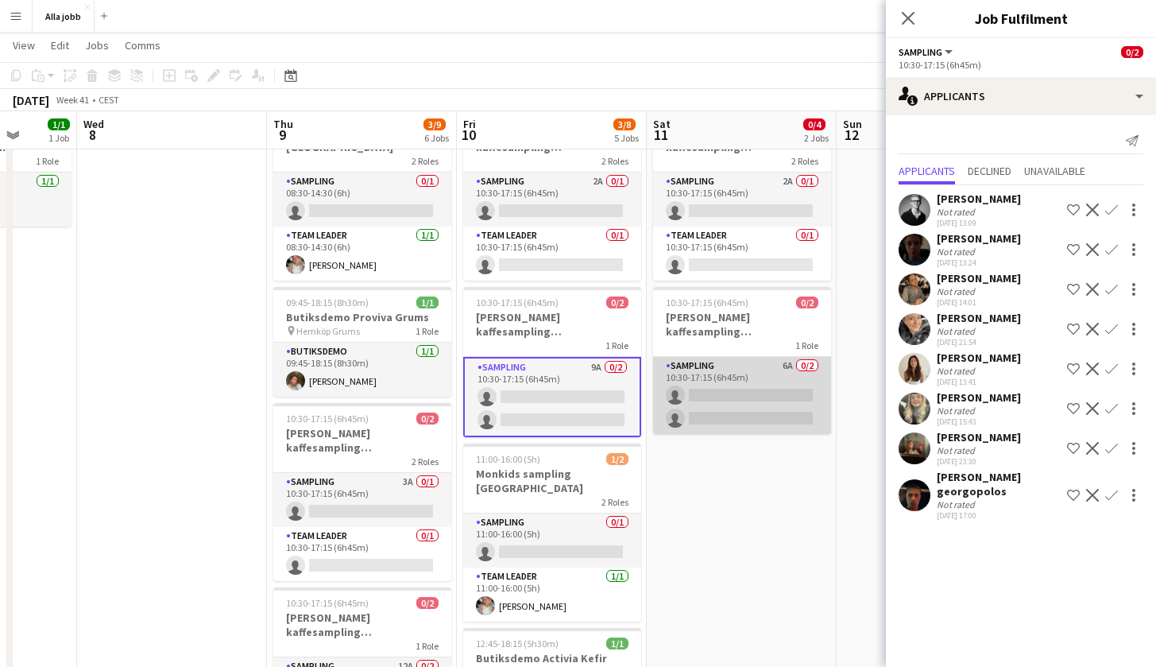
click at [717, 410] on app-card-role "Sampling 6A 0/2 10:30-17:15 (6h45m) single-neutral-actions single-neutral-actio…" at bounding box center [742, 395] width 178 height 77
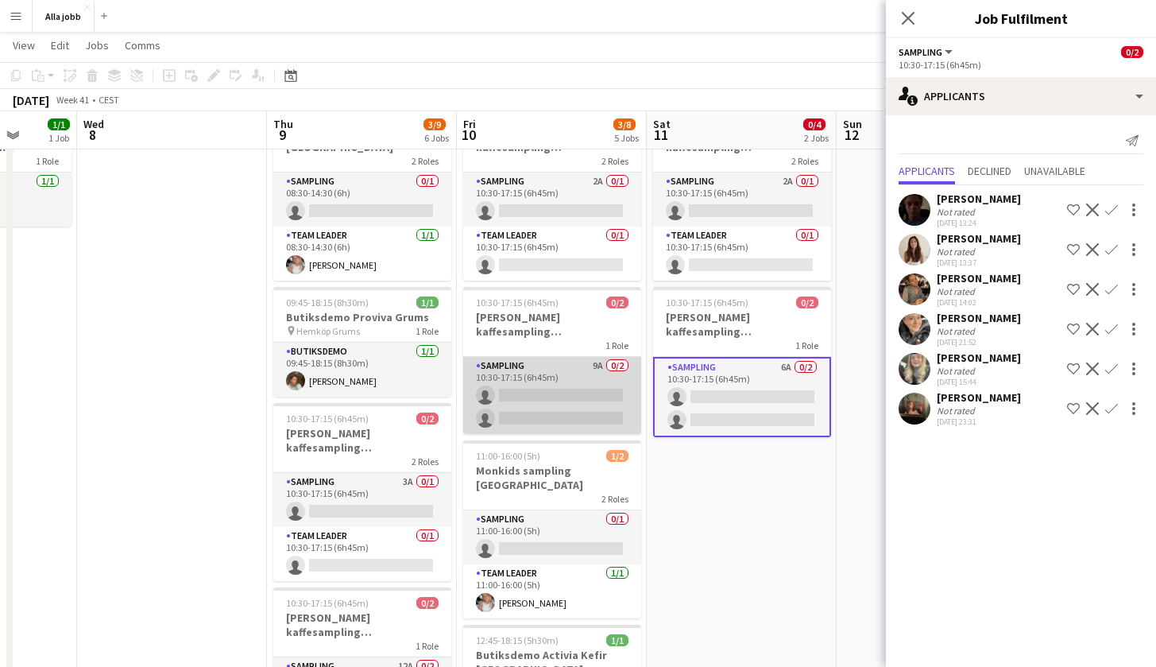
click at [612, 404] on app-card-role "Sampling 9A 0/2 10:30-17:15 (6h45m) single-neutral-actions single-neutral-actio…" at bounding box center [552, 395] width 178 height 77
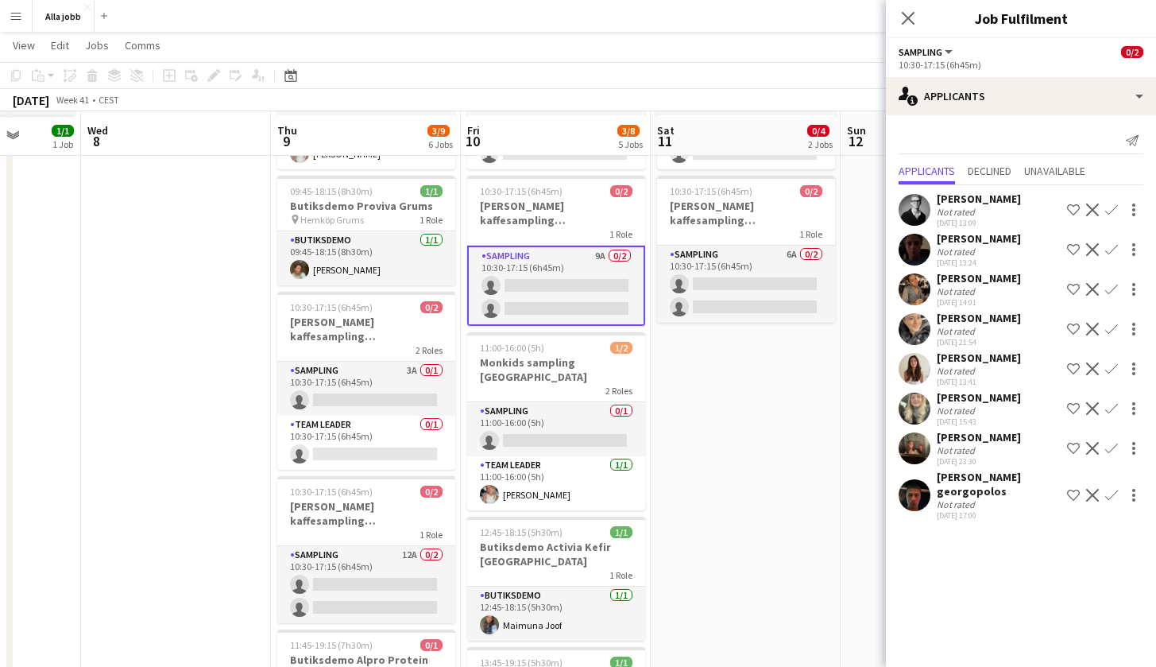
scroll to position [199, 0]
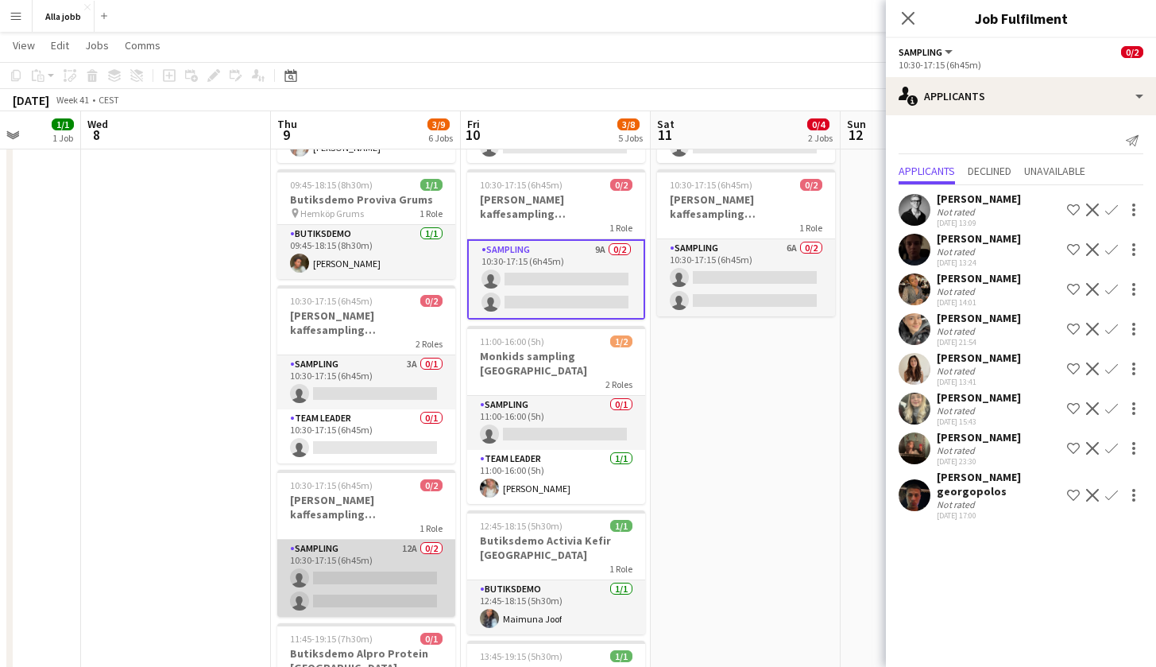
click at [379, 557] on app-card-role "Sampling 12A 0/2 10:30-17:15 (6h45m) single-neutral-actions single-neutral-acti…" at bounding box center [366, 577] width 178 height 77
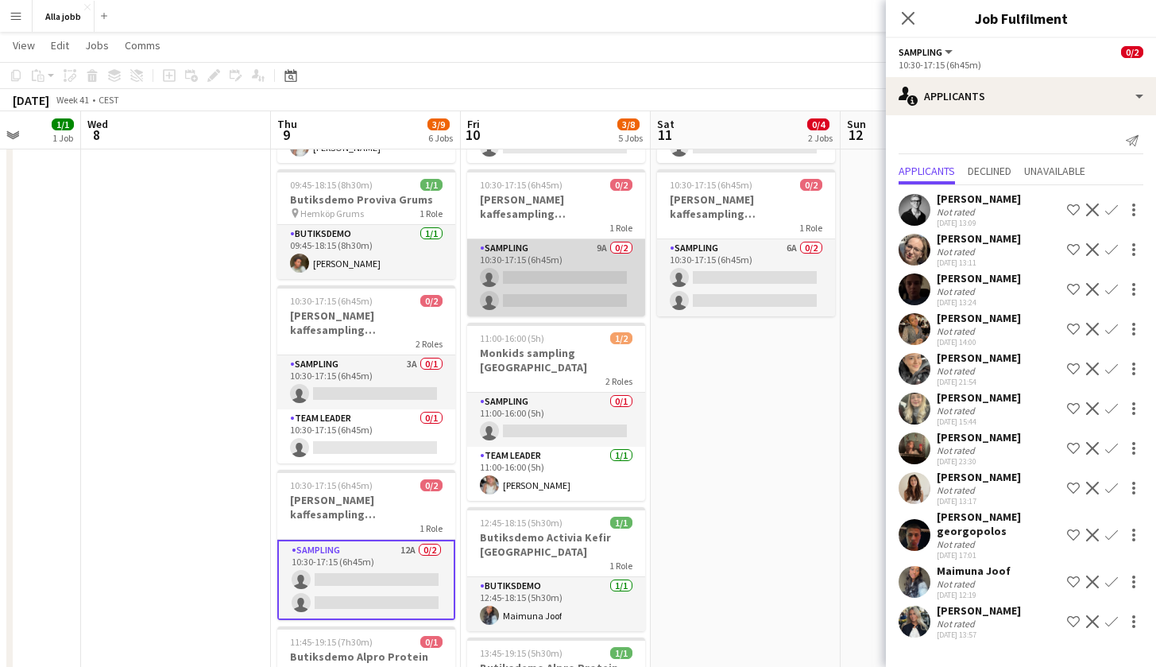
click at [576, 283] on app-card-role "Sampling 9A 0/2 10:30-17:15 (6h45m) single-neutral-actions single-neutral-actio…" at bounding box center [556, 277] width 178 height 77
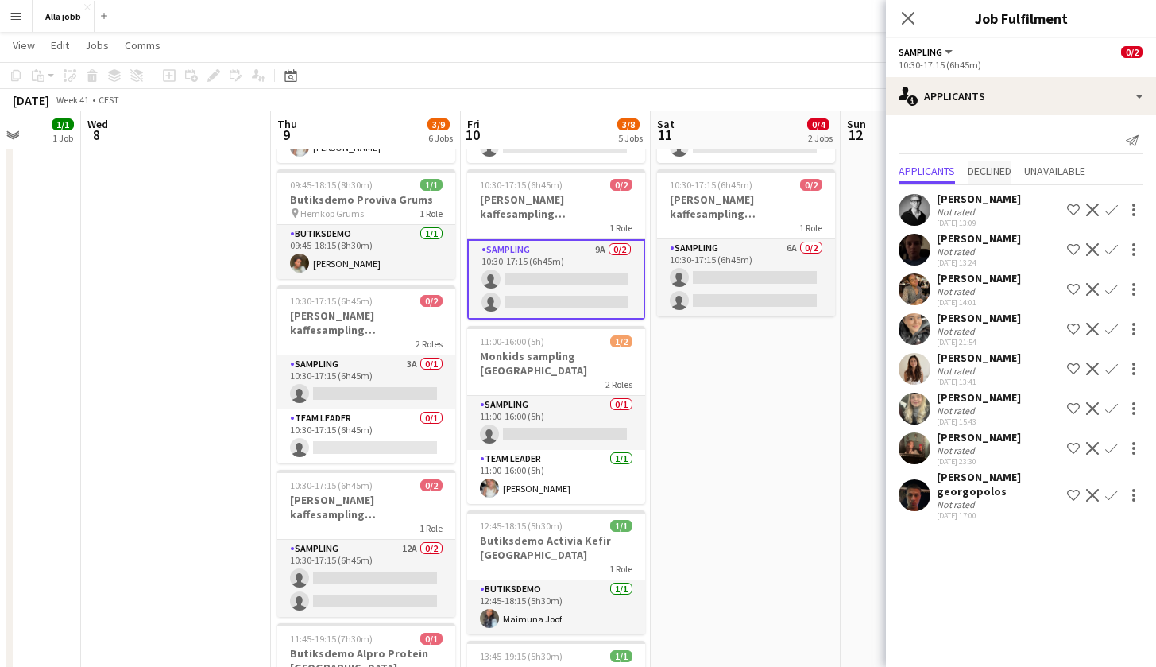
click at [997, 170] on span "Declined" at bounding box center [990, 170] width 44 height 11
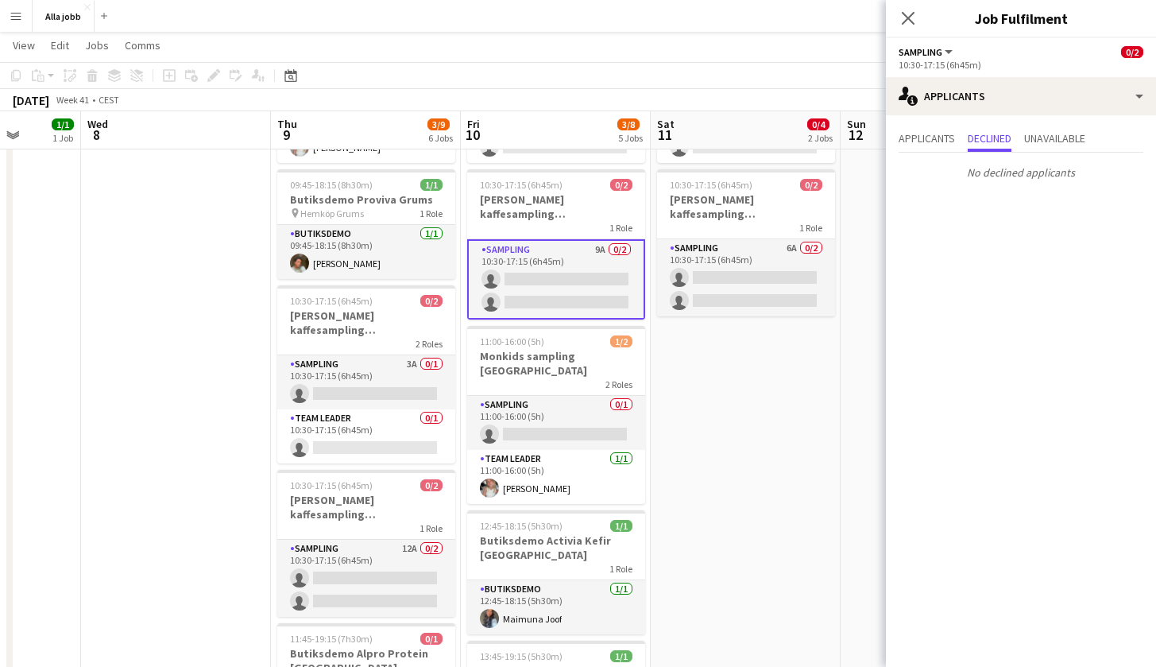
click at [1065, 127] on div "Applicants Declined Unavailable No declined applicants" at bounding box center [1021, 156] width 270 height 83
click at [1056, 138] on span "Unavailable" at bounding box center [1054, 138] width 61 height 11
click at [925, 137] on span "Applicants" at bounding box center [926, 138] width 56 height 11
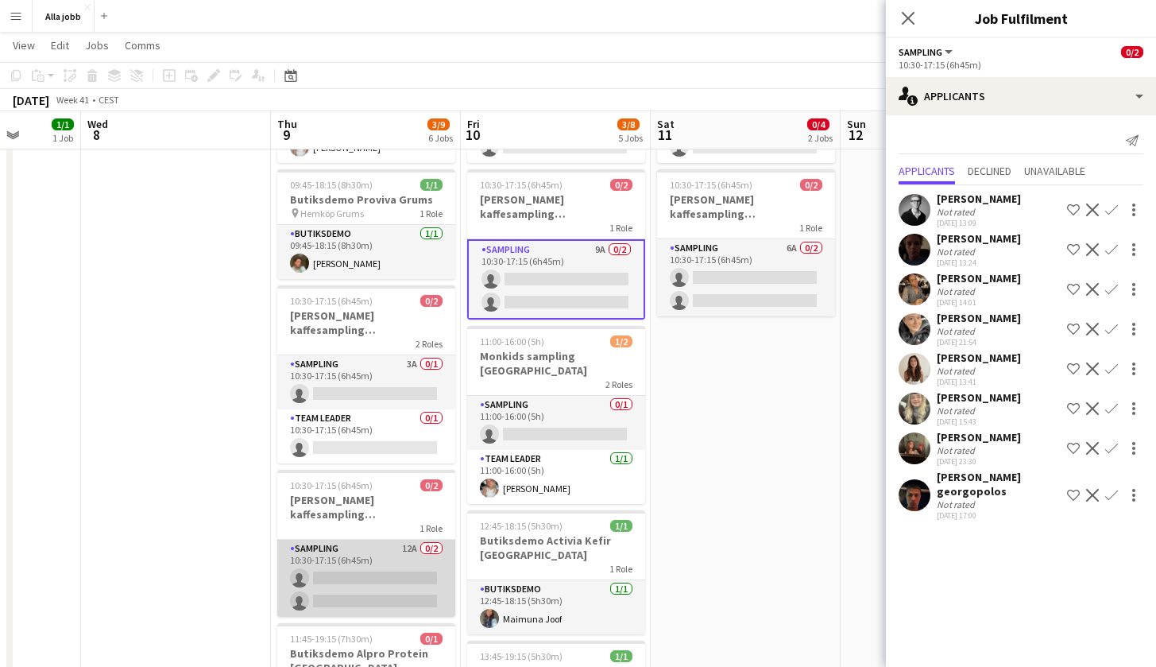
click at [346, 580] on app-card-role "Sampling 12A 0/2 10:30-17:15 (6h45m) single-neutral-actions single-neutral-acti…" at bounding box center [366, 577] width 178 height 77
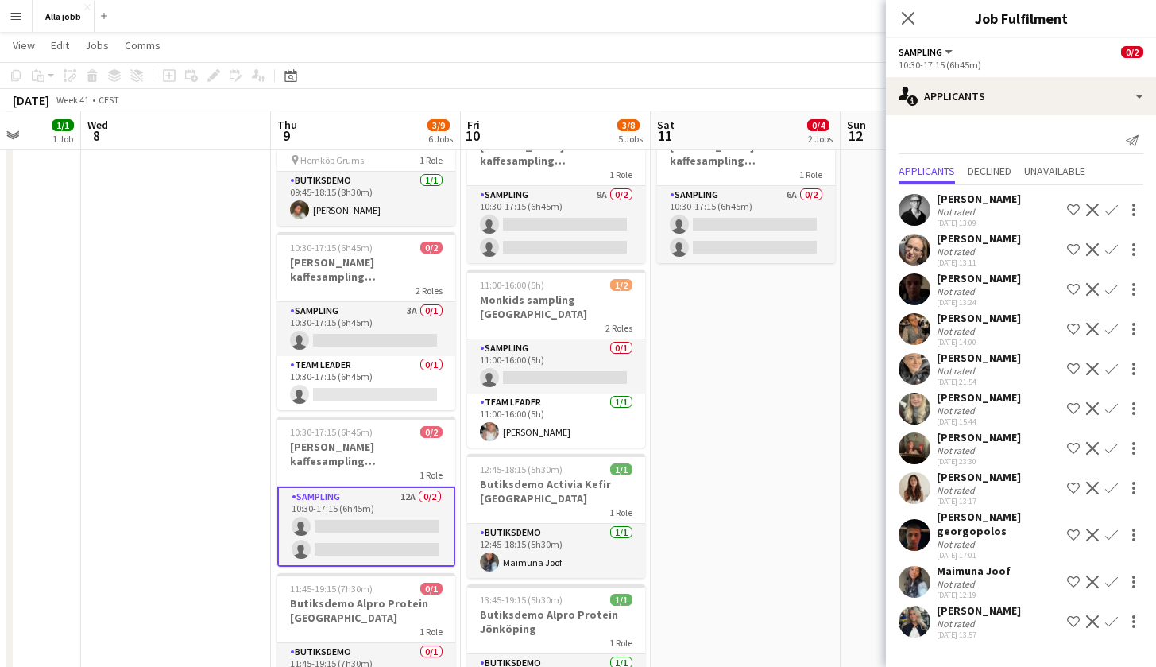
scroll to position [254, 0]
click at [1065, 180] on span "Unavailable" at bounding box center [1054, 172] width 61 height 24
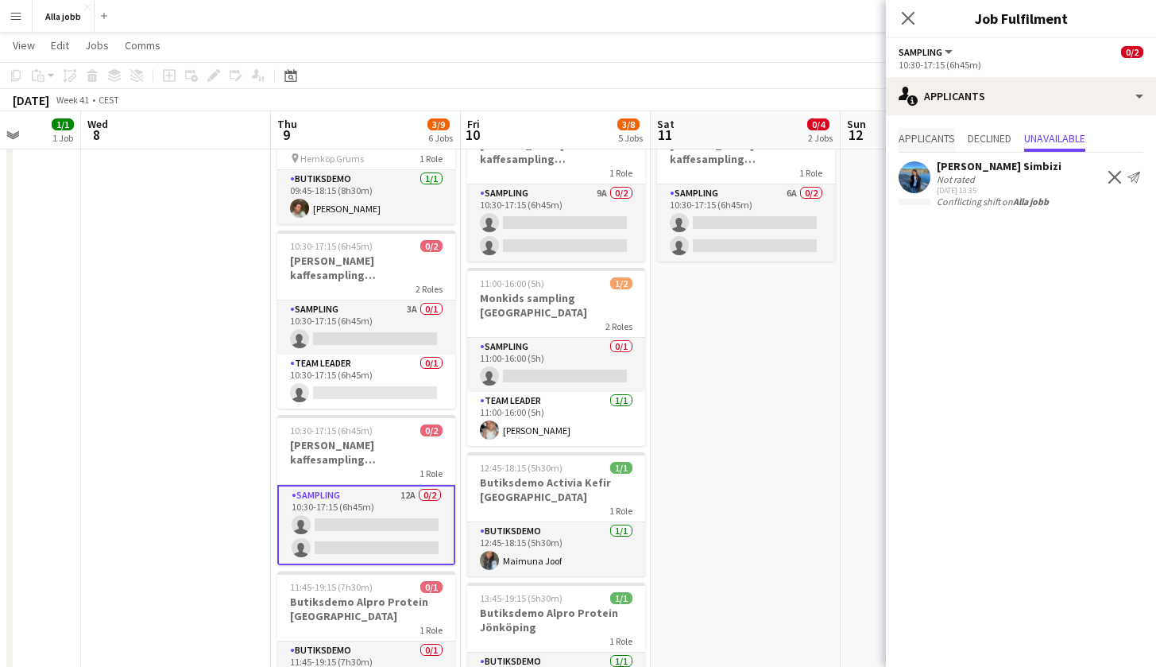
click at [925, 135] on span "Applicants" at bounding box center [926, 138] width 56 height 11
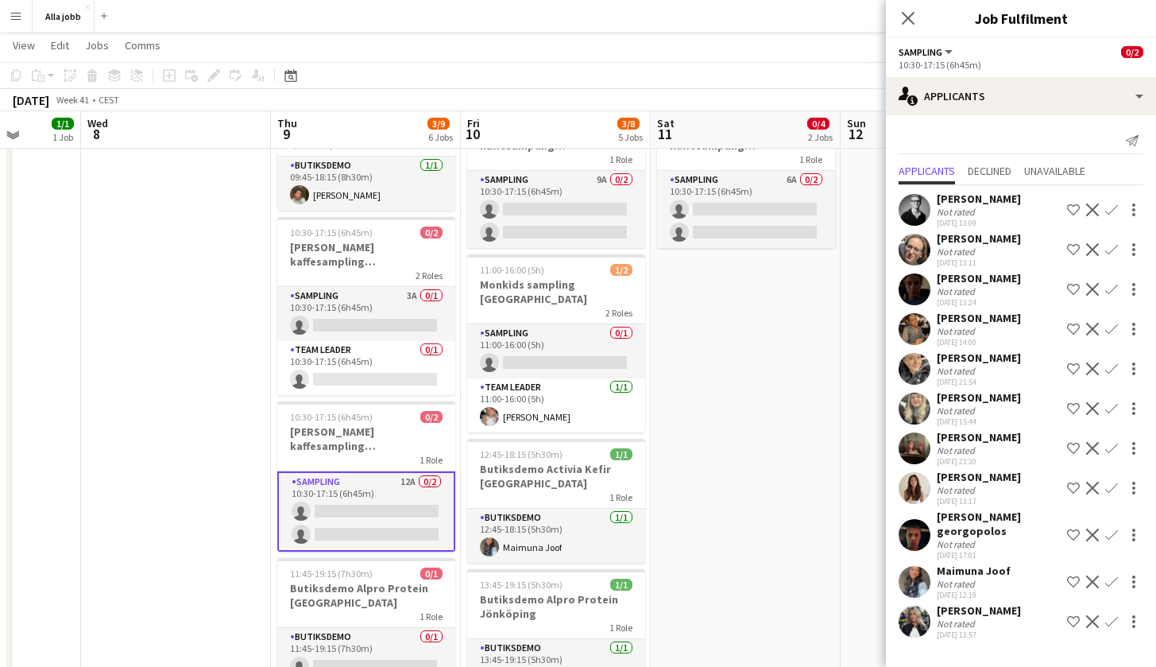
scroll to position [276, 0]
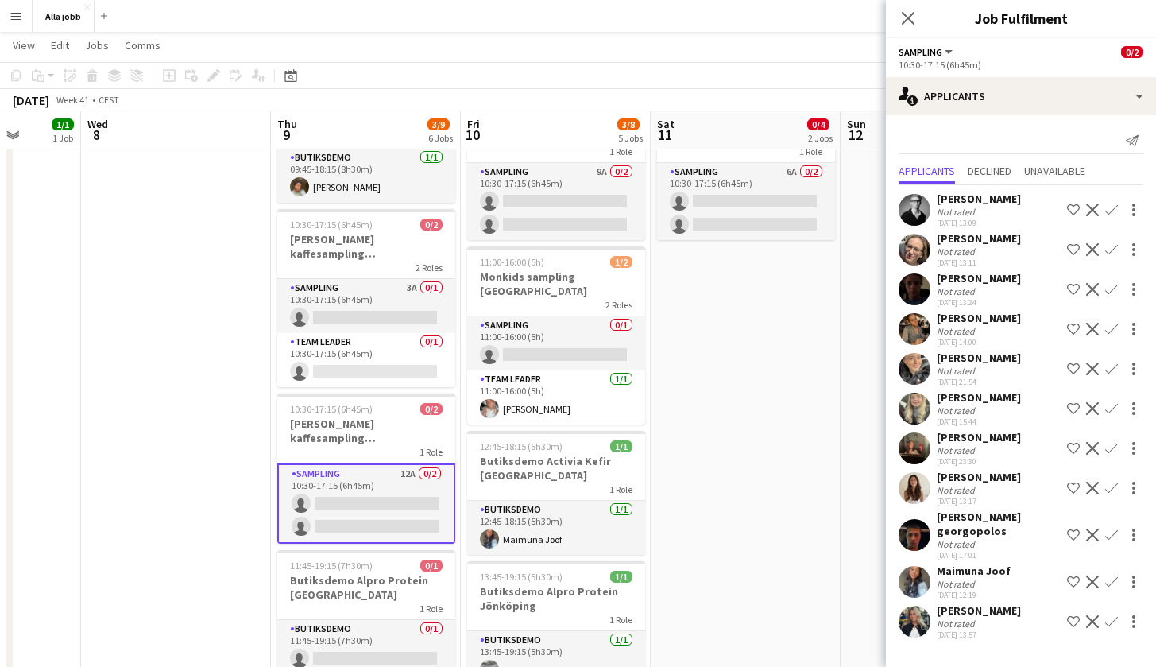
click at [913, 252] on app-user-avatar at bounding box center [914, 250] width 32 height 32
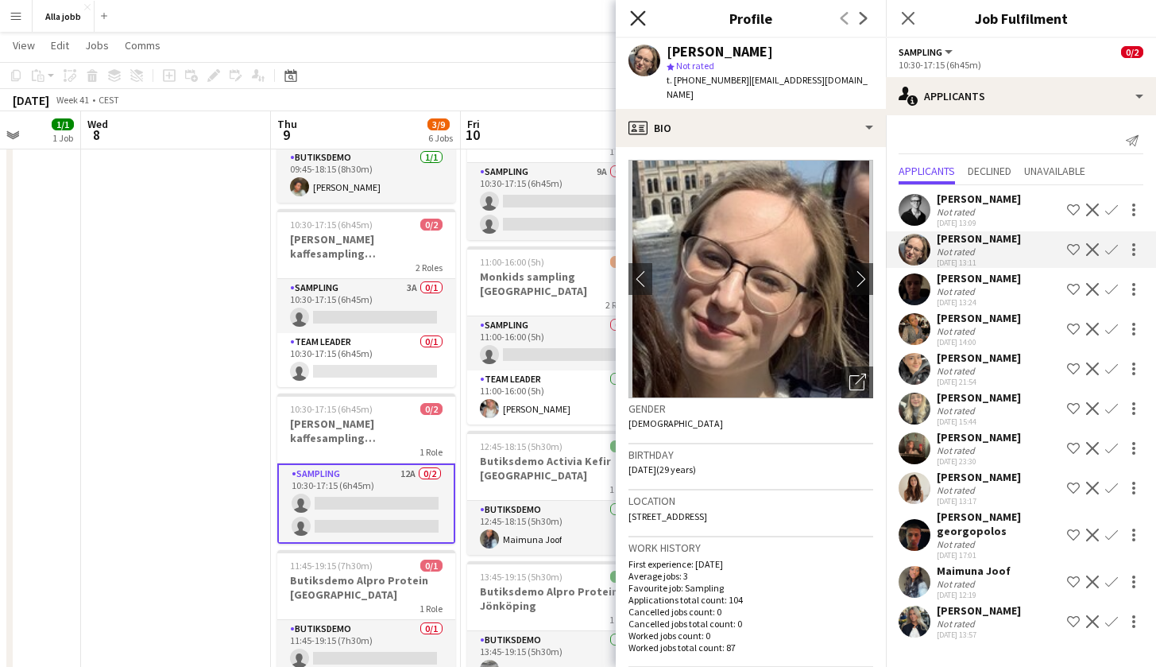
click at [639, 13] on icon "Close pop-in" at bounding box center [637, 17] width 15 height 15
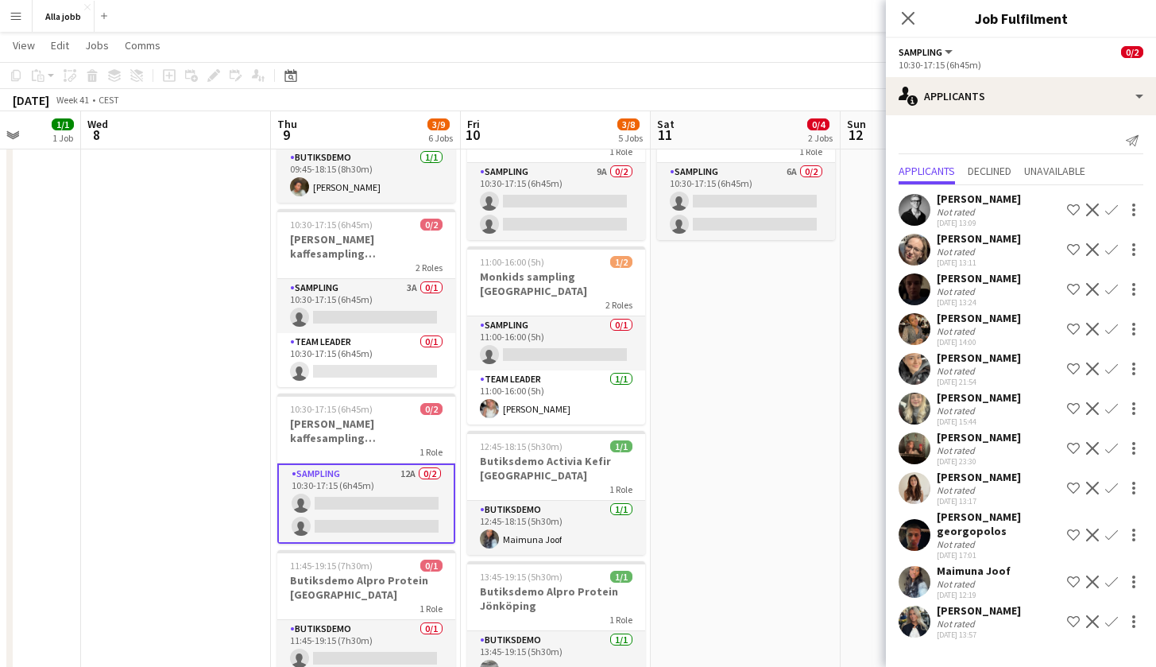
click at [904, 236] on div at bounding box center [914, 250] width 32 height 32
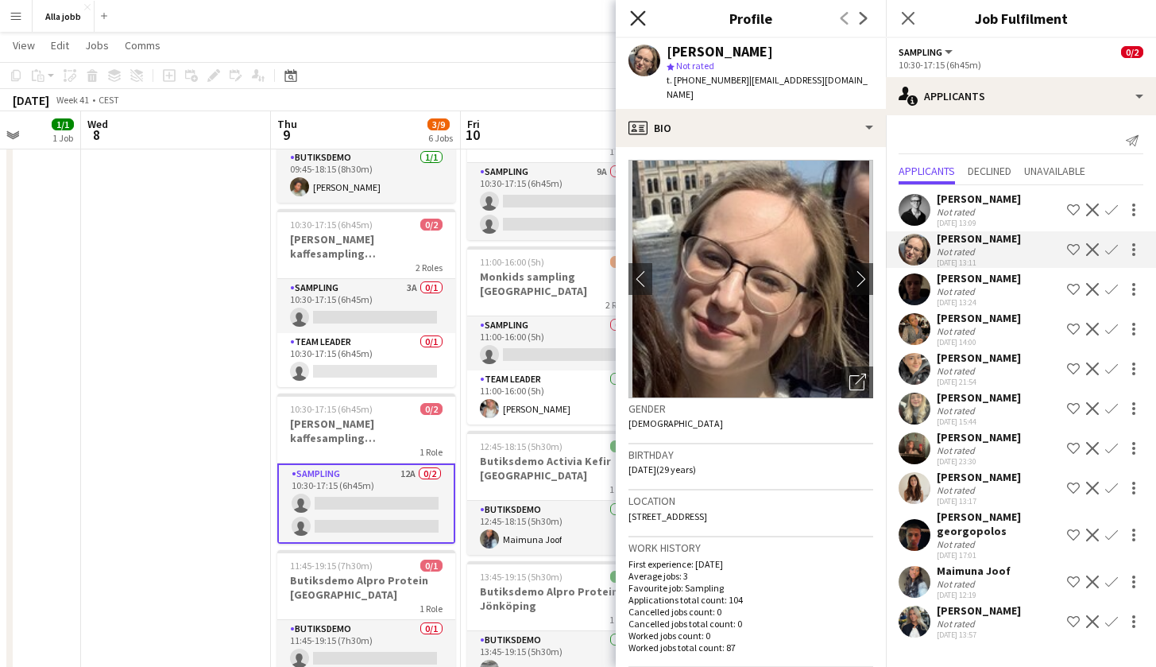
click at [641, 20] on icon "Close pop-in" at bounding box center [637, 17] width 15 height 15
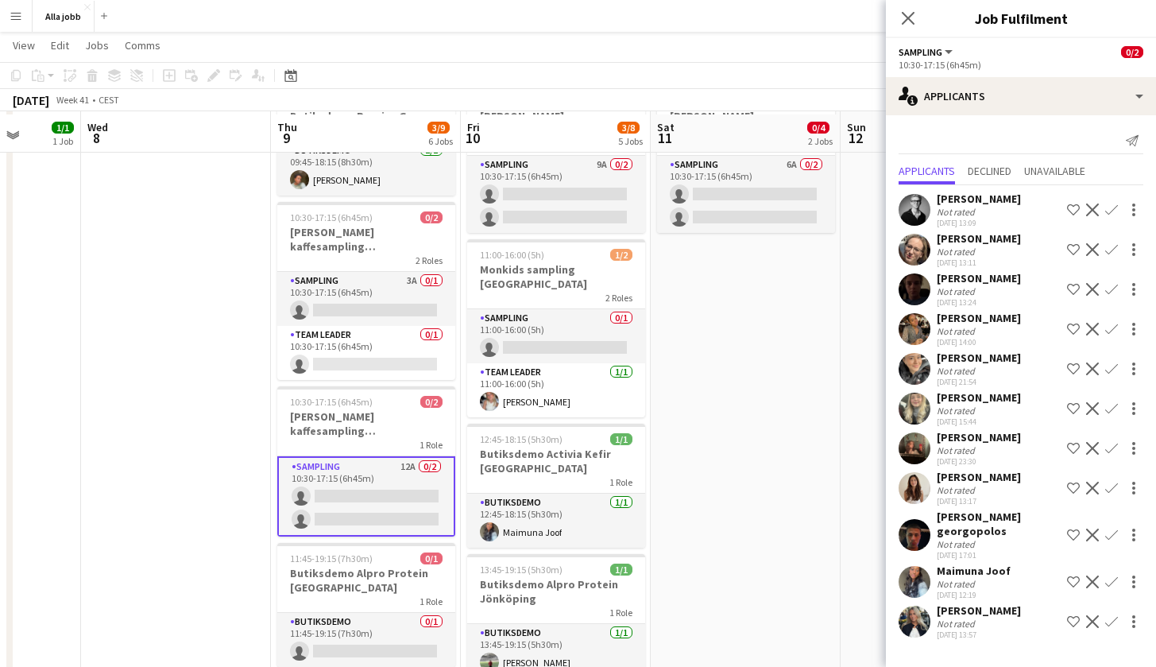
scroll to position [272, 0]
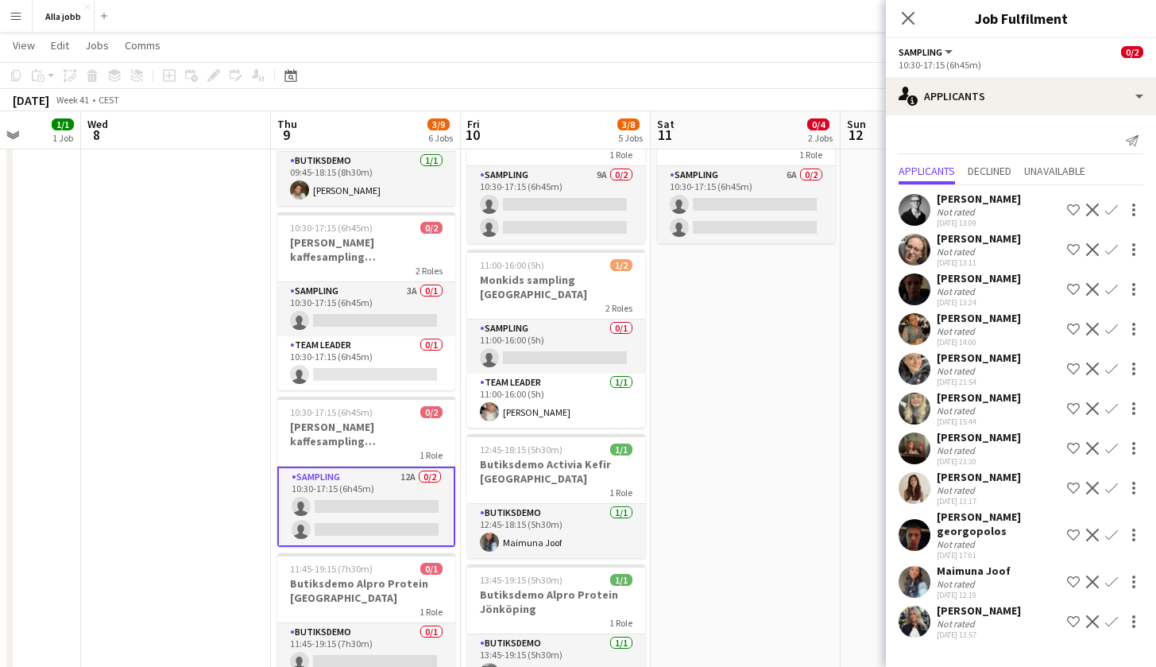
click at [209, 313] on app-date-cell at bounding box center [176, 381] width 190 height 952
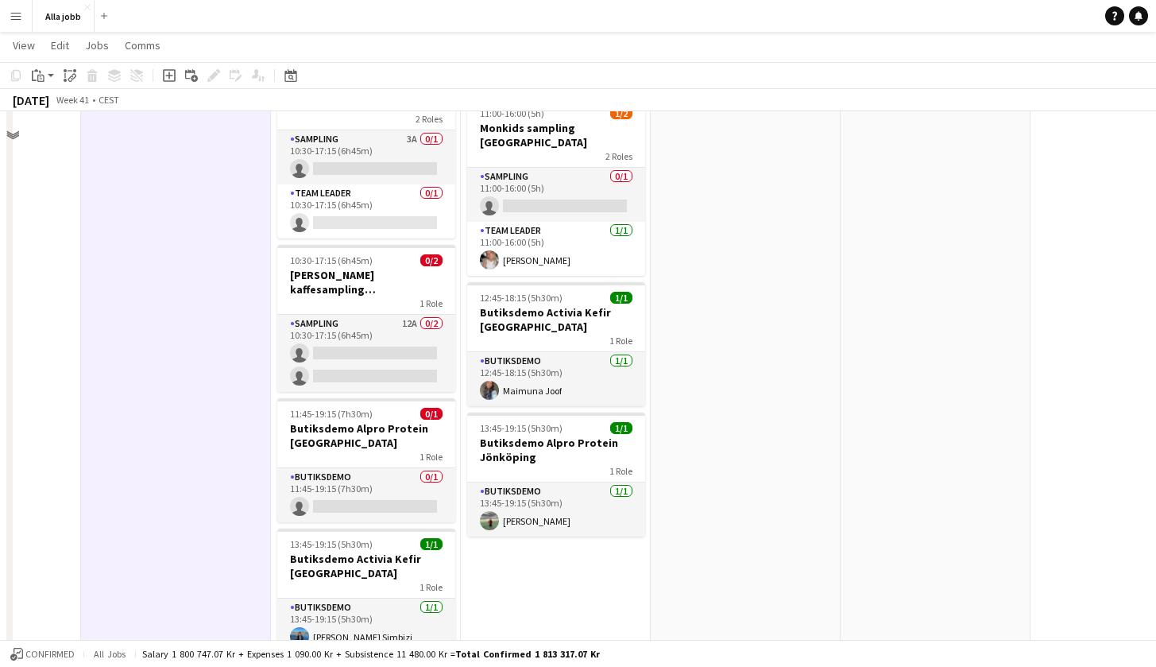
scroll to position [445, 0]
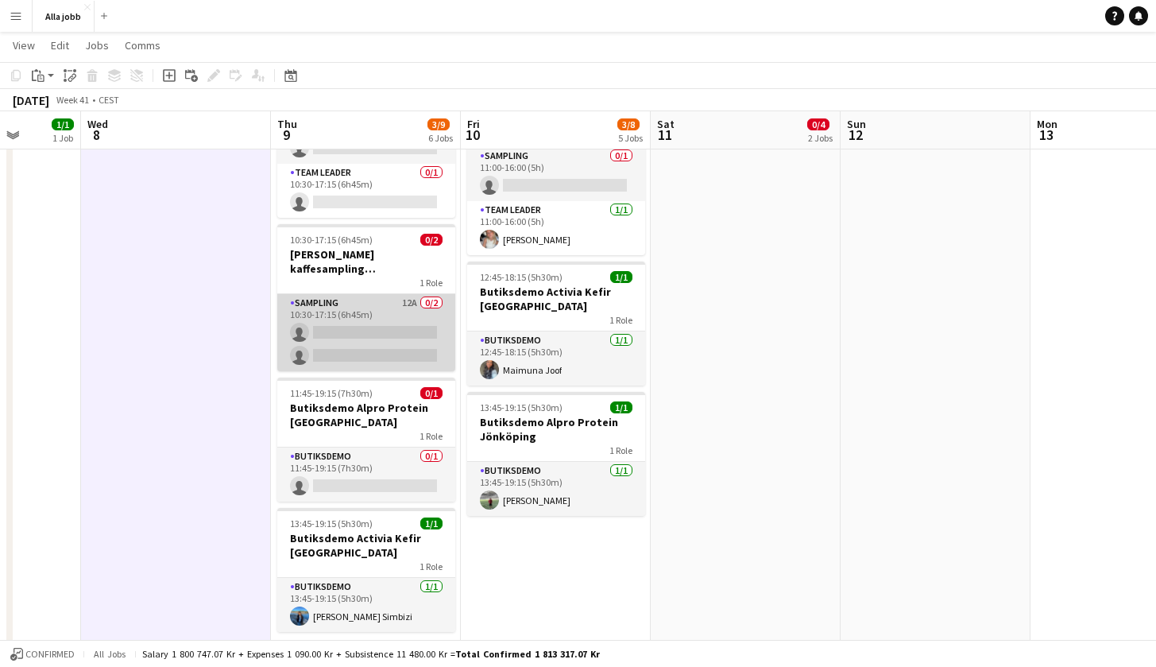
click at [407, 307] on app-card-role "Sampling 12A 0/2 10:30-17:15 (6h45m) single-neutral-actions single-neutral-acti…" at bounding box center [366, 332] width 178 height 77
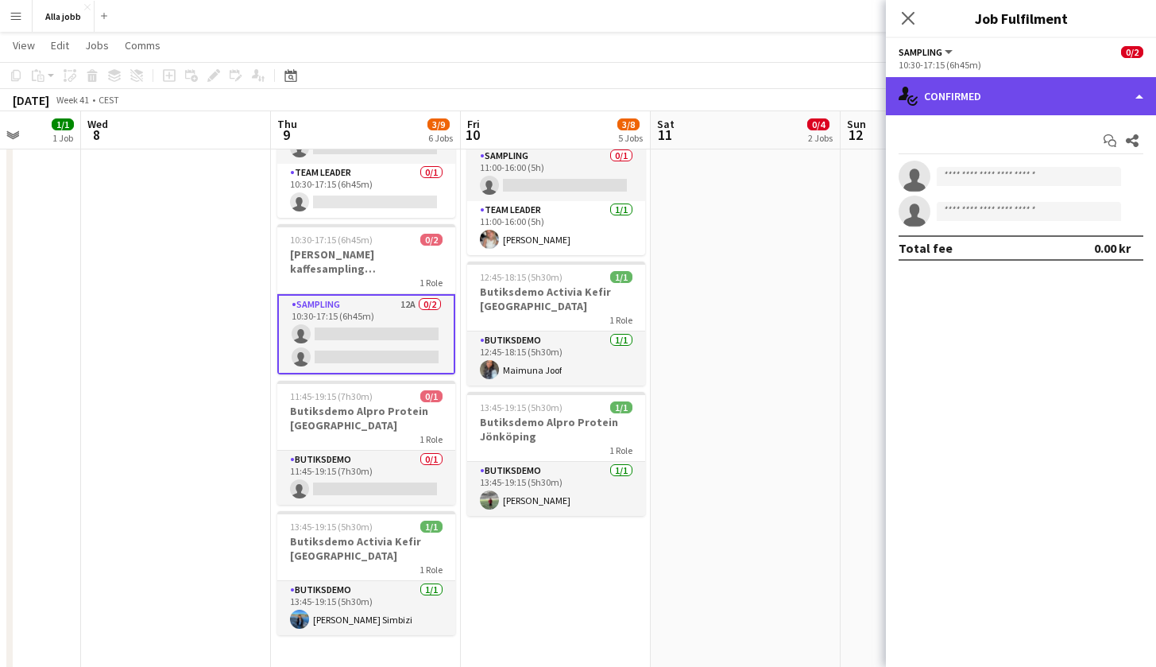
click at [1018, 103] on div "single-neutral-actions-check-2 Confirmed" at bounding box center [1021, 96] width 270 height 38
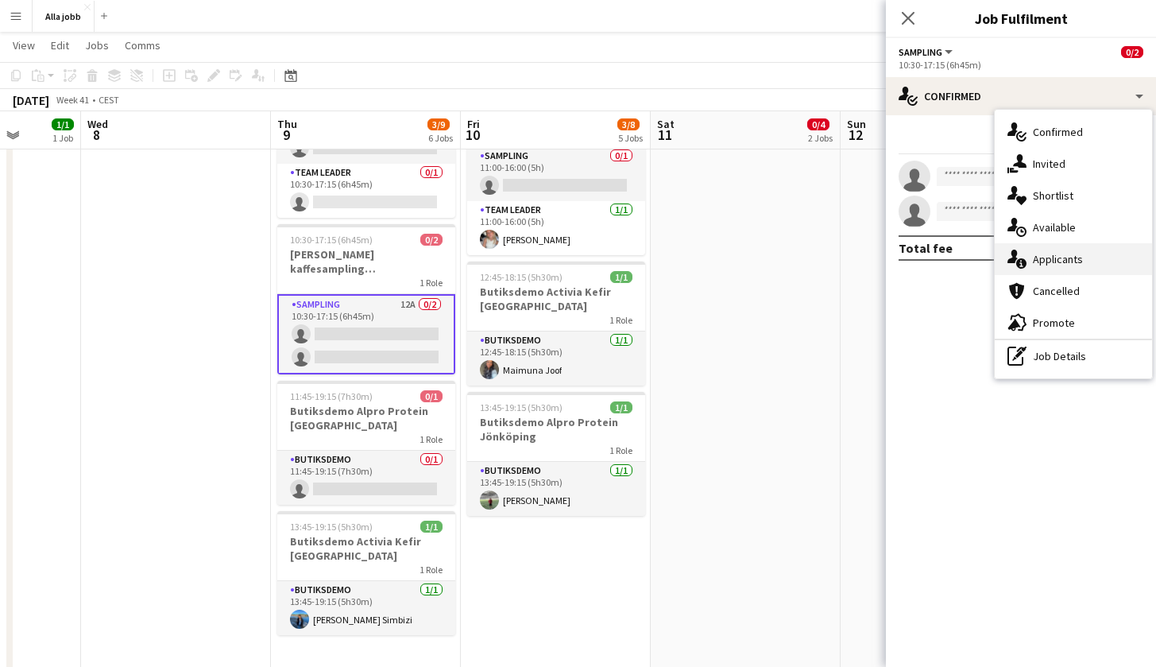
click at [1053, 269] on div "single-neutral-actions-information Applicants" at bounding box center [1073, 259] width 157 height 32
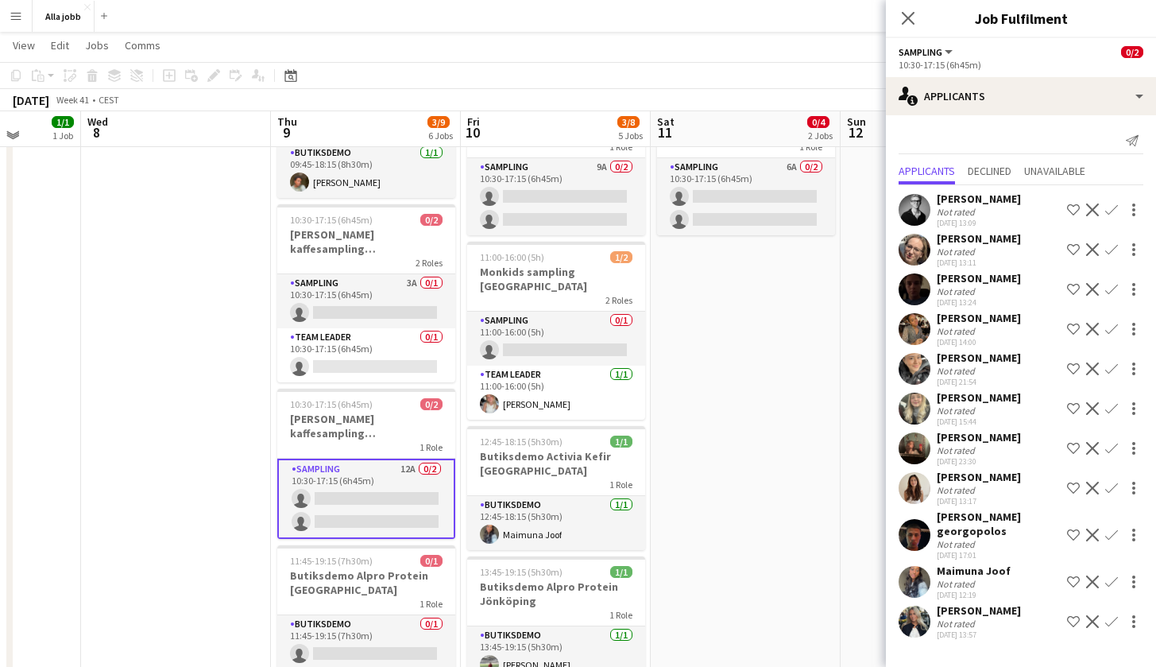
scroll to position [272, 0]
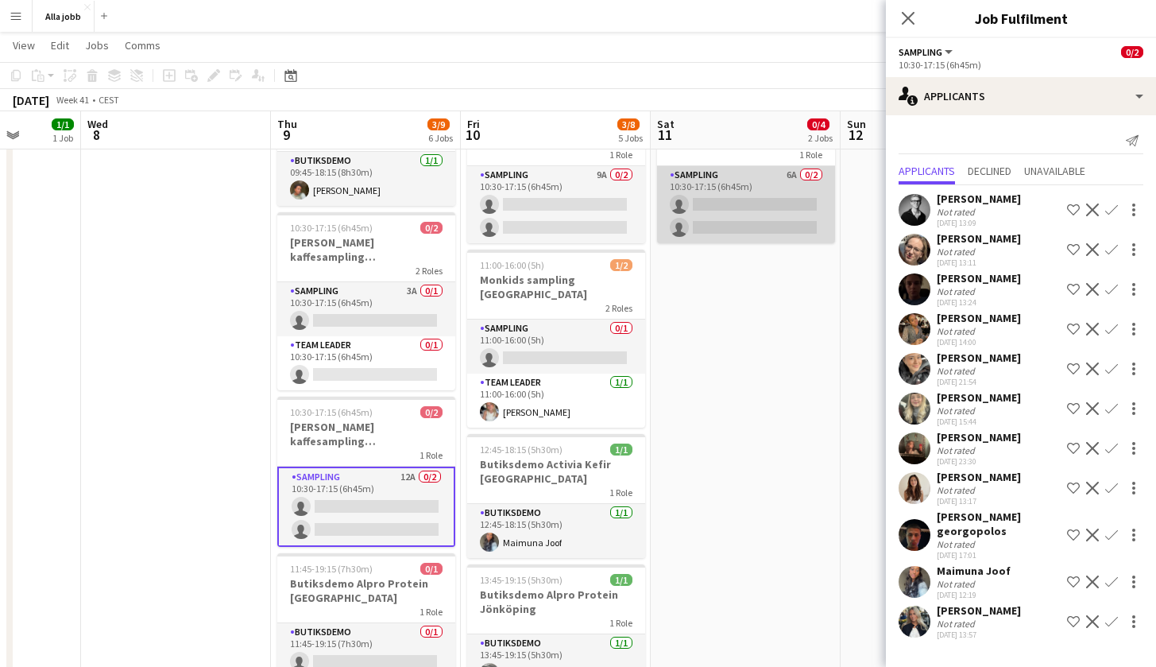
click at [750, 214] on app-card-role "Sampling 6A 0/2 10:30-17:15 (6h45m) single-neutral-actions single-neutral-actio…" at bounding box center [746, 204] width 178 height 77
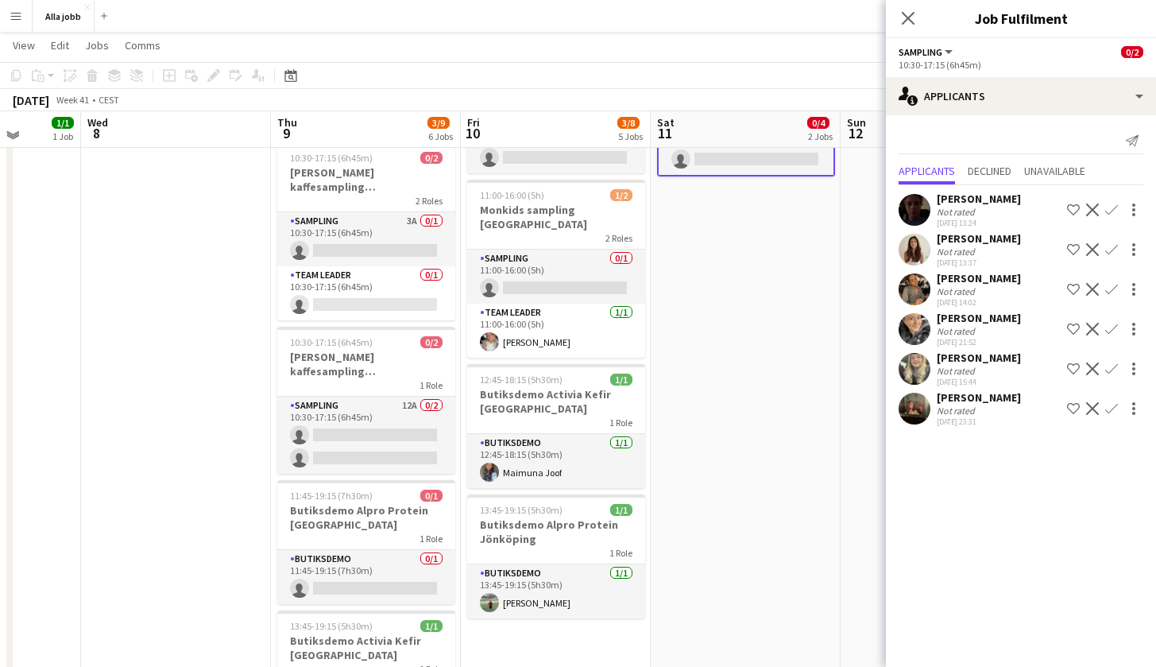
scroll to position [341, 0]
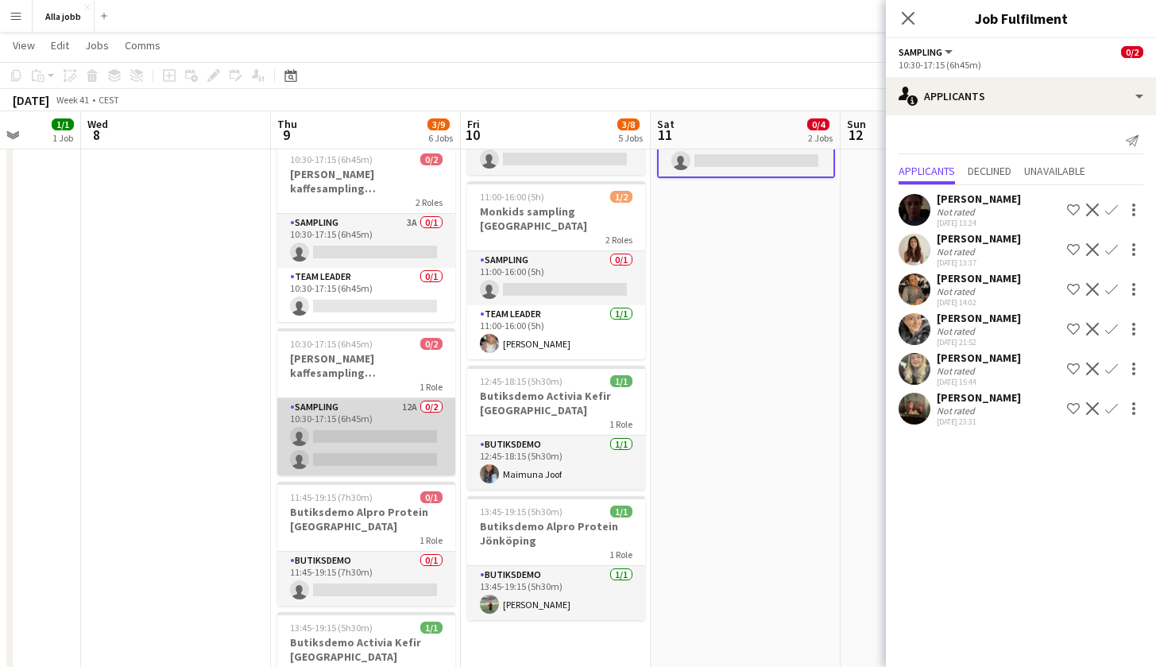
click at [387, 424] on app-card-role "Sampling 12A 0/2 10:30-17:15 (6h45m) single-neutral-actions single-neutral-acti…" at bounding box center [366, 436] width 178 height 77
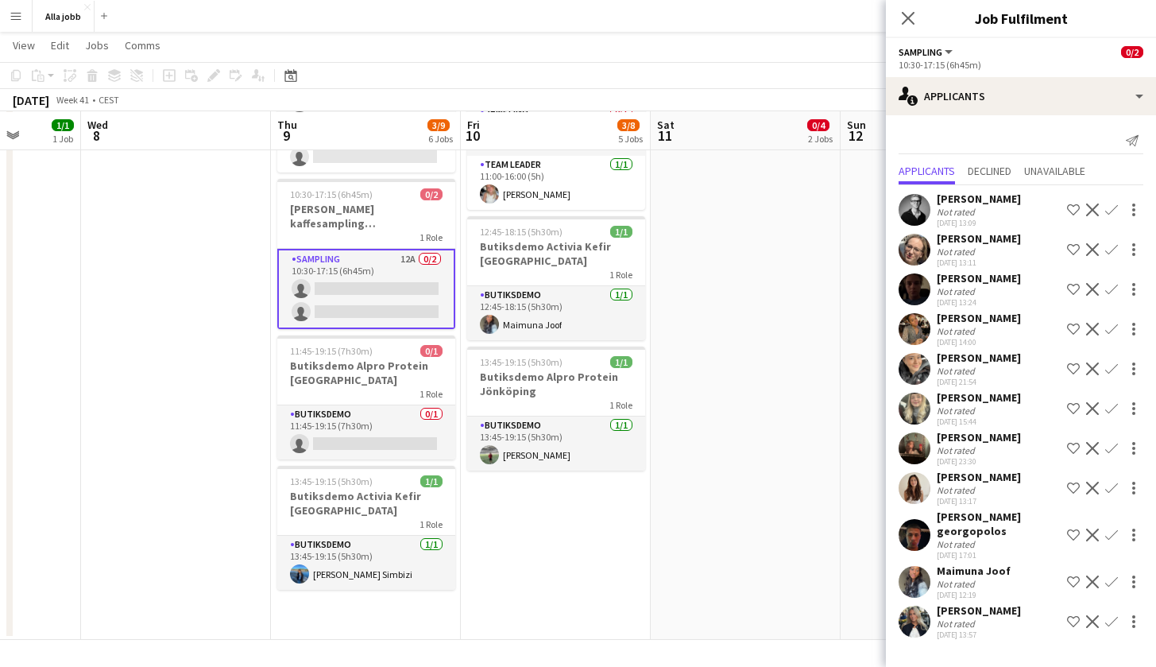
scroll to position [490, 0]
click at [763, 325] on app-date-cell "10:30-17:15 (6h45m) 0/2 Barbour kaffesampling Köpenhamn 2 Roles Sampling 2A 0/1…" at bounding box center [746, 164] width 190 height 952
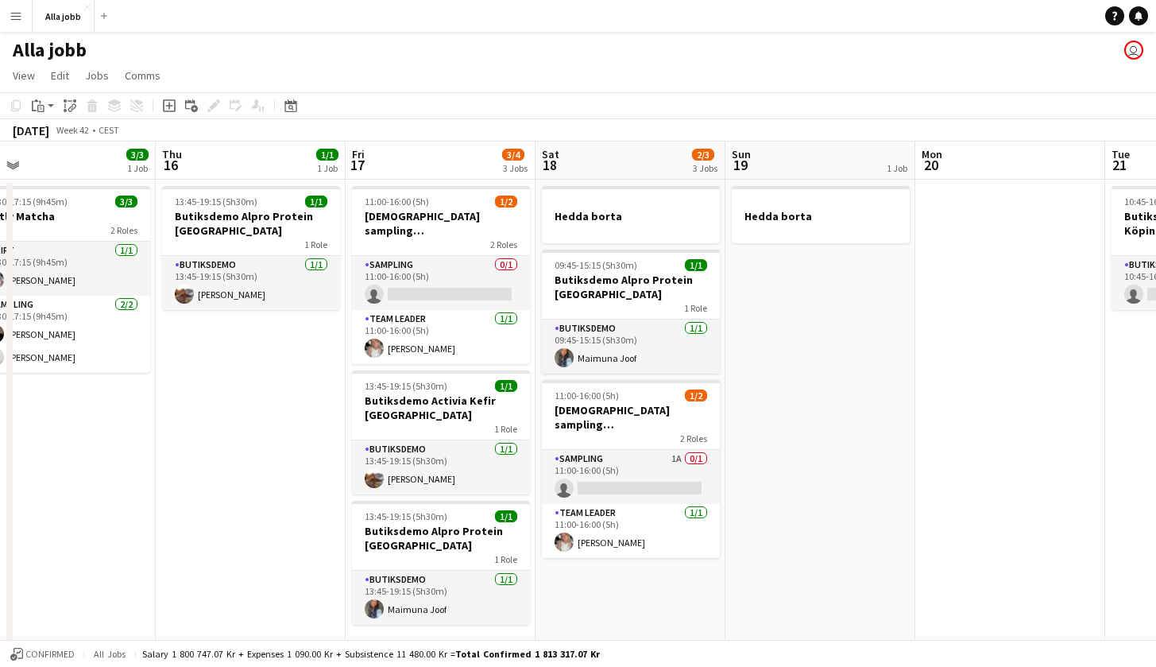
scroll to position [0, 601]
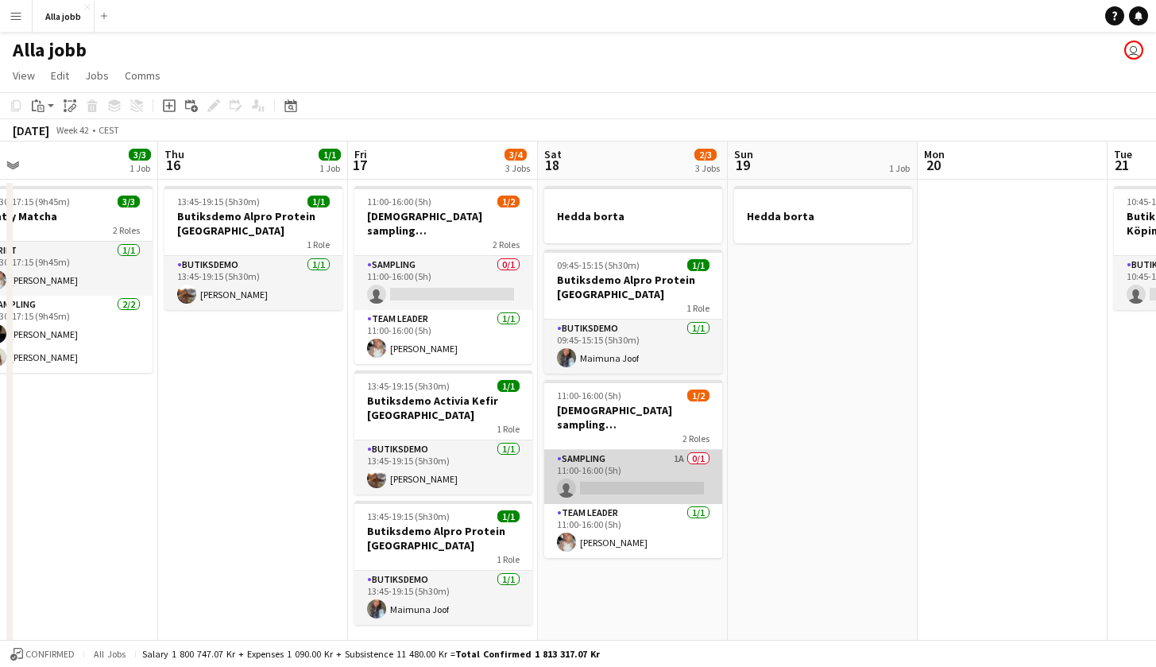
click at [644, 450] on app-card-role "Sampling 1A 0/1 11:00-16:00 (5h) single-neutral-actions" at bounding box center [633, 477] width 178 height 54
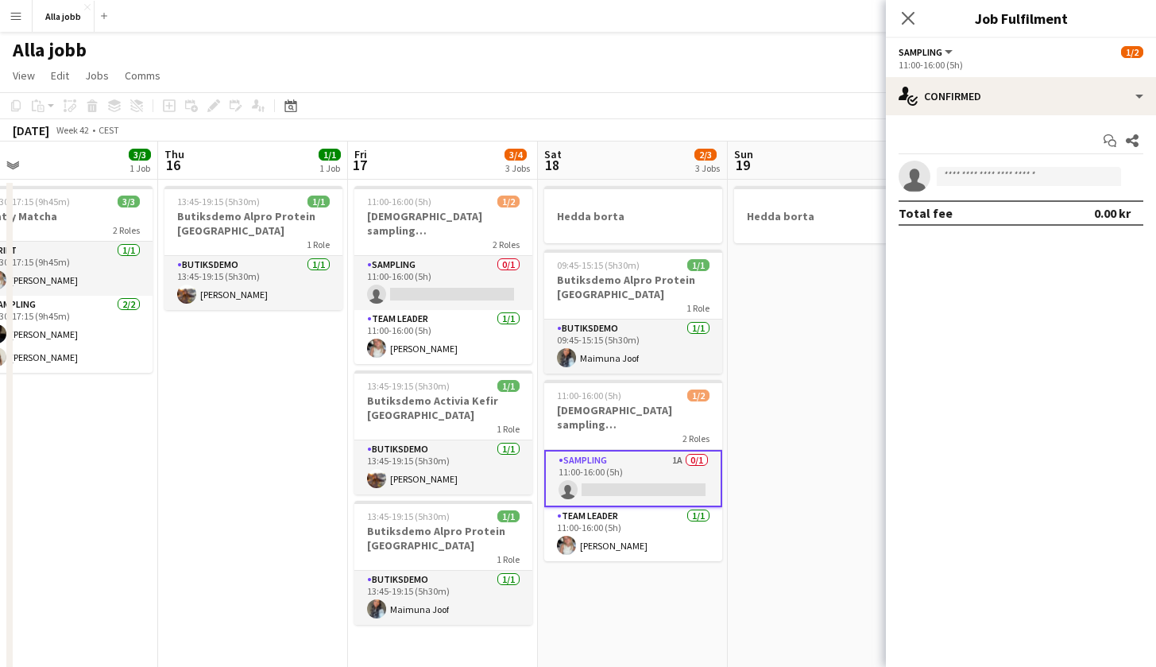
click at [791, 388] on app-date-cell "Hedda borta" at bounding box center [823, 656] width 190 height 952
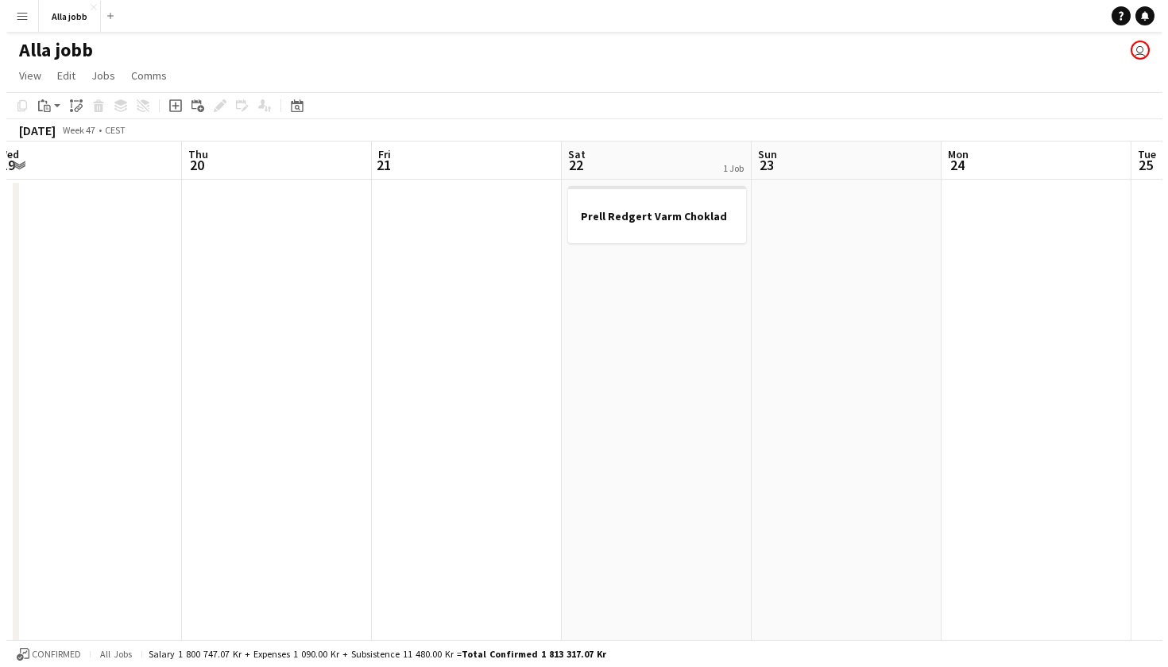
scroll to position [0, 775]
click at [86, 21] on button "Alla jobb Close" at bounding box center [64, 16] width 62 height 31
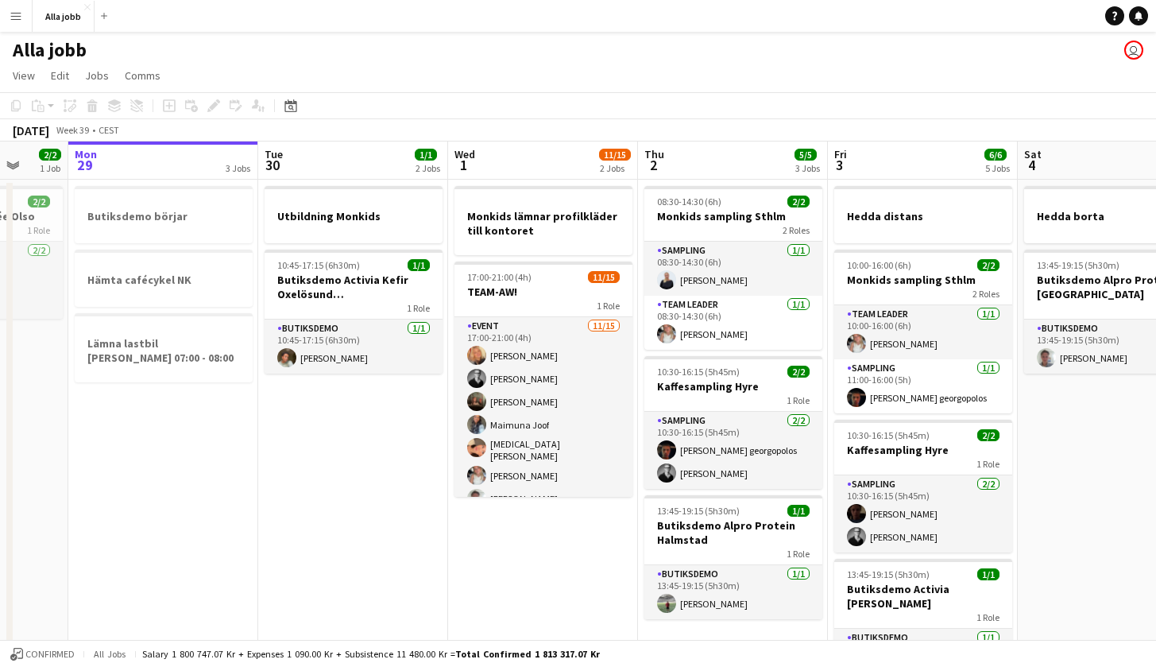
scroll to position [0, 504]
